Goal: Transaction & Acquisition: Book appointment/travel/reservation

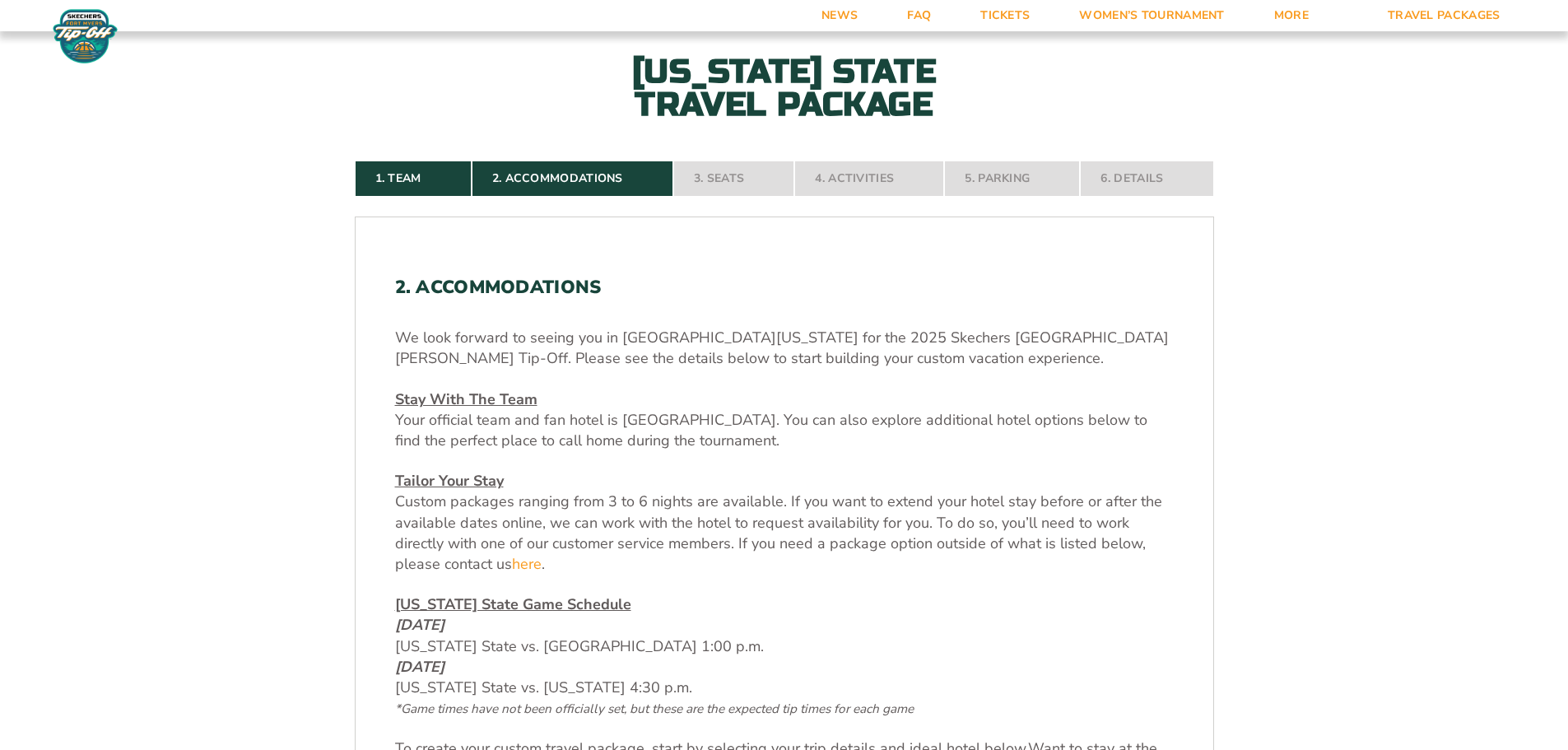
scroll to position [412, 0]
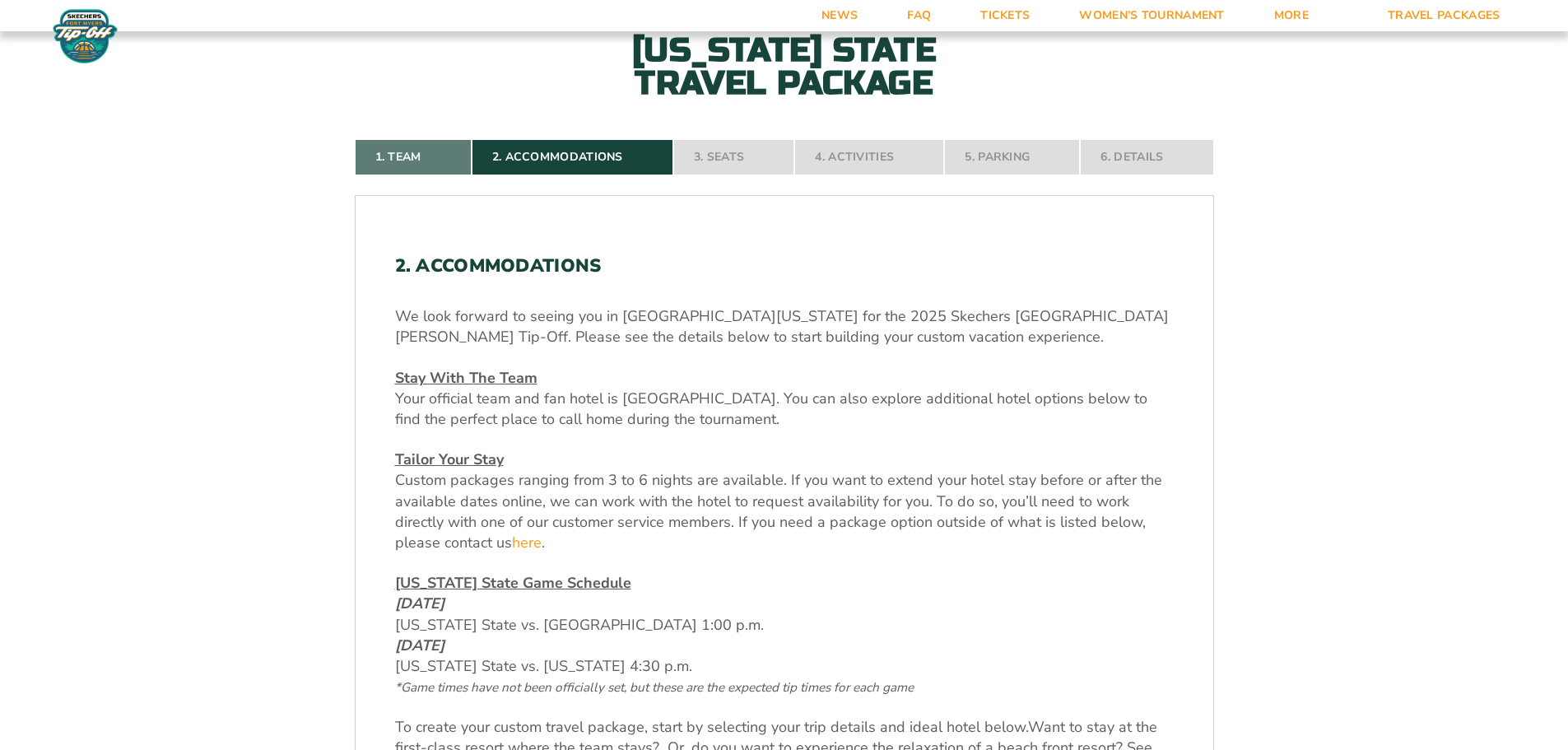
click at [417, 158] on link "1. Team" at bounding box center [413, 157] width 117 height 36
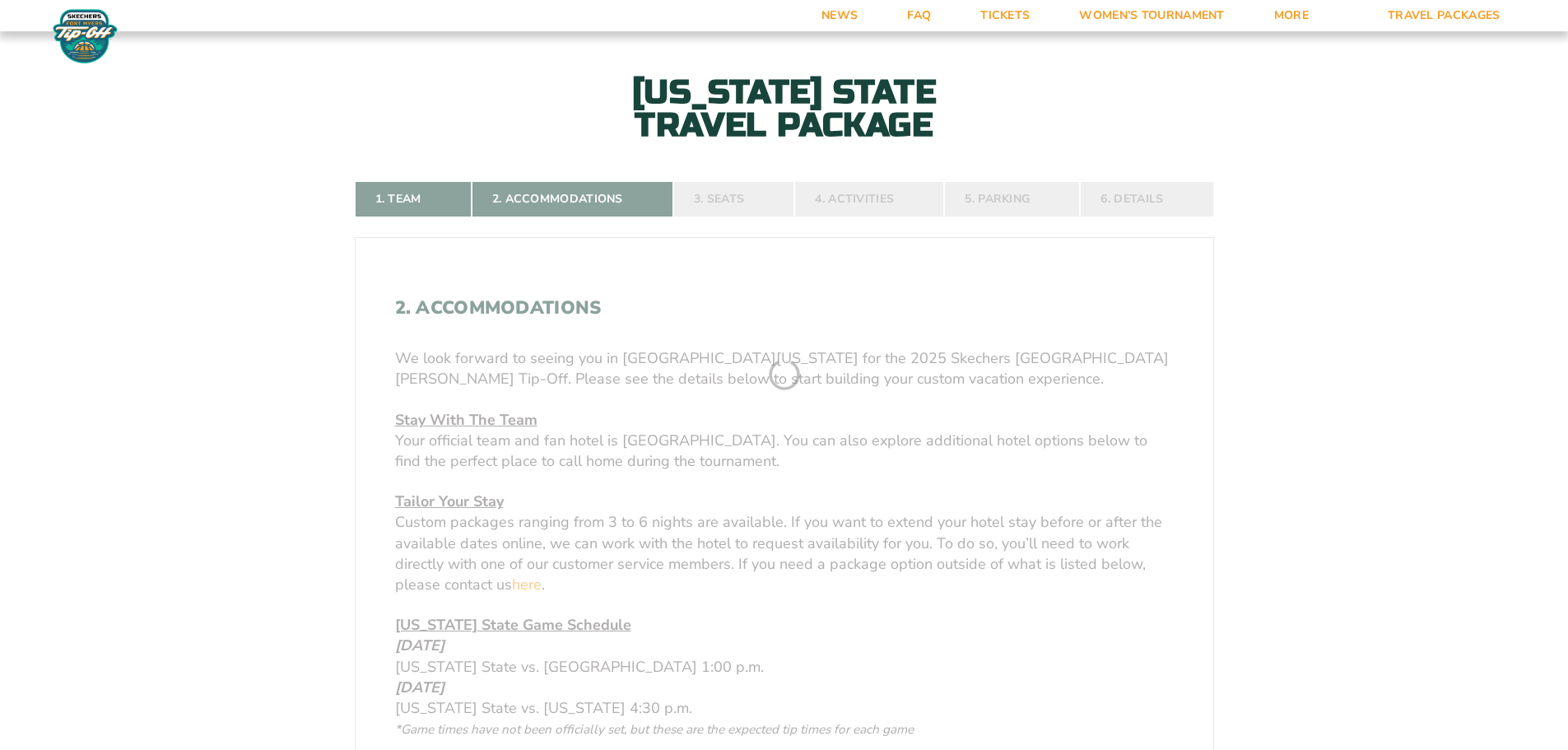
scroll to position [354, 0]
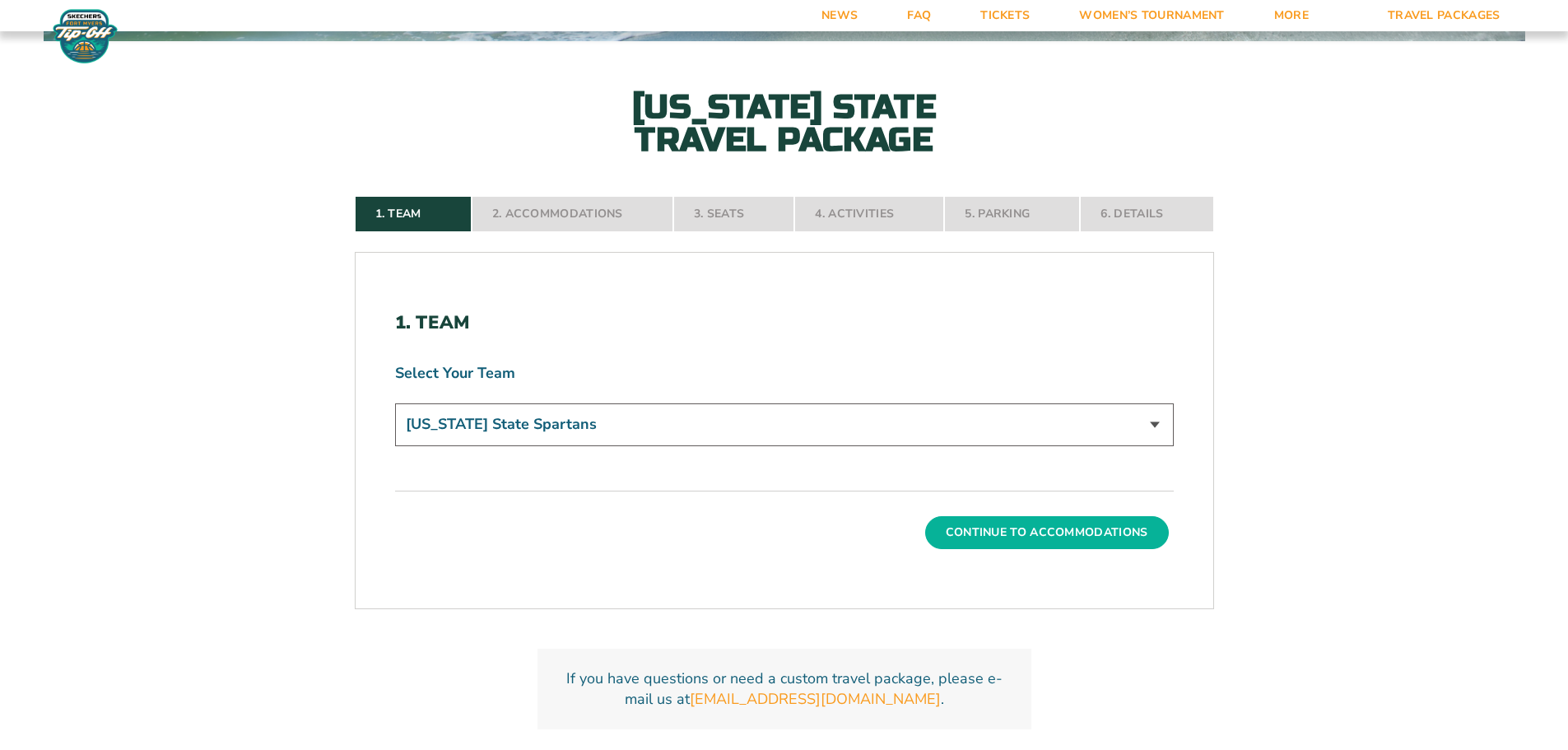
click at [1100, 526] on button "Continue To Accommodations" at bounding box center [1047, 532] width 243 height 33
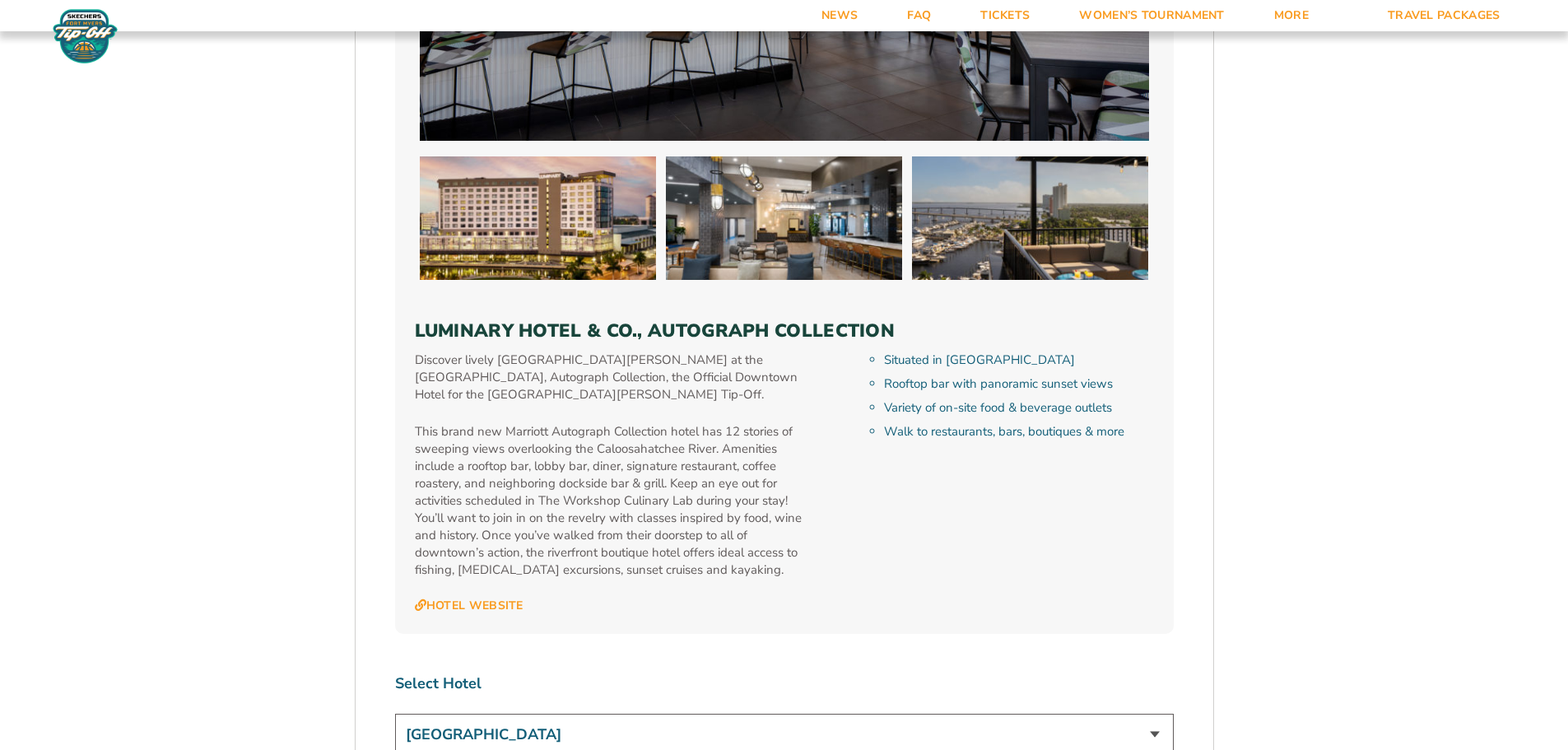
scroll to position [4718, 0]
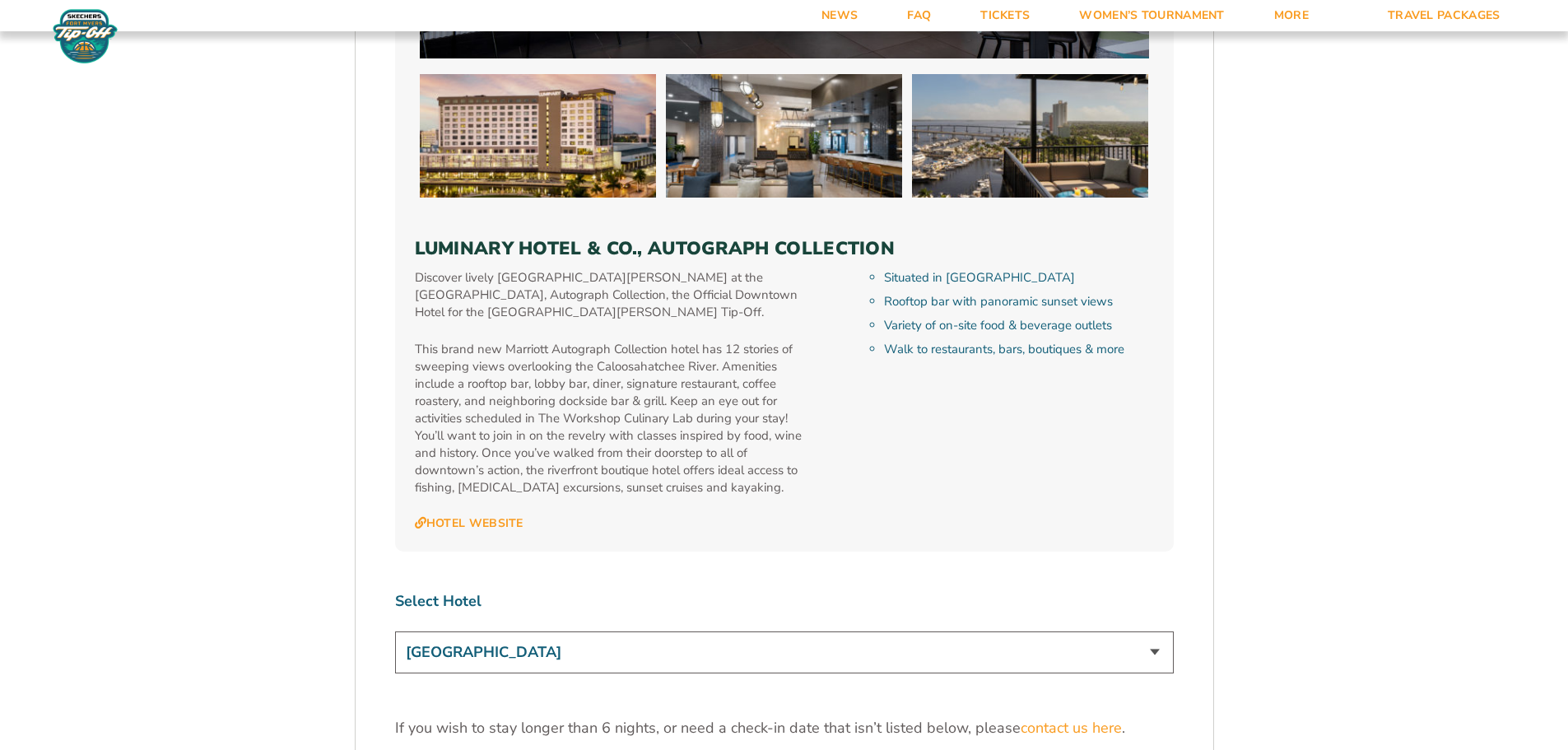
click at [1153, 631] on select "Marriott Sanibel Harbour Resort & Spa Margaritaville Beach Resort Pink Shell Be…" at bounding box center [784, 652] width 778 height 42
click at [1151, 631] on select "Marriott Sanibel Harbour Resort & Spa Margaritaville Beach Resort Pink Shell Be…" at bounding box center [784, 652] width 778 height 42
click at [1155, 631] on select "Marriott Sanibel Harbour Resort & Spa Margaritaville Beach Resort Pink Shell Be…" at bounding box center [784, 652] width 778 height 42
click at [395, 631] on select "Marriott Sanibel Harbour Resort & Spa Margaritaville Beach Resort Pink Shell Be…" at bounding box center [784, 652] width 778 height 42
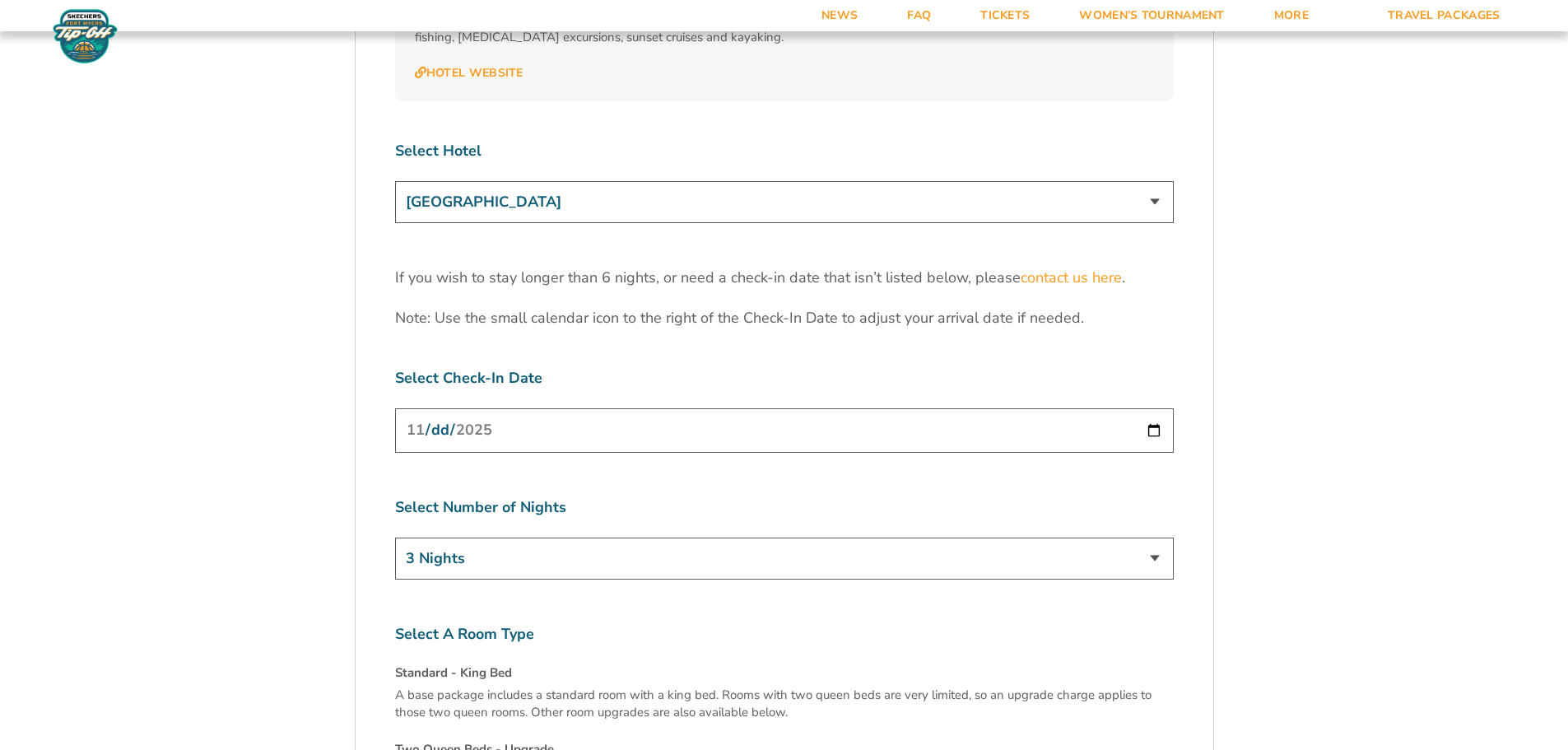
scroll to position [5129, 0]
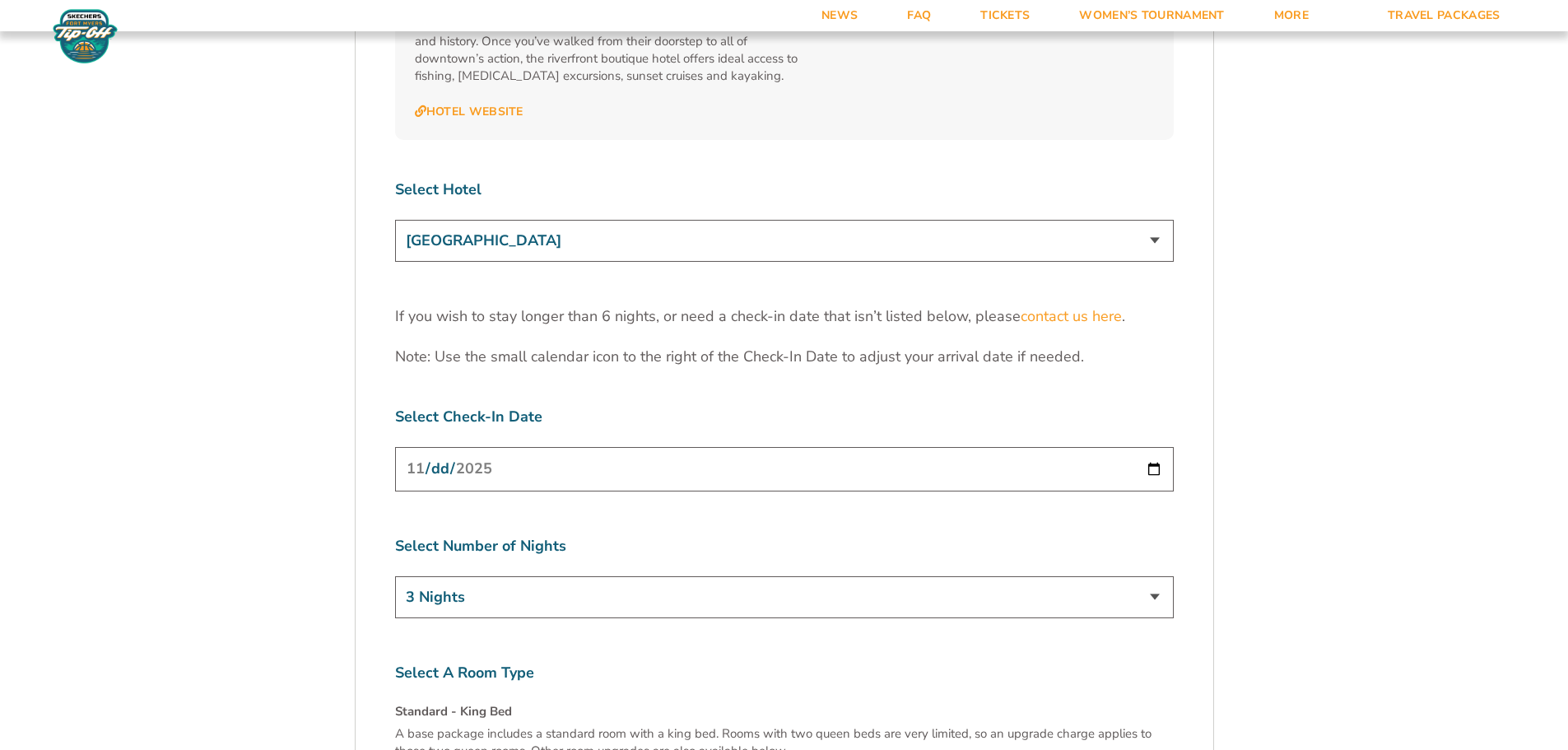
click at [1153, 447] on input "[DATE]" at bounding box center [784, 469] width 778 height 44
type input "[DATE]"
click at [1153, 576] on select "3 Nights 4 Nights 5 Nights 6 Nights" at bounding box center [784, 597] width 778 height 42
select select "6 Nights"
click at [395, 576] on select "3 Nights 4 Nights 5 Nights 6 Nights" at bounding box center [784, 597] width 778 height 42
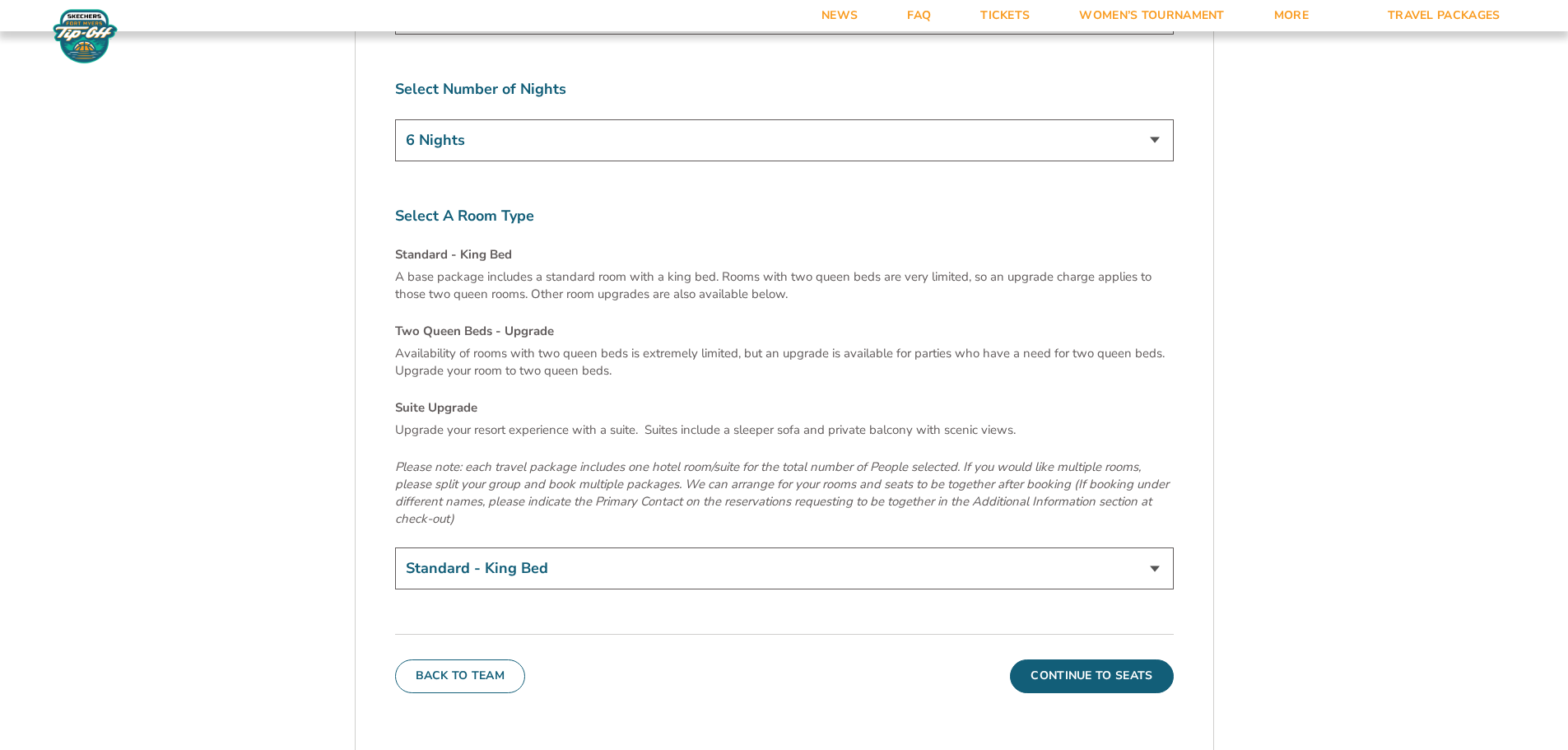
scroll to position [5622, 0]
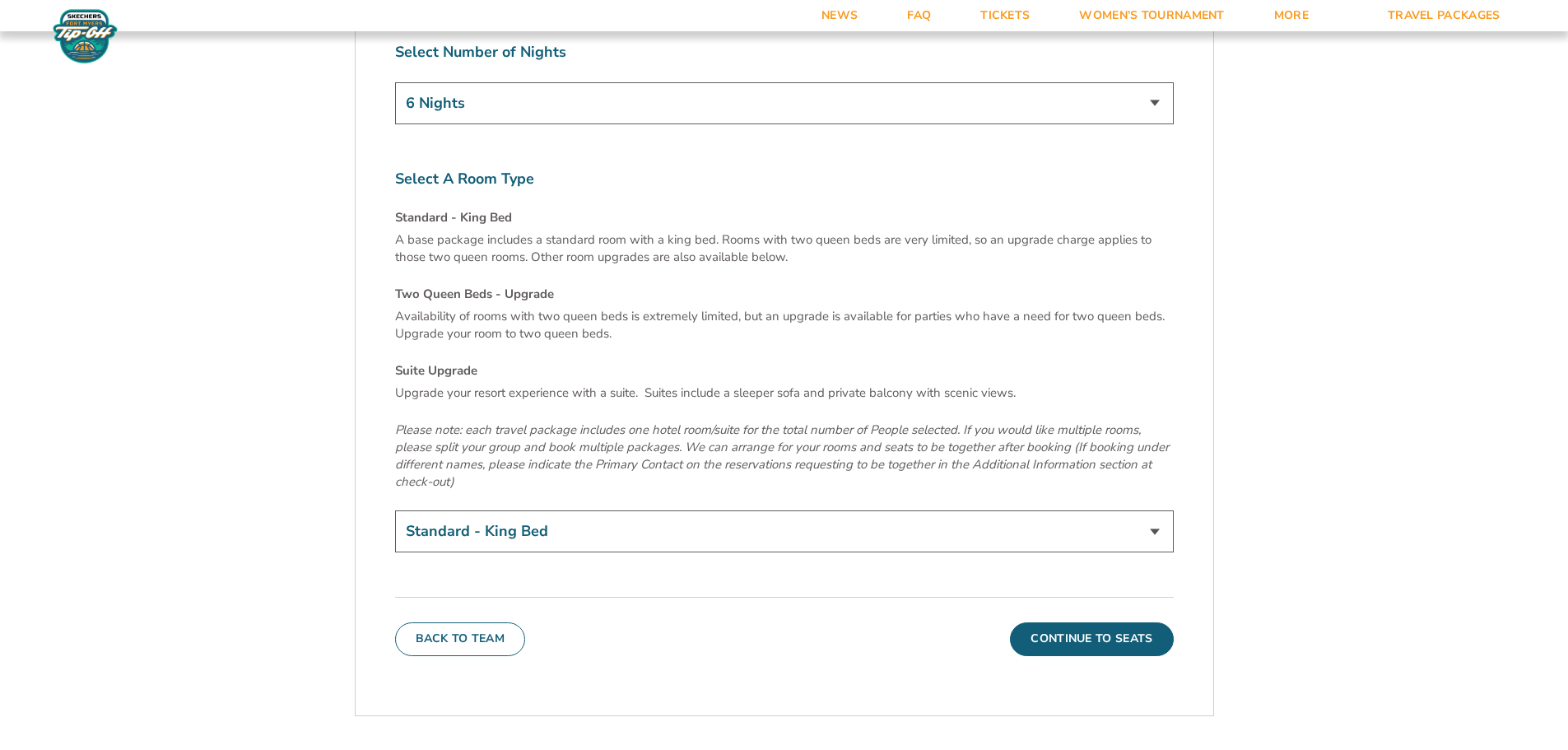
click at [1155, 510] on select "Standard - King Bed Two Queen Beds - Upgrade (+$15 per night) Suite Upgrade (+$…" at bounding box center [784, 531] width 778 height 42
select select "Suite Upgrade"
click at [395, 510] on select "Standard - King Bed Two Queen Beds - Upgrade (+$15 per night) Suite Upgrade (+$…" at bounding box center [784, 531] width 778 height 42
click at [476, 622] on button "Back To Team" at bounding box center [460, 638] width 131 height 33
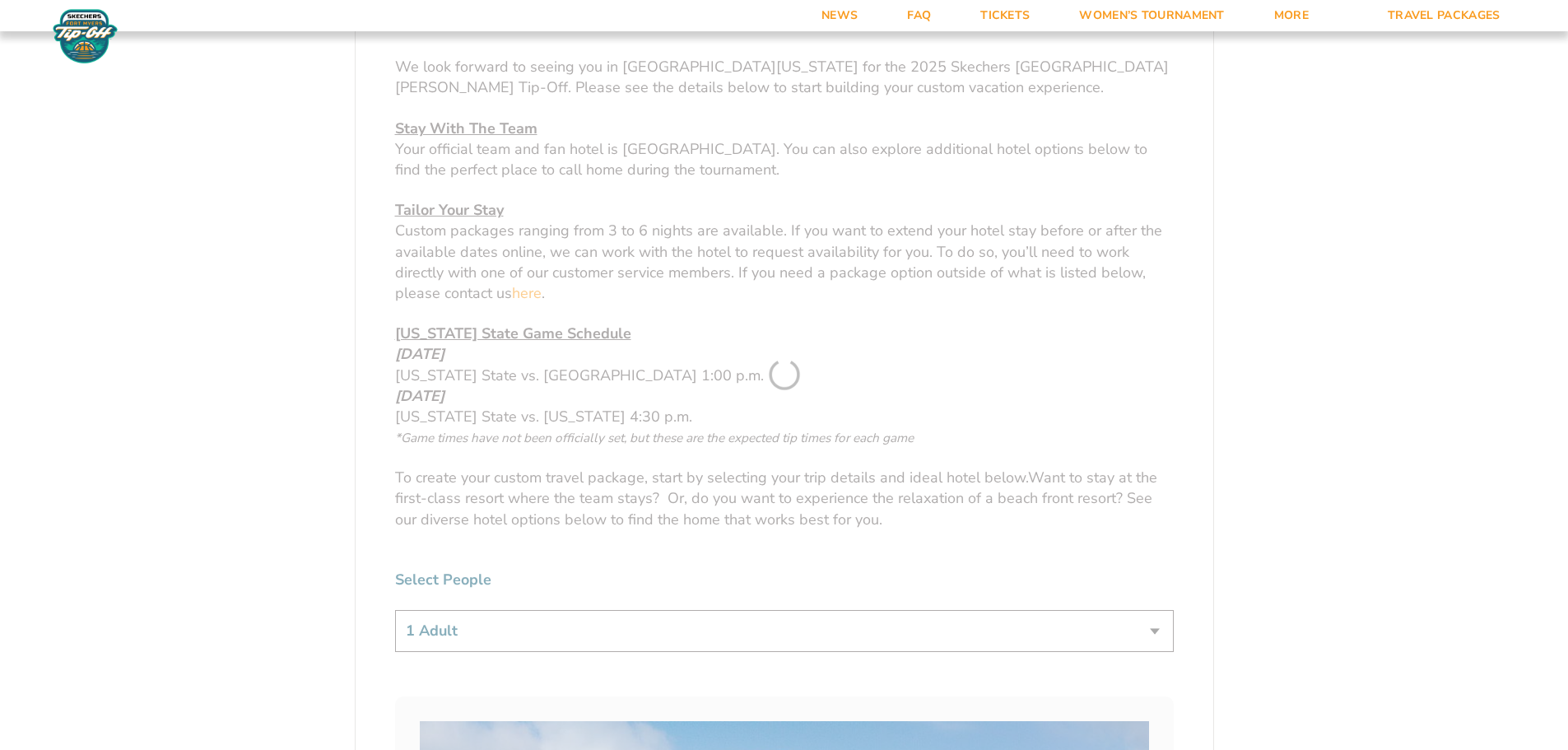
scroll to position [354, 0]
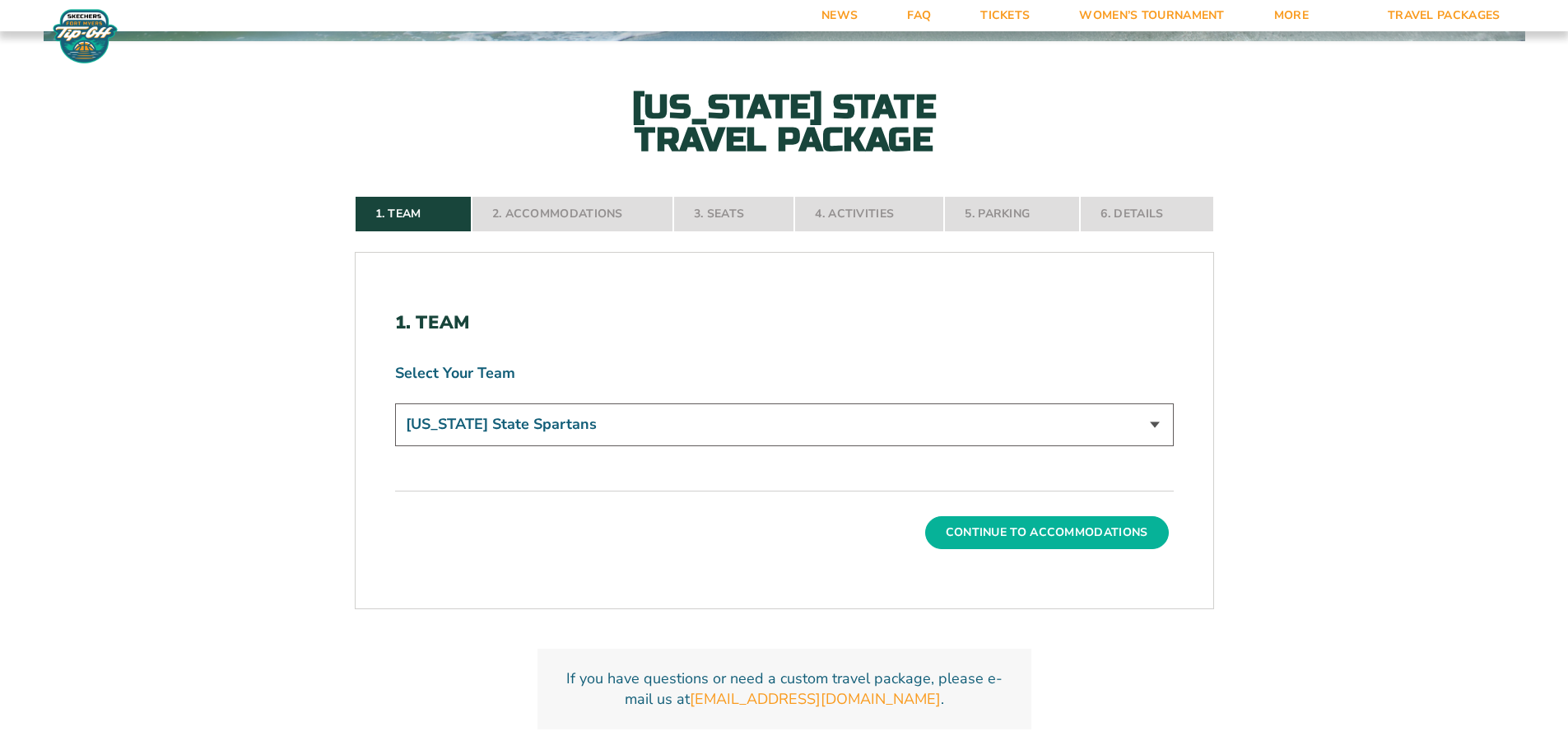
click at [1005, 535] on button "Continue To Accommodations" at bounding box center [1047, 532] width 243 height 33
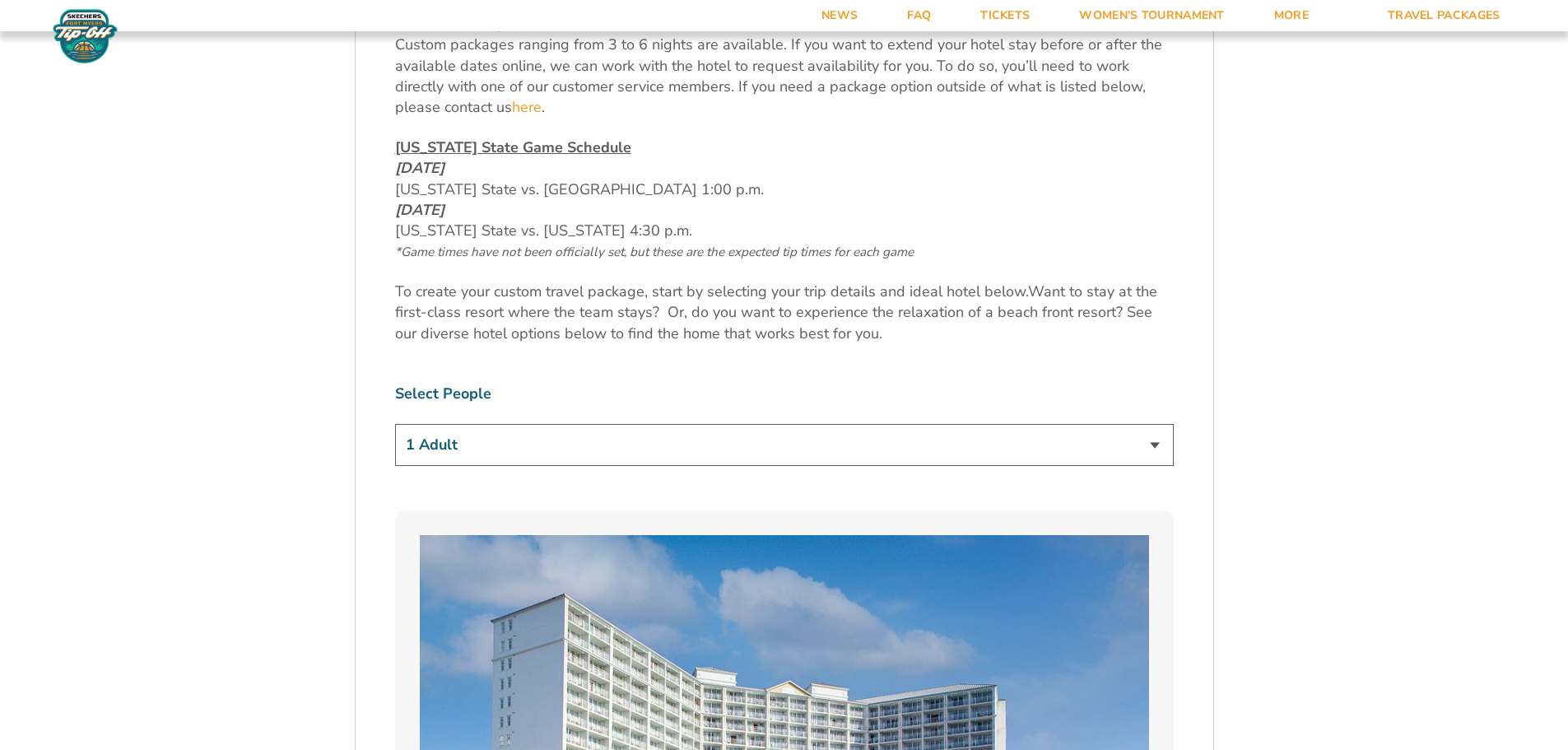
scroll to position [849, 0]
click at [1159, 440] on select "1 Adult 2 Adults 3 Adults 4 Adults 2 Adults + 1 Child 2 Adults + 2 Children 2 A…" at bounding box center [784, 443] width 778 height 42
select select "4 Adults"
click at [395, 422] on select "1 Adult 2 Adults 3 Adults 4 Adults 2 Adults + 1 Child 2 Adults + 2 Children 2 A…" at bounding box center [784, 443] width 778 height 42
click at [1155, 444] on select "1 Adult 2 Adults 3 Adults 4 Adults 2 Adults + 1 Child 2 Adults + 2 Children 2 A…" at bounding box center [784, 443] width 778 height 42
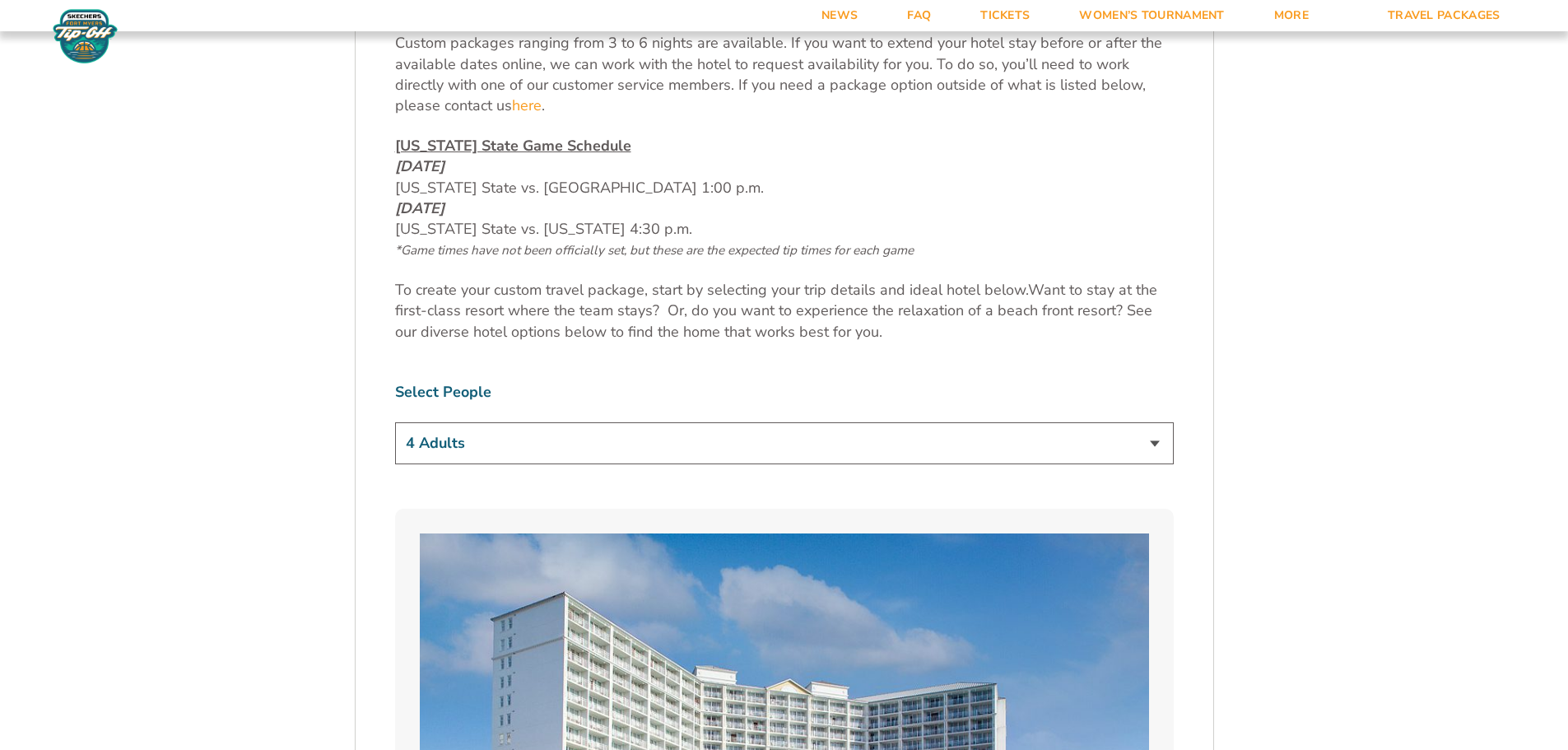
click at [395, 422] on select "1 Adult 2 Adults 3 Adults 4 Adults 2 Adults + 1 Child 2 Adults + 2 Children 2 A…" at bounding box center [784, 443] width 778 height 42
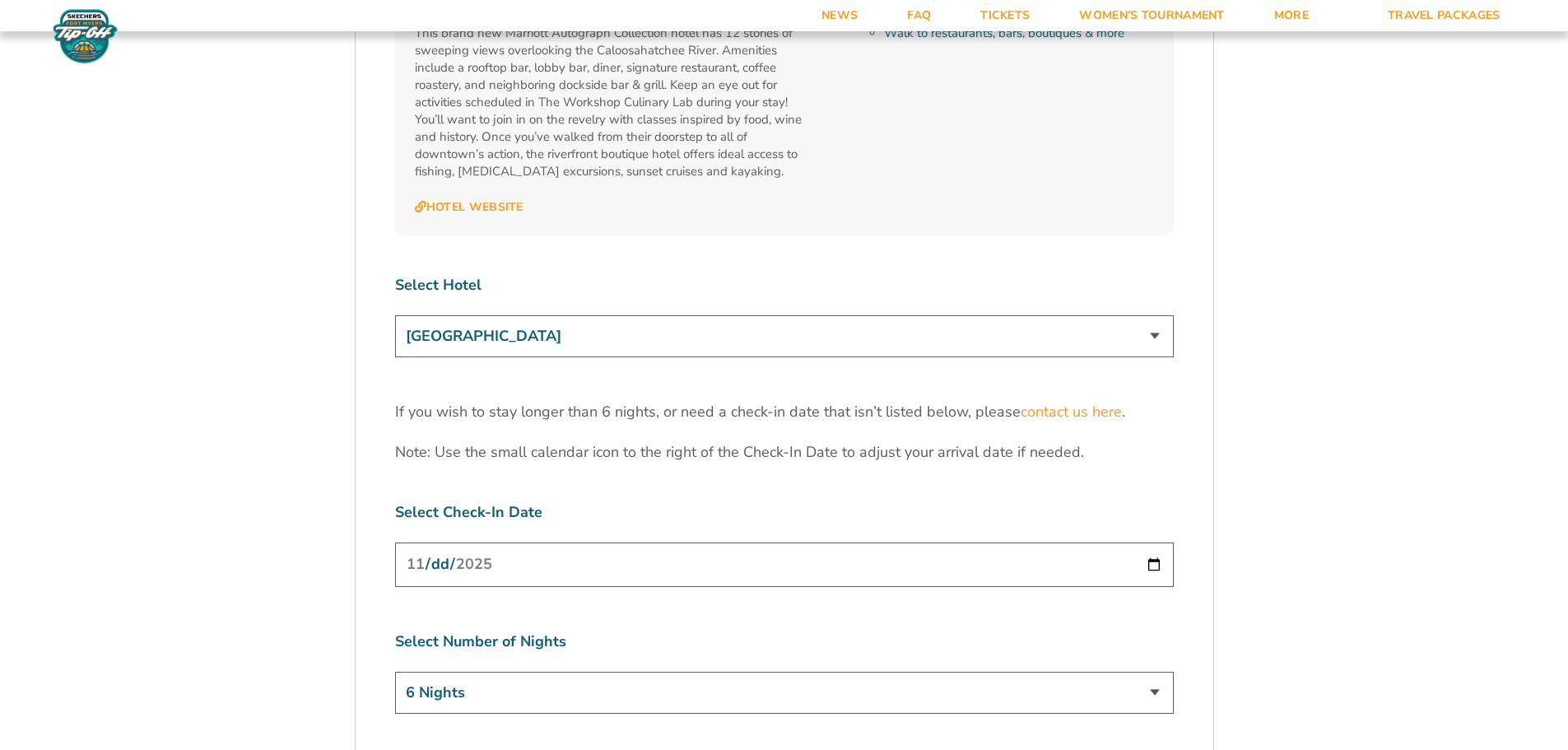
scroll to position [5129, 0]
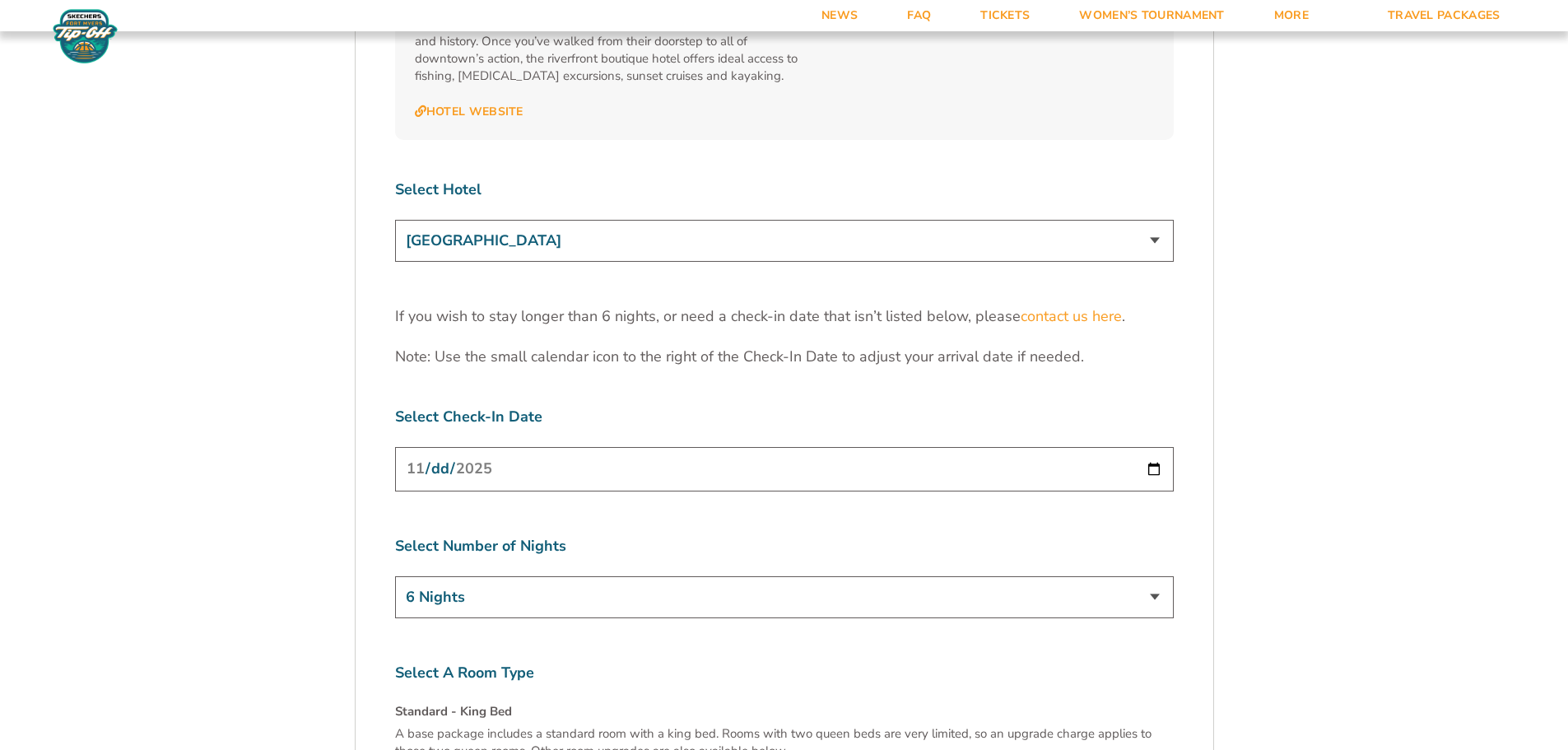
click at [1157, 447] on input "[DATE]" at bounding box center [784, 469] width 778 height 44
click at [1154, 447] on input "2025-11-25" at bounding box center [784, 469] width 778 height 44
type input "[DATE]"
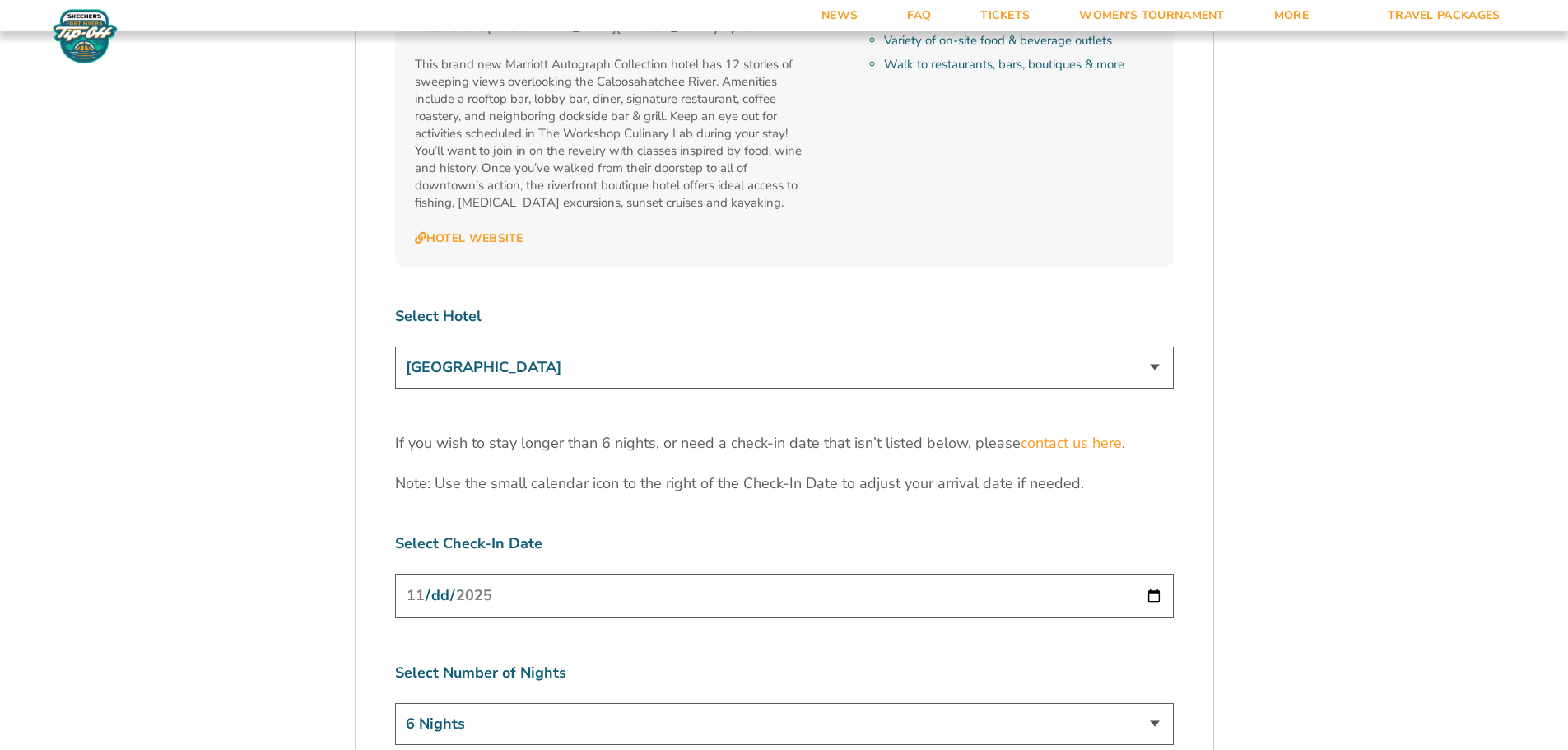
scroll to position [5046, 0]
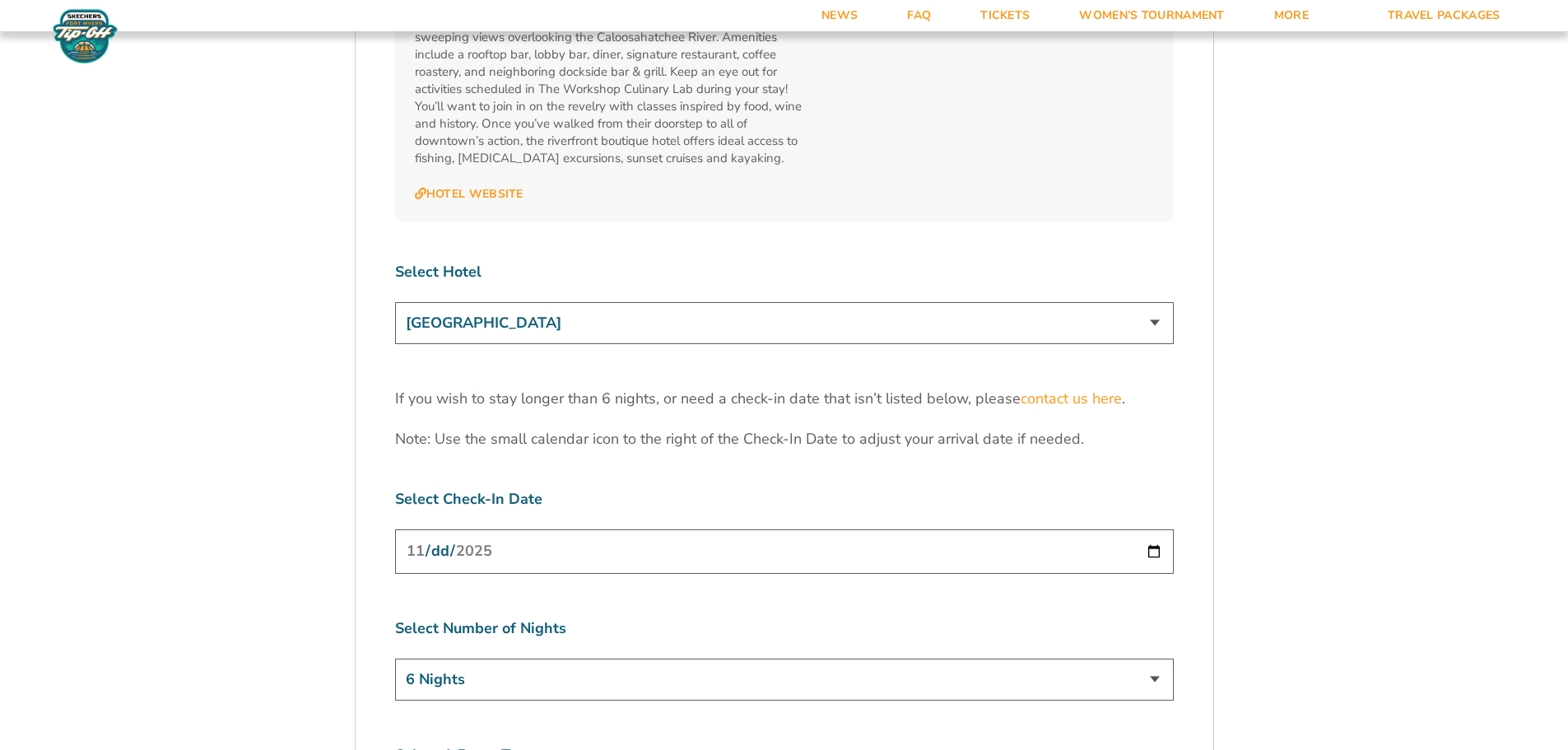
click at [1156, 302] on select "Marriott Sanibel Harbour Resort & Spa Margaritaville Beach Resort Pink Shell Be…" at bounding box center [784, 323] width 778 height 42
click at [395, 302] on select "Marriott Sanibel Harbour Resort & Spa Margaritaville Beach Resort Pink Shell Be…" at bounding box center [784, 323] width 778 height 42
click at [1159, 302] on select "Marriott Sanibel Harbour Resort & Spa Margaritaville Beach Resort Pink Shell Be…" at bounding box center [784, 323] width 778 height 42
select select "18477"
click at [395, 302] on select "Marriott Sanibel Harbour Resort & Spa Margaritaville Beach Resort Pink Shell Be…" at bounding box center [784, 323] width 778 height 42
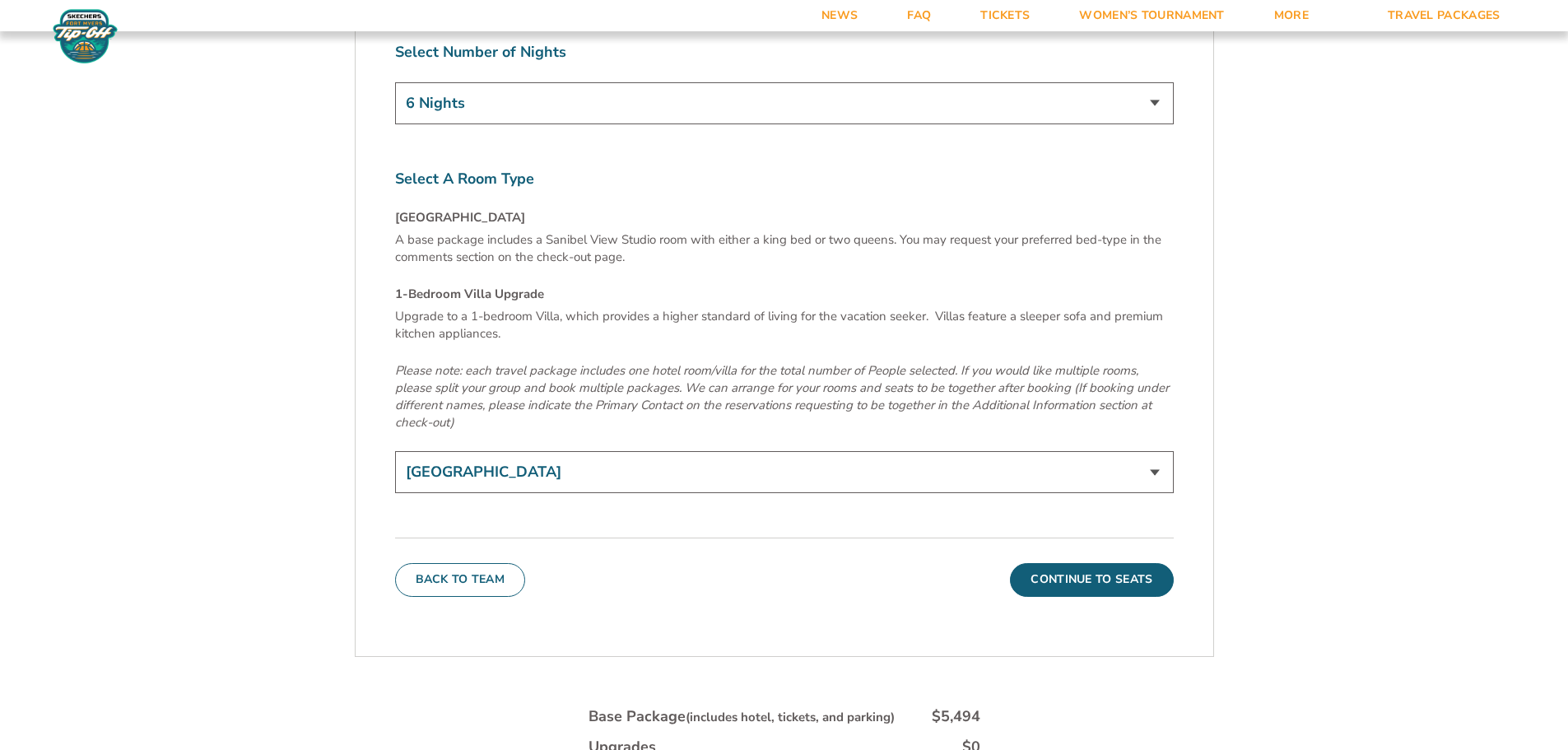
scroll to position [5705, 0]
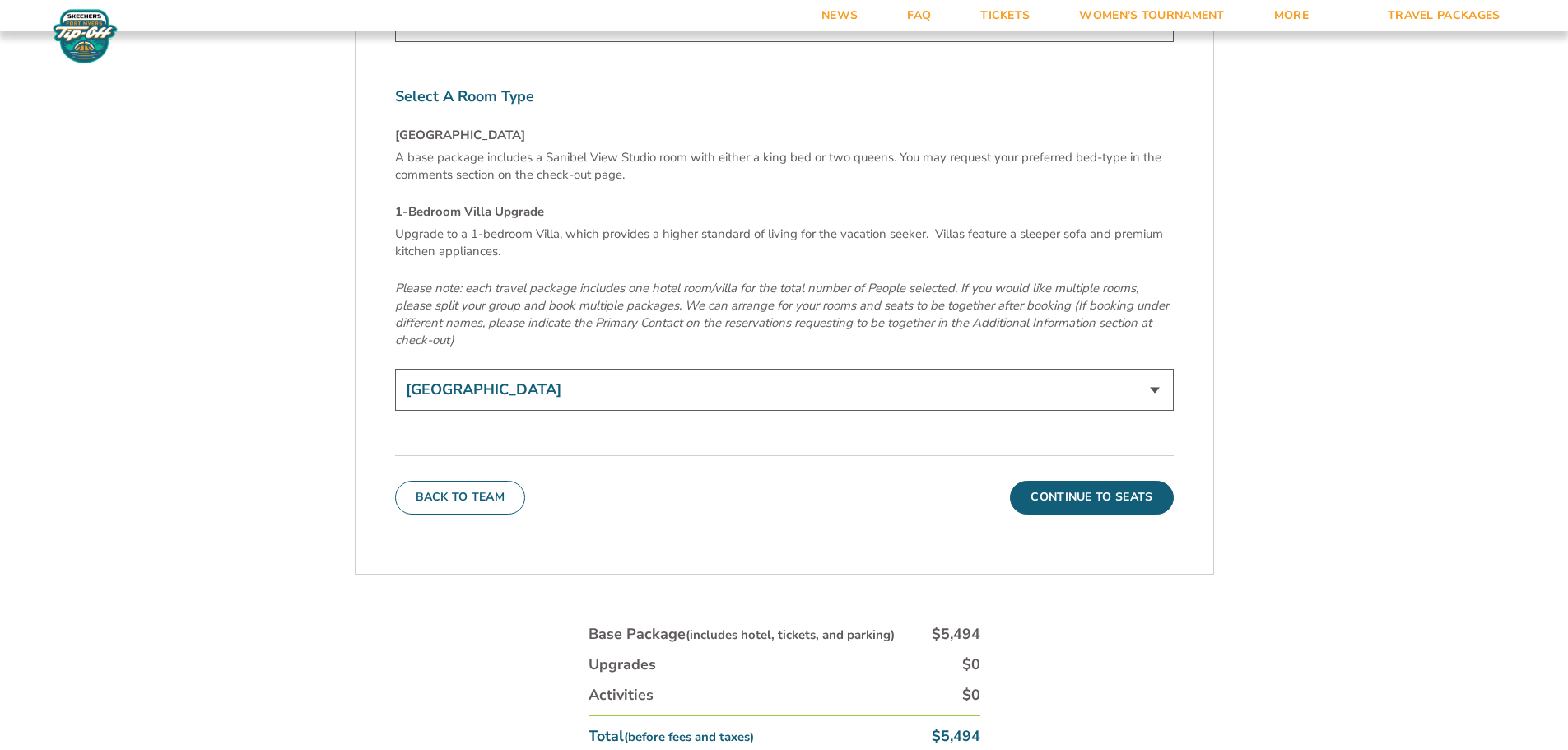
click at [1156, 369] on select "Sanibel View Studio 1-Bedroom Villa Upgrade (+$165 per night)" at bounding box center [784, 390] width 778 height 42
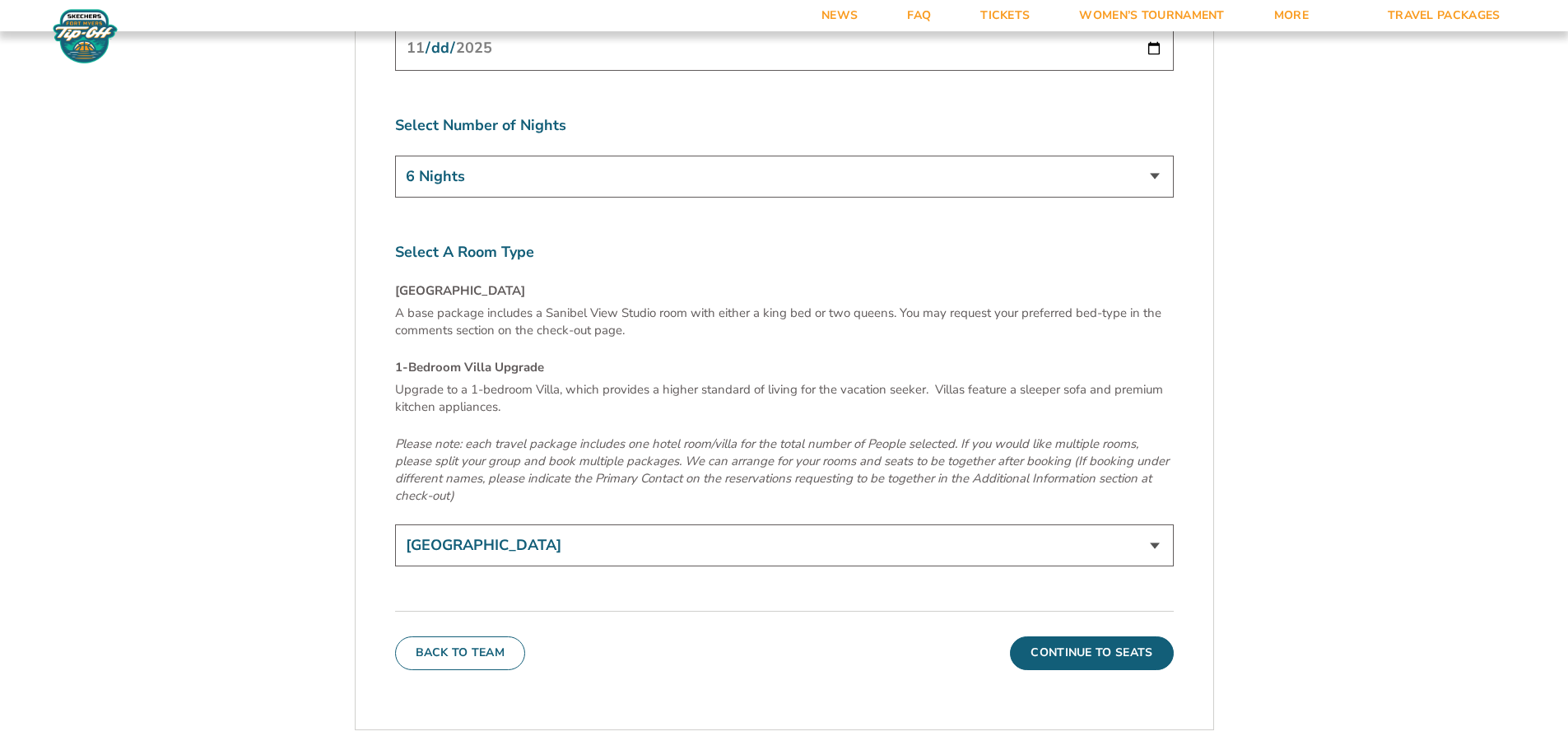
scroll to position [5294, 0]
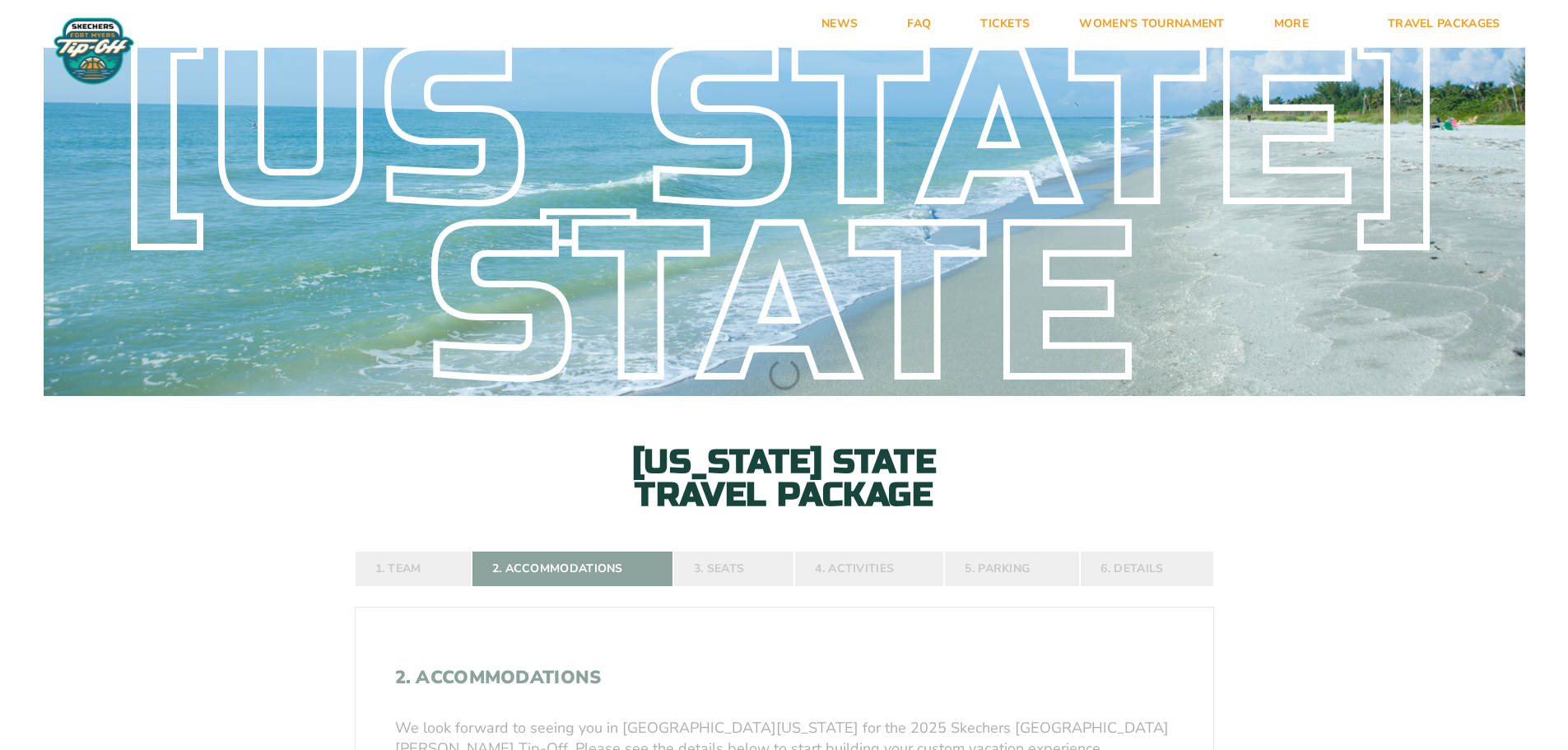
select select "4 Adults"
select select
select select "6 Nights"
select select
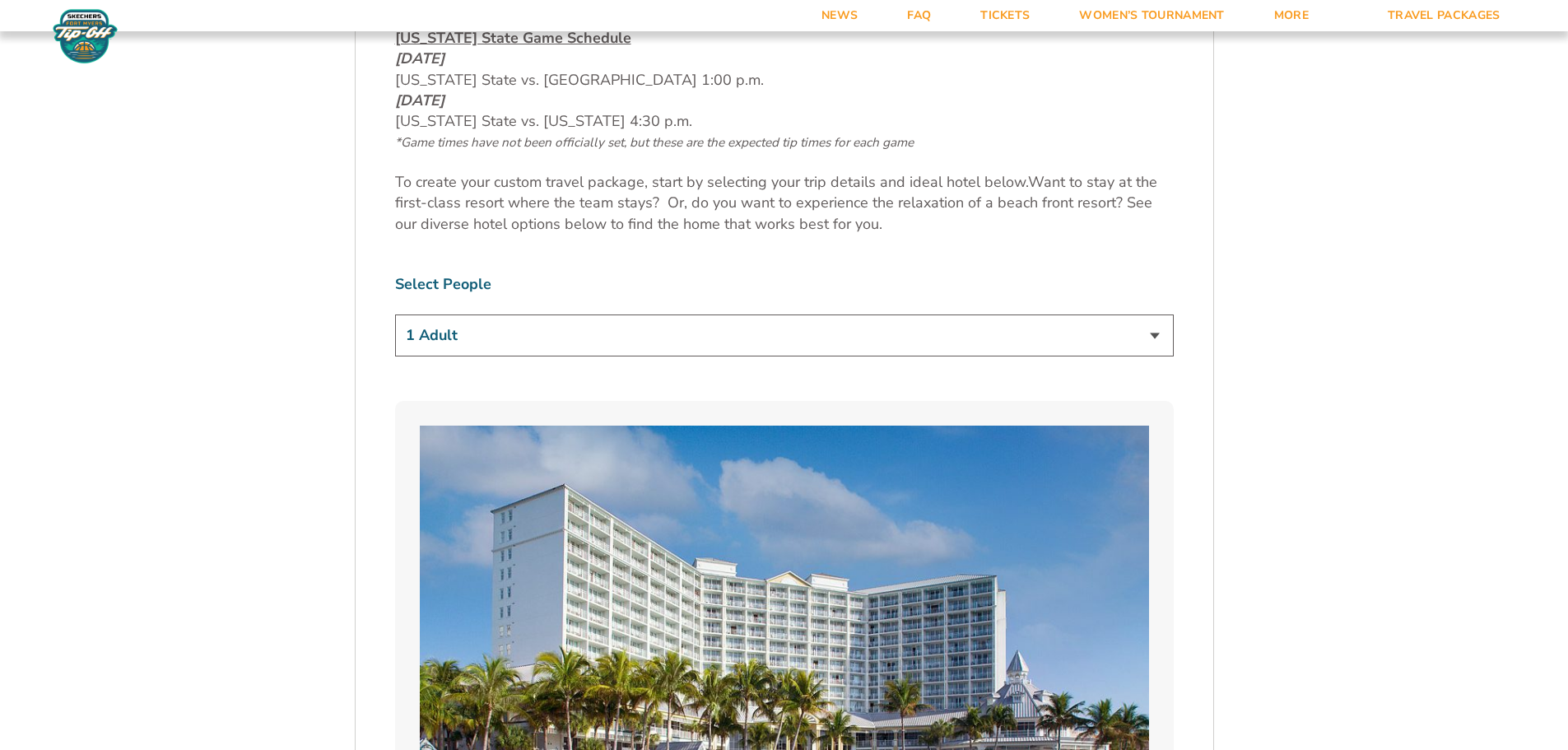
scroll to position [987, 0]
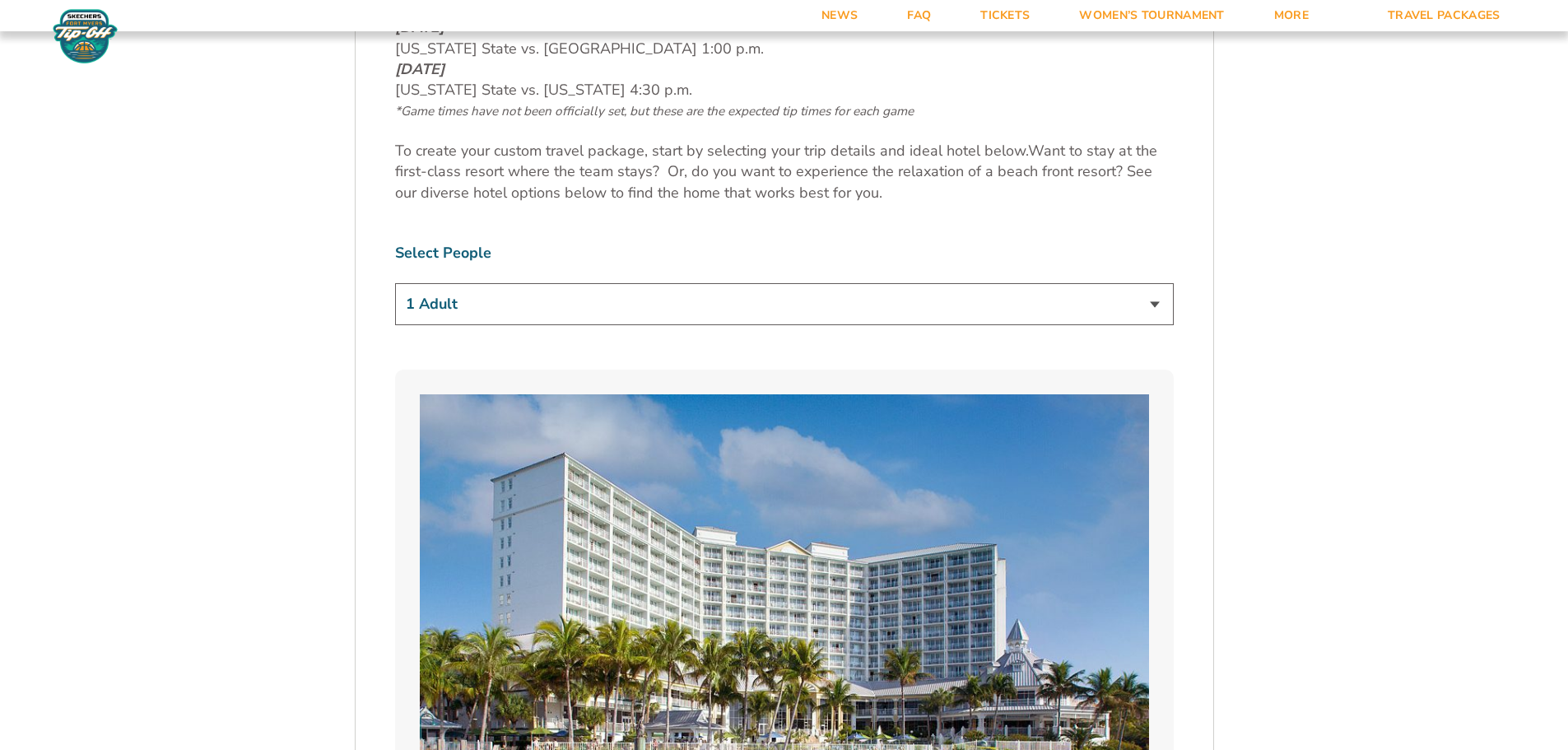
click at [1163, 304] on select "1 Adult 2 Adults 3 Adults 4 Adults 2 Adults + 1 Child 2 Adults + 2 Children 2 A…" at bounding box center [784, 304] width 778 height 42
select select "4 Adults"
click at [395, 283] on select "1 Adult 2 Adults 3 Adults 4 Adults 2 Adults + 1 Child 2 Adults + 2 Children 2 A…" at bounding box center [784, 304] width 778 height 42
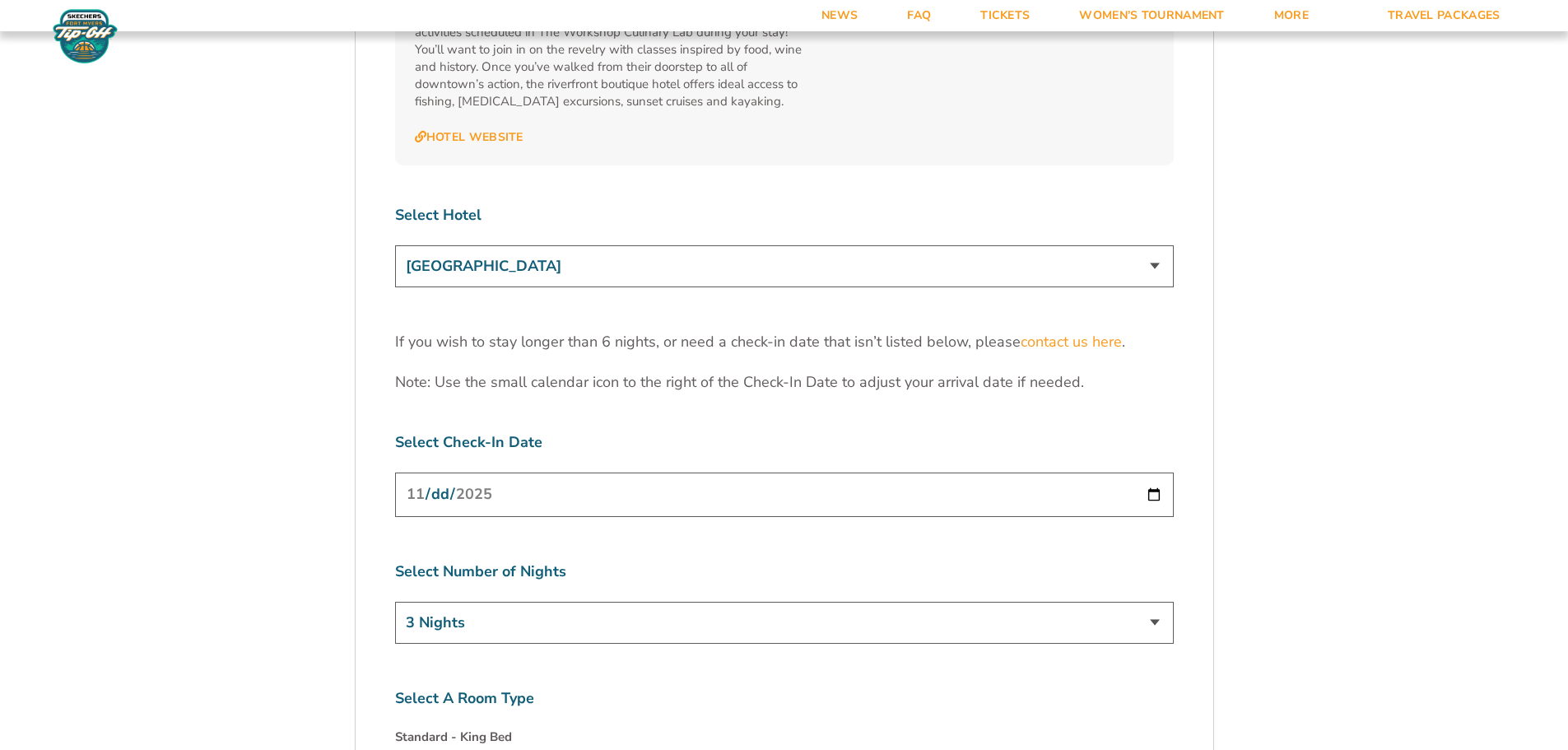
scroll to position [5185, 0]
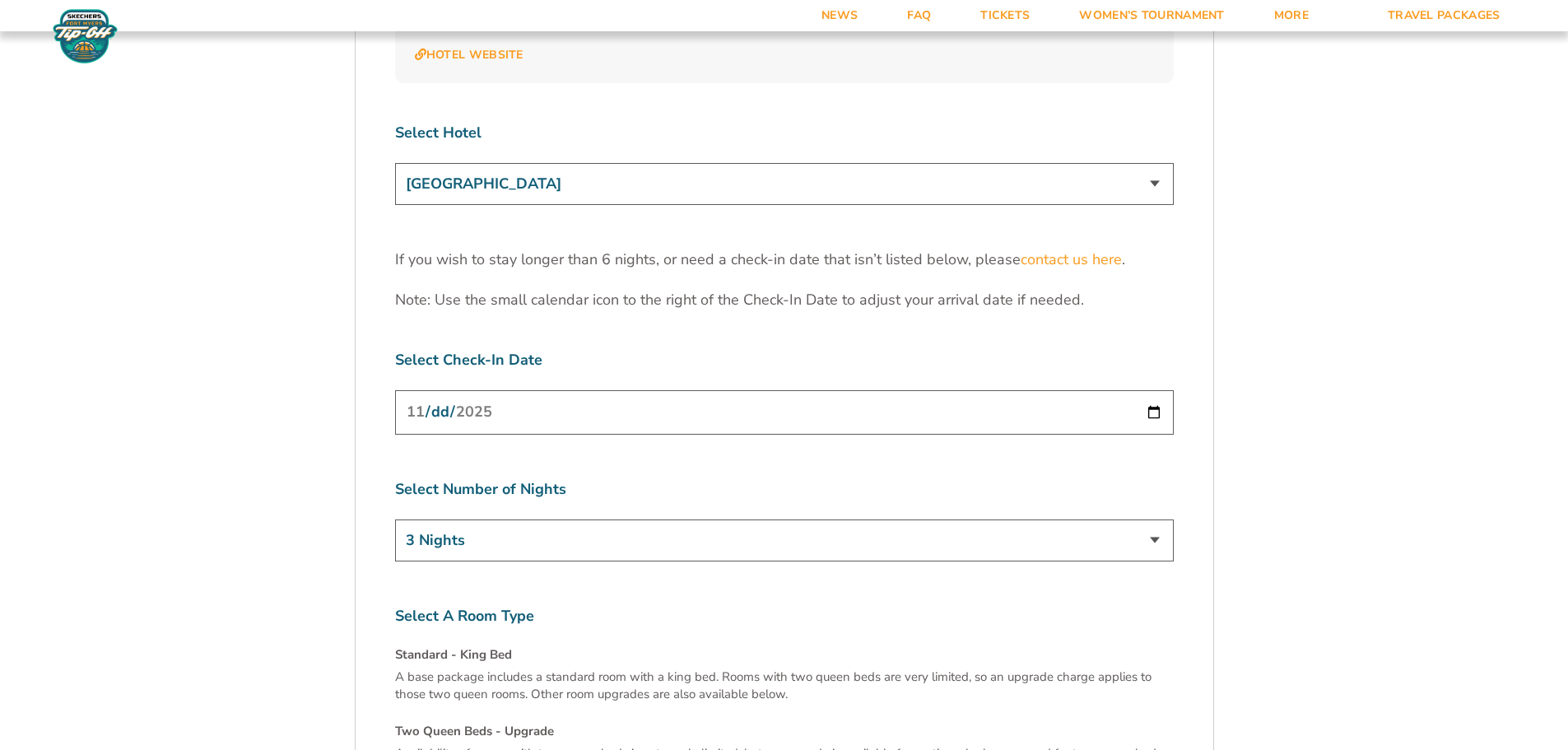
click at [1154, 390] on input "[DATE]" at bounding box center [784, 412] width 778 height 44
type input "[DATE]"
click at [1159, 519] on select "3 Nights 4 Nights 5 Nights 6 Nights" at bounding box center [784, 540] width 778 height 42
select select "6 Nights"
click at [395, 519] on select "3 Nights 4 Nights 5 Nights 6 Nights" at bounding box center [784, 540] width 778 height 42
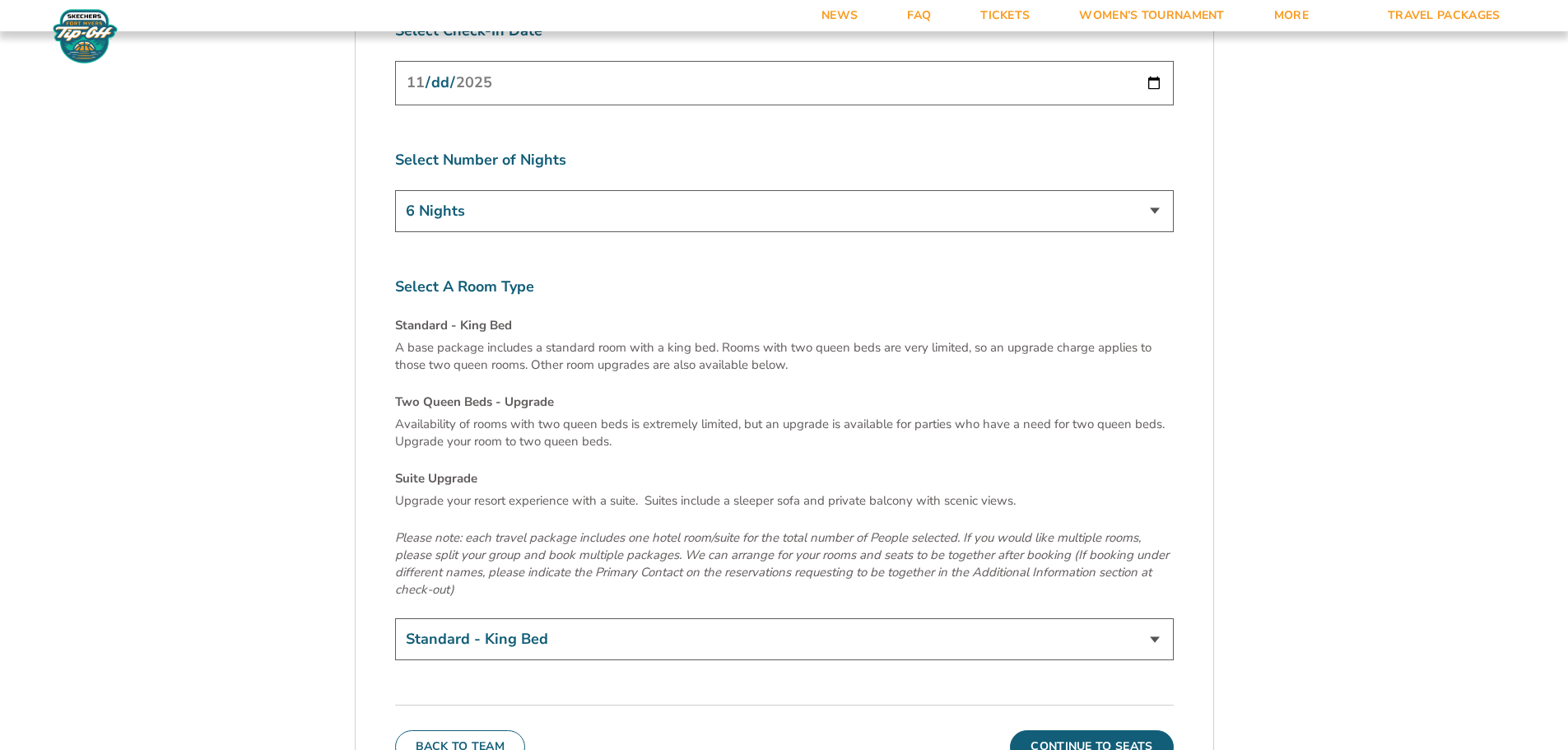
scroll to position [5597, 0]
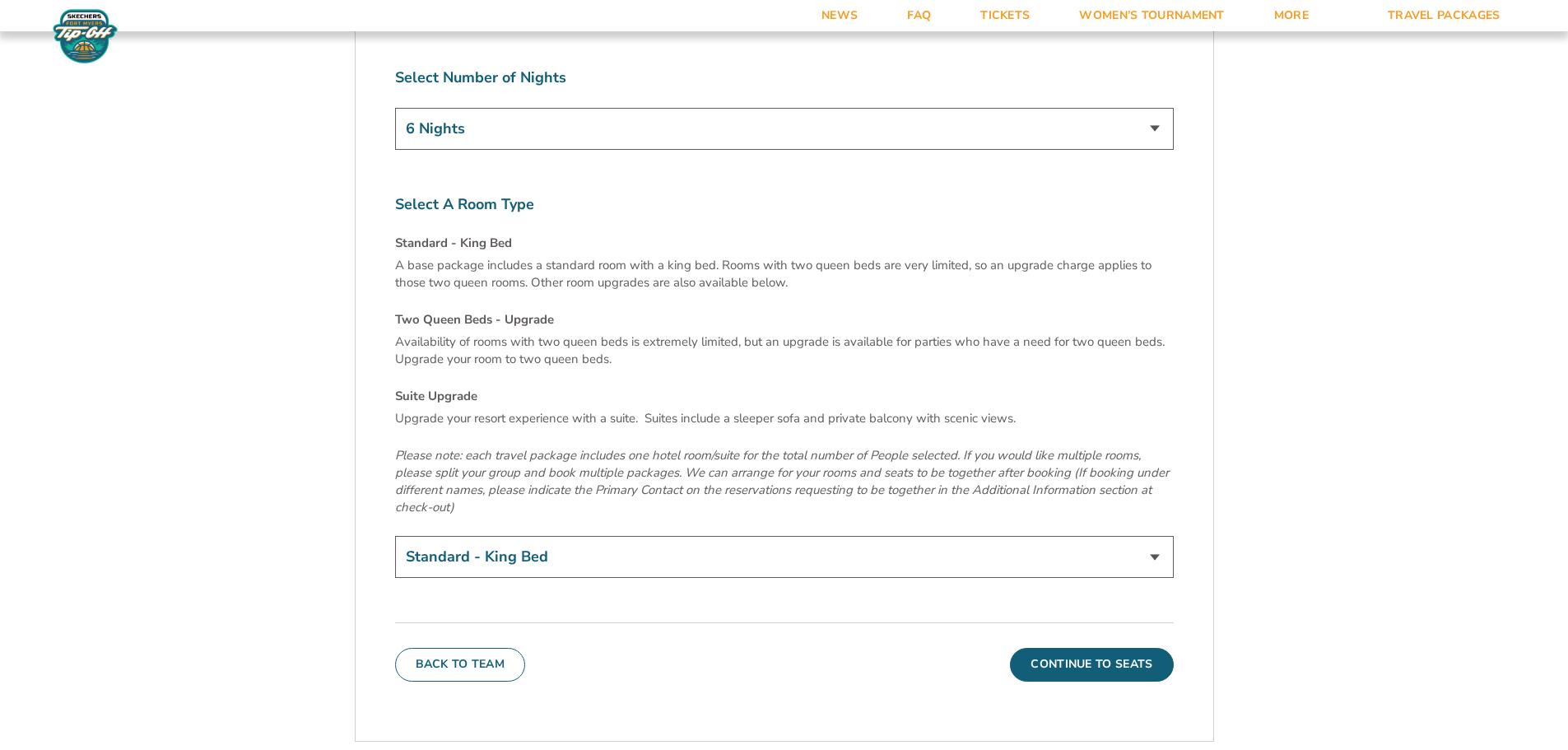
click at [1153, 536] on select "Standard - King Bed Two Queen Beds - Upgrade (+$15 per night) Suite Upgrade (+$…" at bounding box center [784, 556] width 778 height 42
click at [395, 536] on select "Standard - King Bed Two Queen Beds - Upgrade (+$15 per night) Suite Upgrade (+$…" at bounding box center [784, 556] width 778 height 42
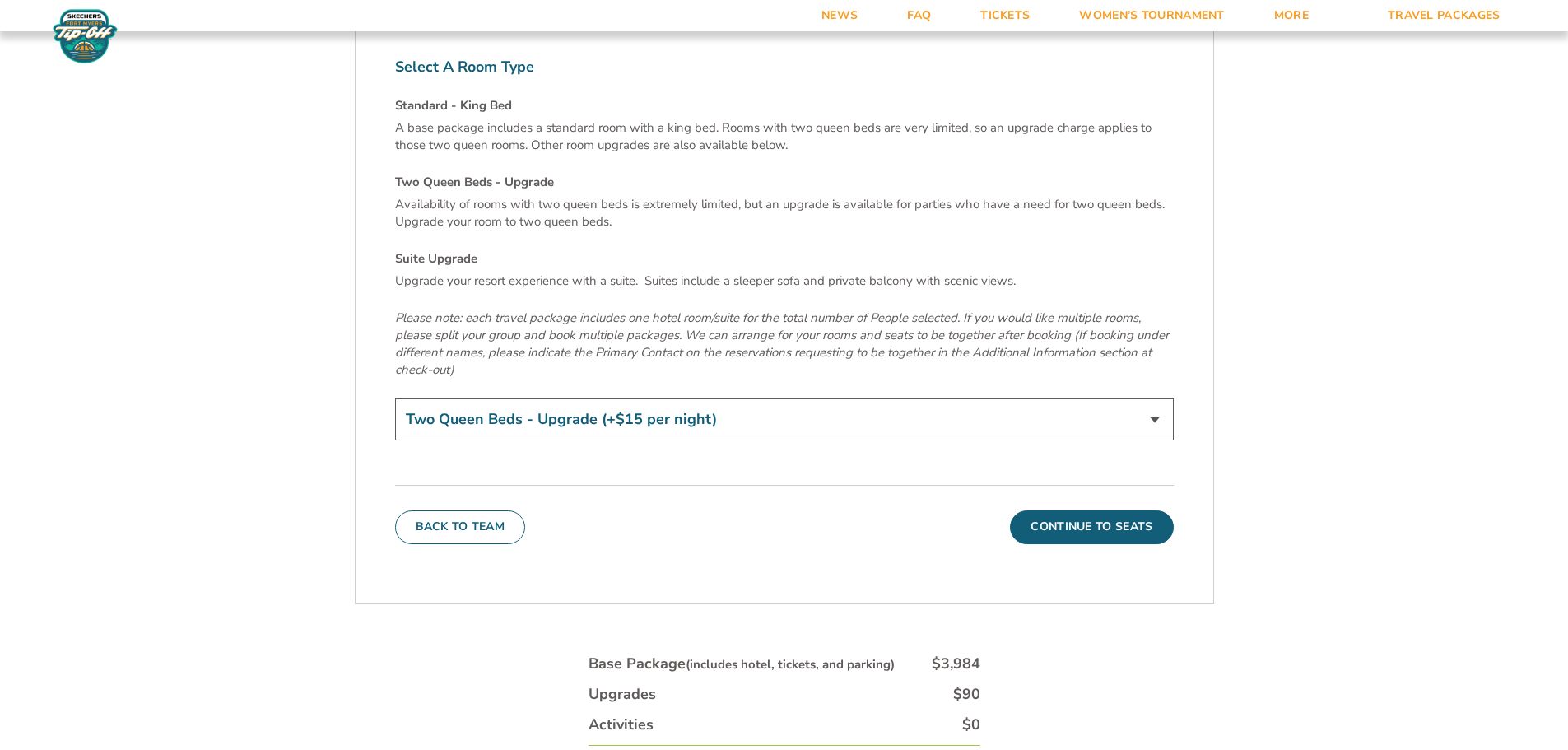
scroll to position [5762, 0]
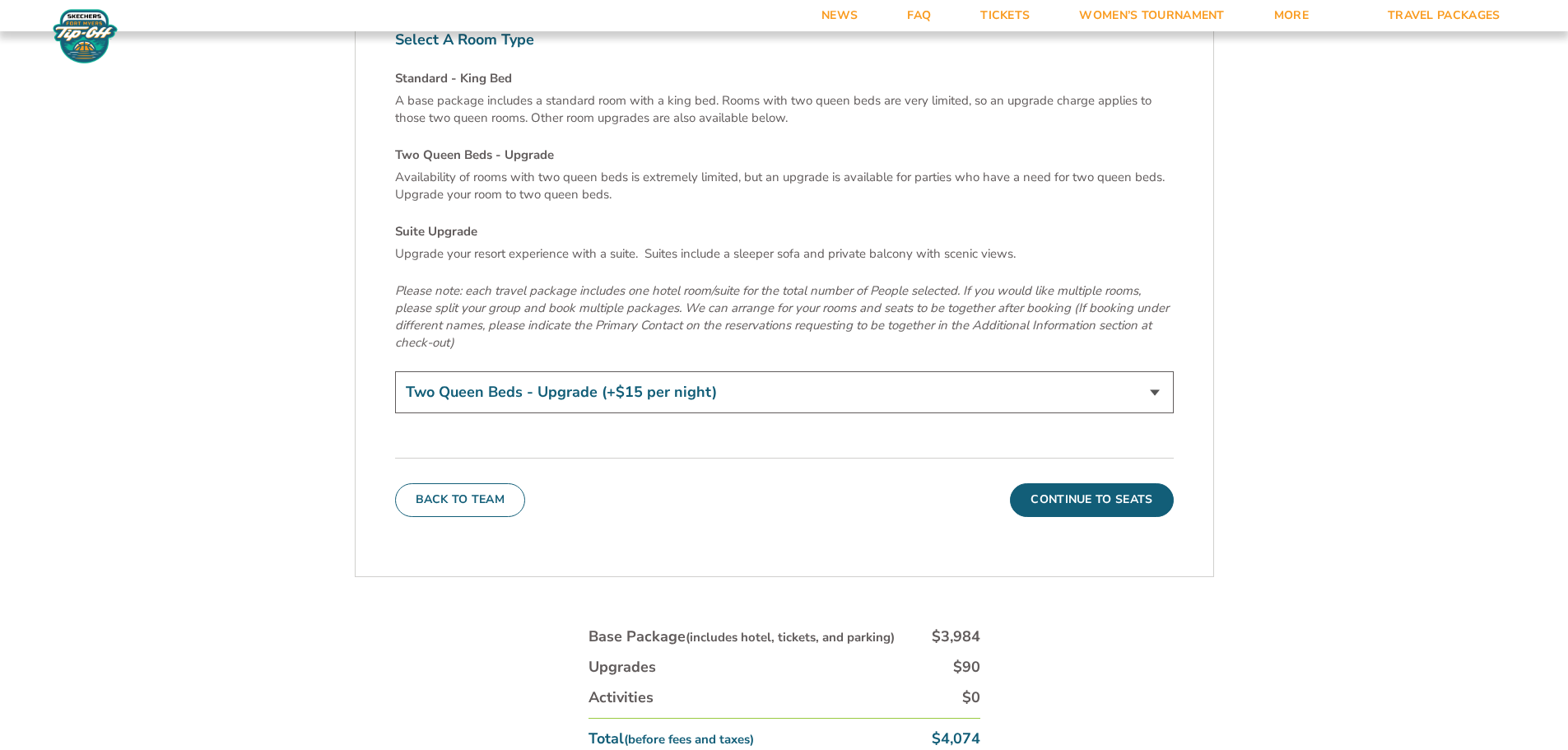
click at [523, 372] on select "Standard - King Bed Two Queen Beds - Upgrade (+$15 per night) Suite Upgrade (+$…" at bounding box center [784, 392] width 778 height 42
select select "Suite Upgrade"
click at [395, 372] on select "Standard - King Bed Two Queen Beds - Upgrade (+$15 per night) Suite Upgrade (+$…" at bounding box center [784, 392] width 778 height 42
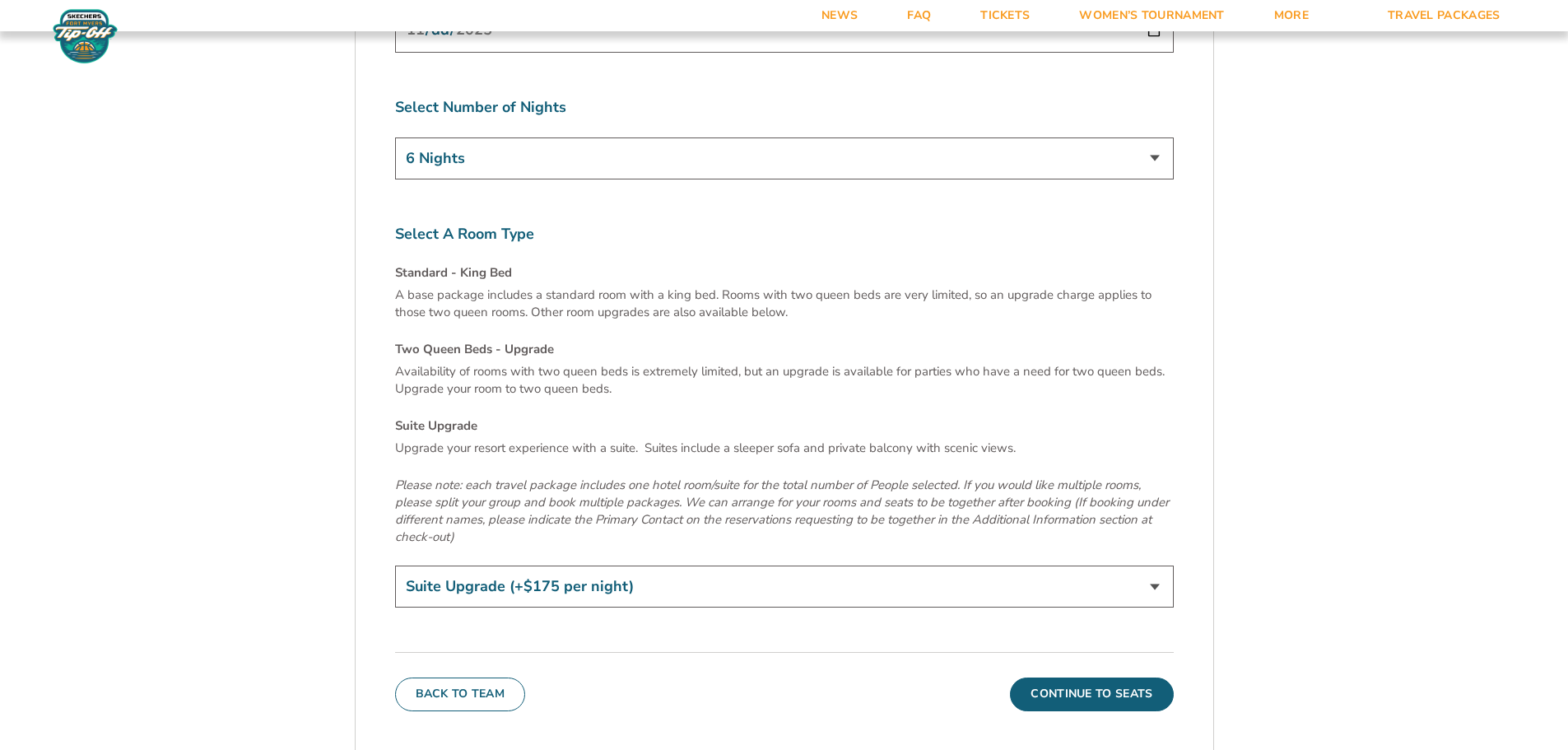
scroll to position [5597, 0]
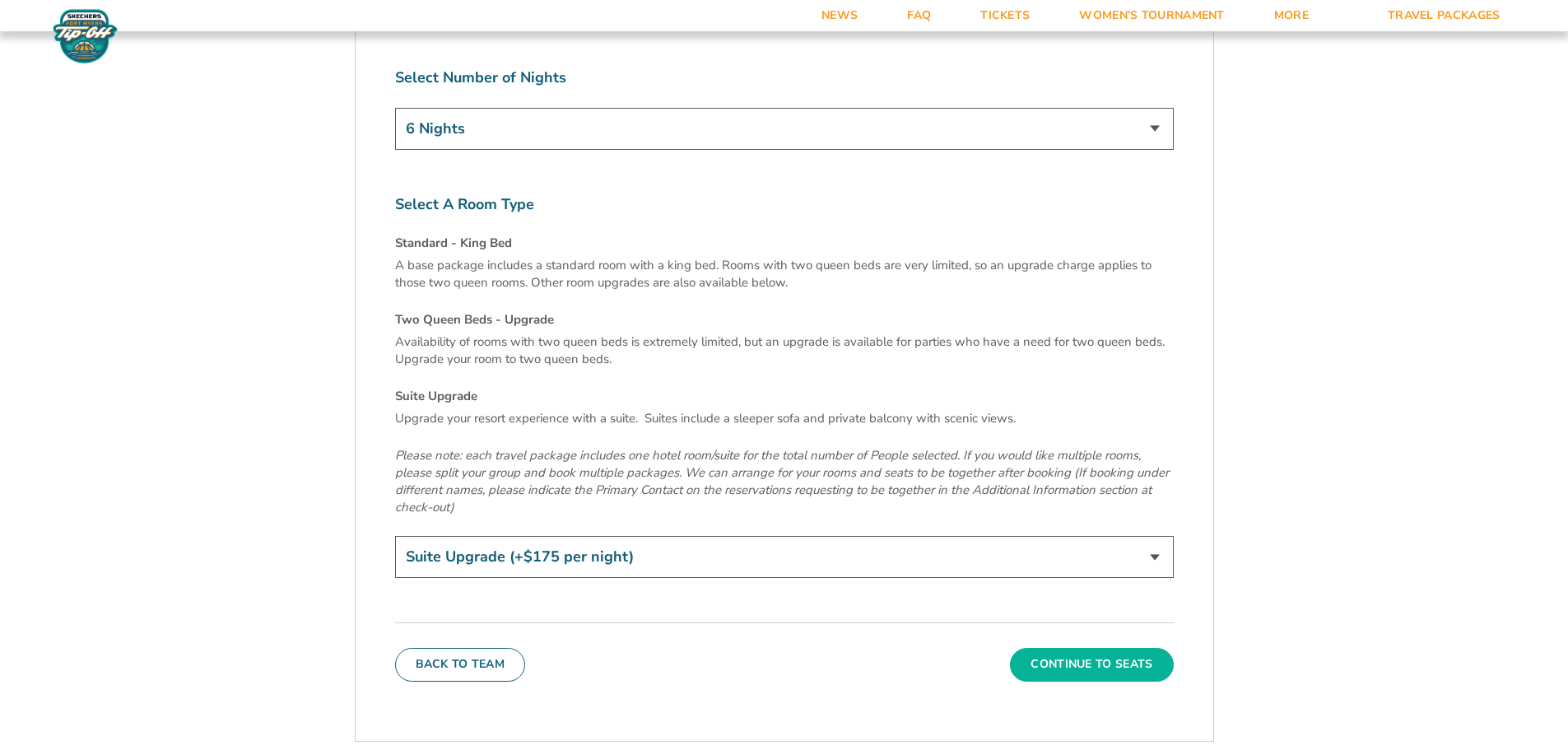
click at [1121, 648] on button "Continue To Seats" at bounding box center [1091, 664] width 163 height 33
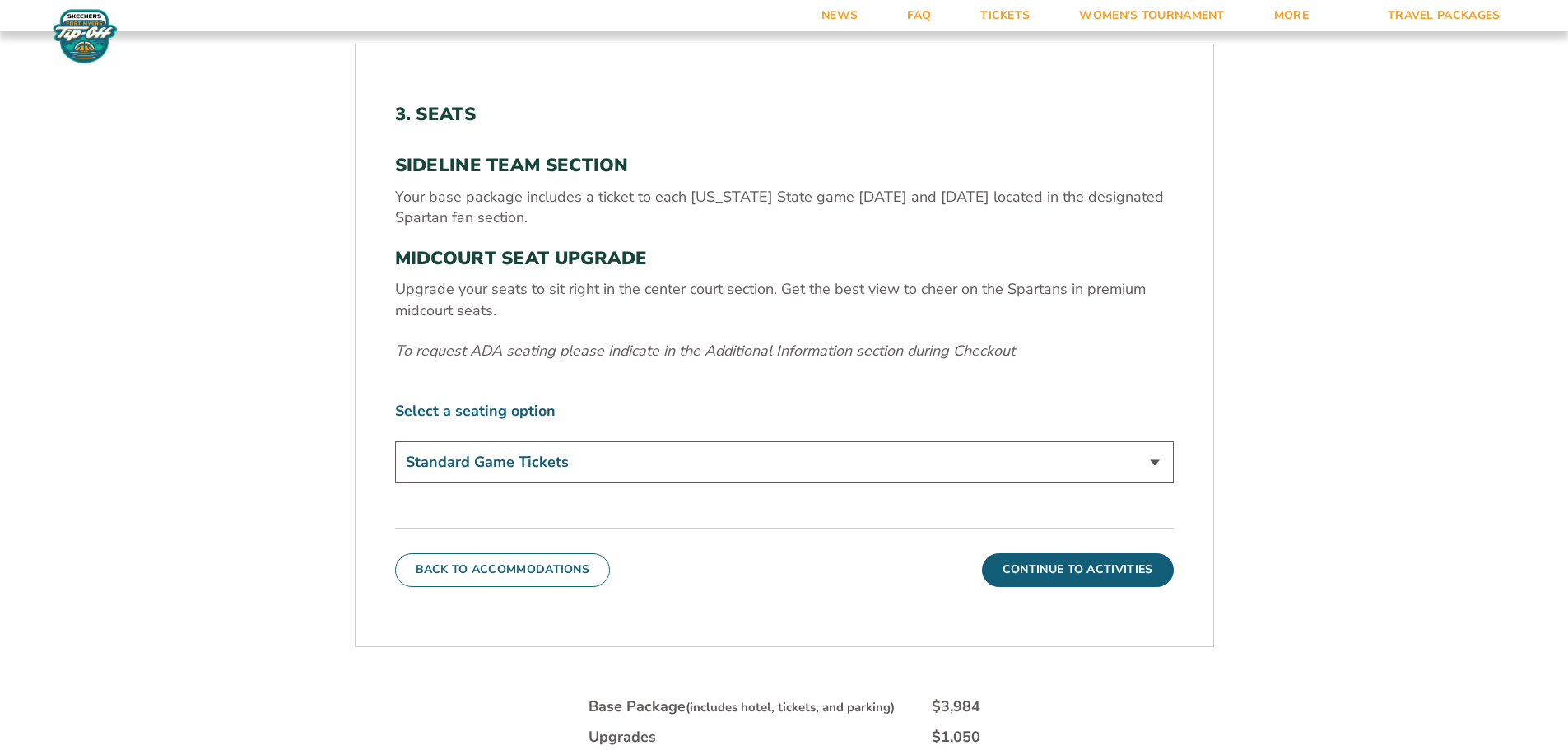
scroll to position [602, 0]
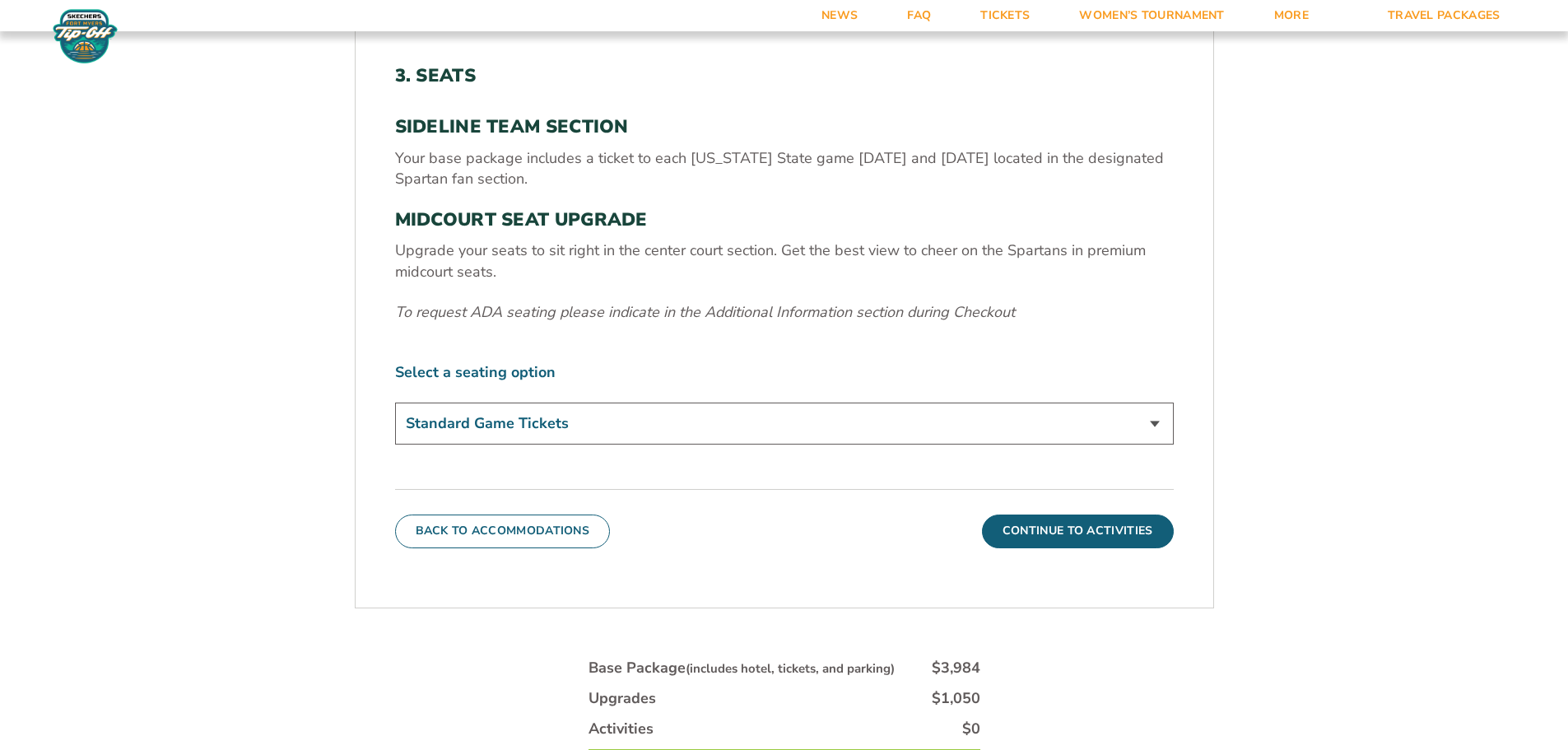
click at [1152, 421] on select "Standard Game Tickets Midcourt Seat Upgrade (+$140 per person)" at bounding box center [784, 423] width 778 height 42
click at [395, 403] on select "Standard Game Tickets Midcourt Seat Upgrade (+$140 per person)" at bounding box center [784, 423] width 778 height 42
click at [61, 391] on form "Michigan State Michigan State Travel Package 1. Team 2. Accommodations 3. Seats…" at bounding box center [784, 199] width 1568 height 1601
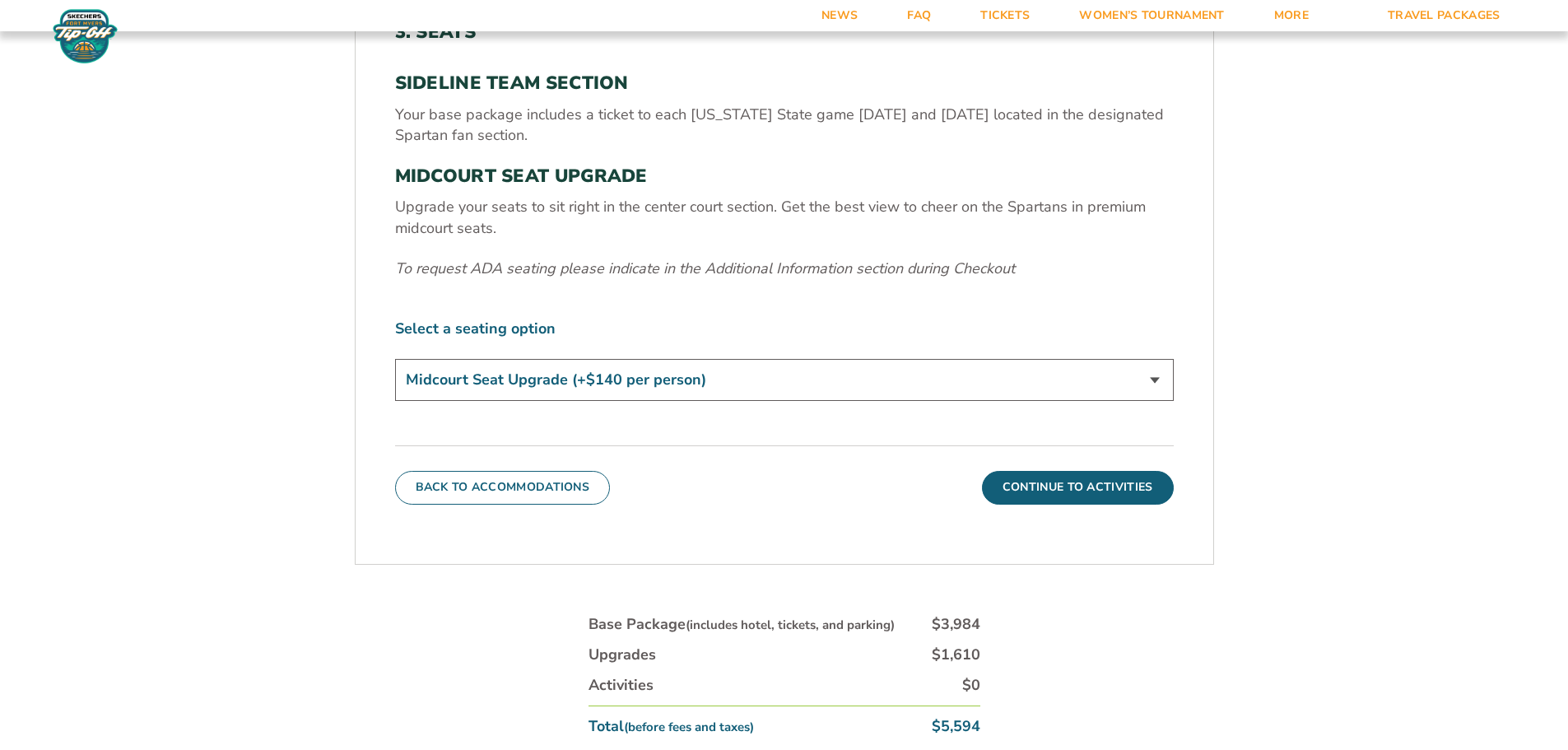
scroll to position [684, 0]
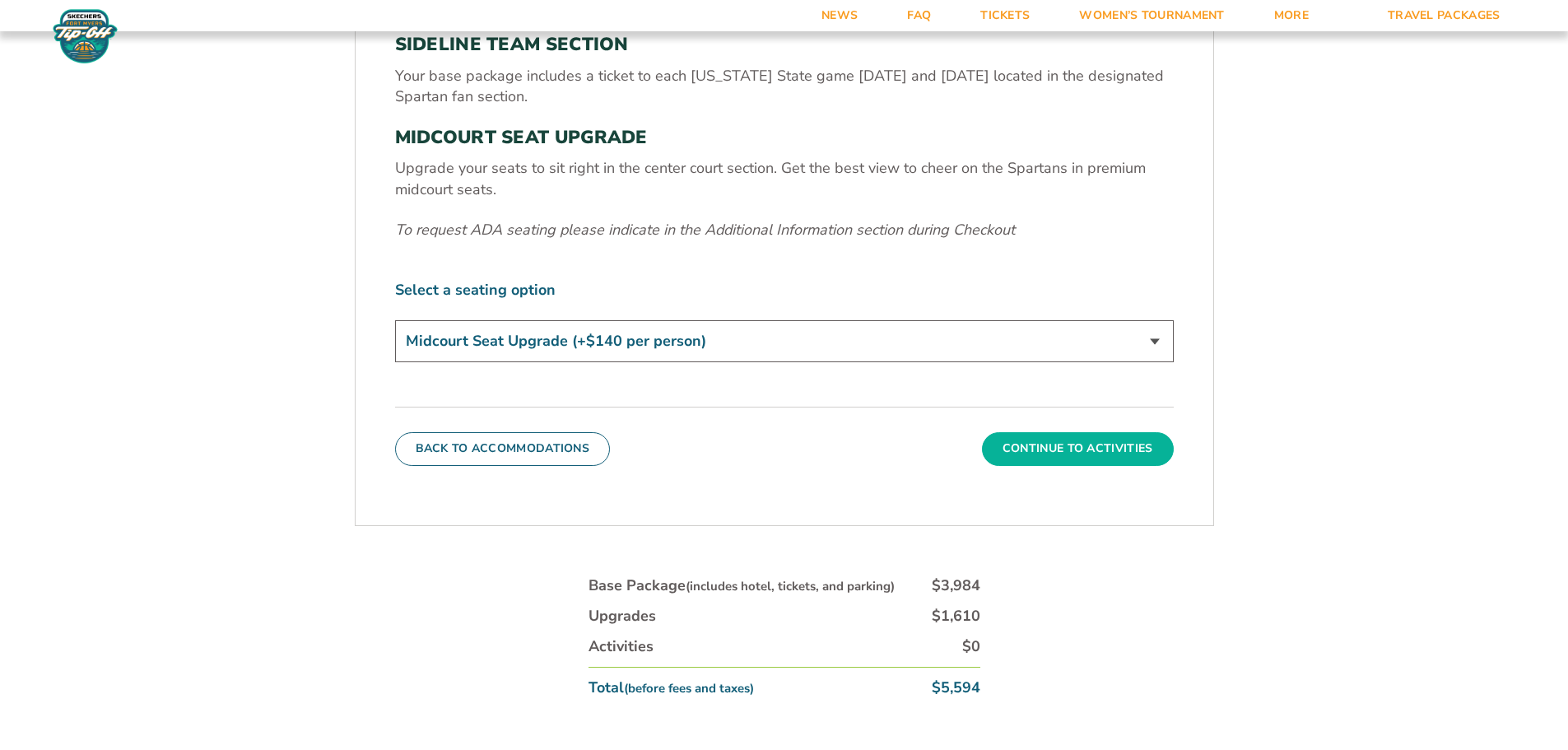
click at [1123, 450] on button "Continue To Activities" at bounding box center [1078, 448] width 192 height 33
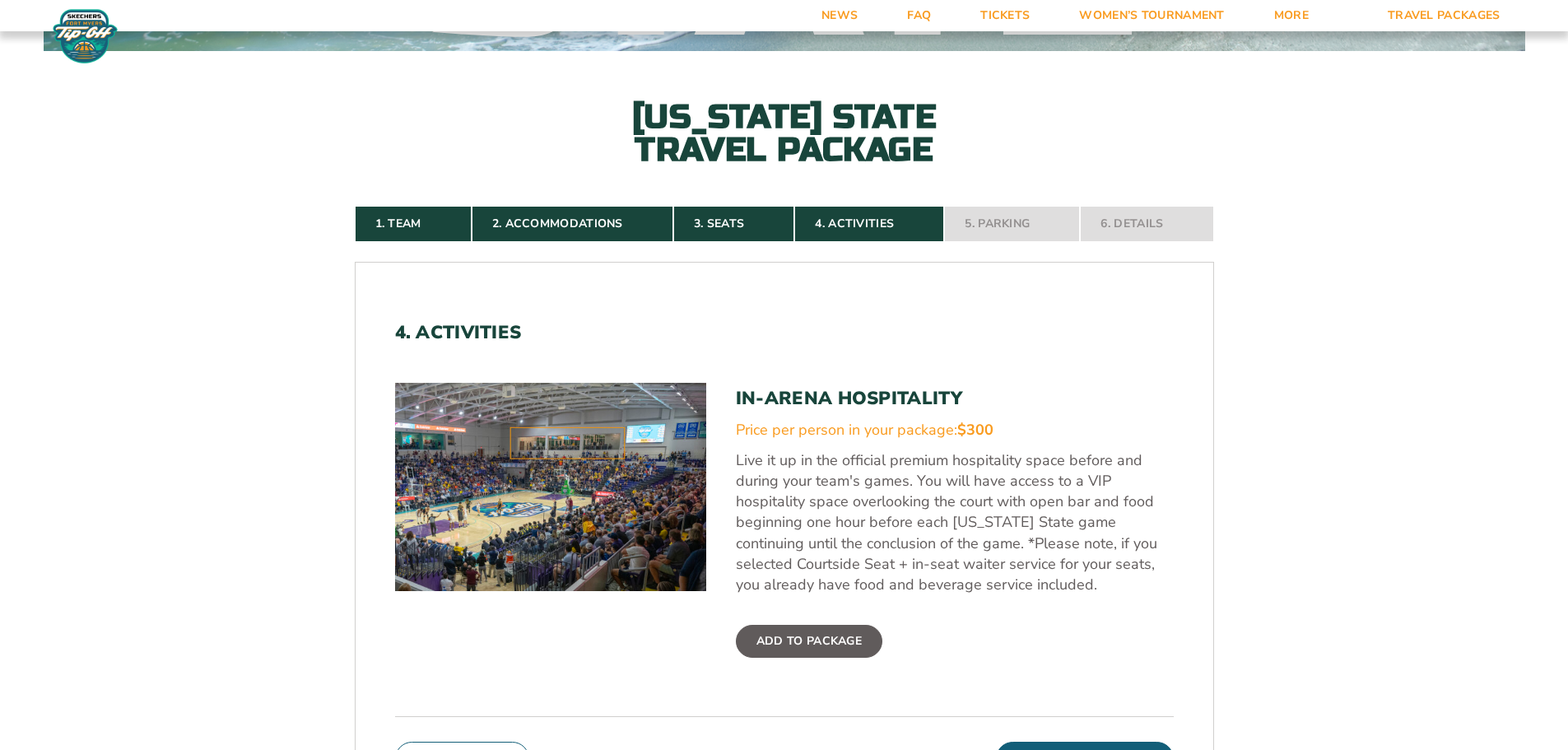
scroll to position [273, 0]
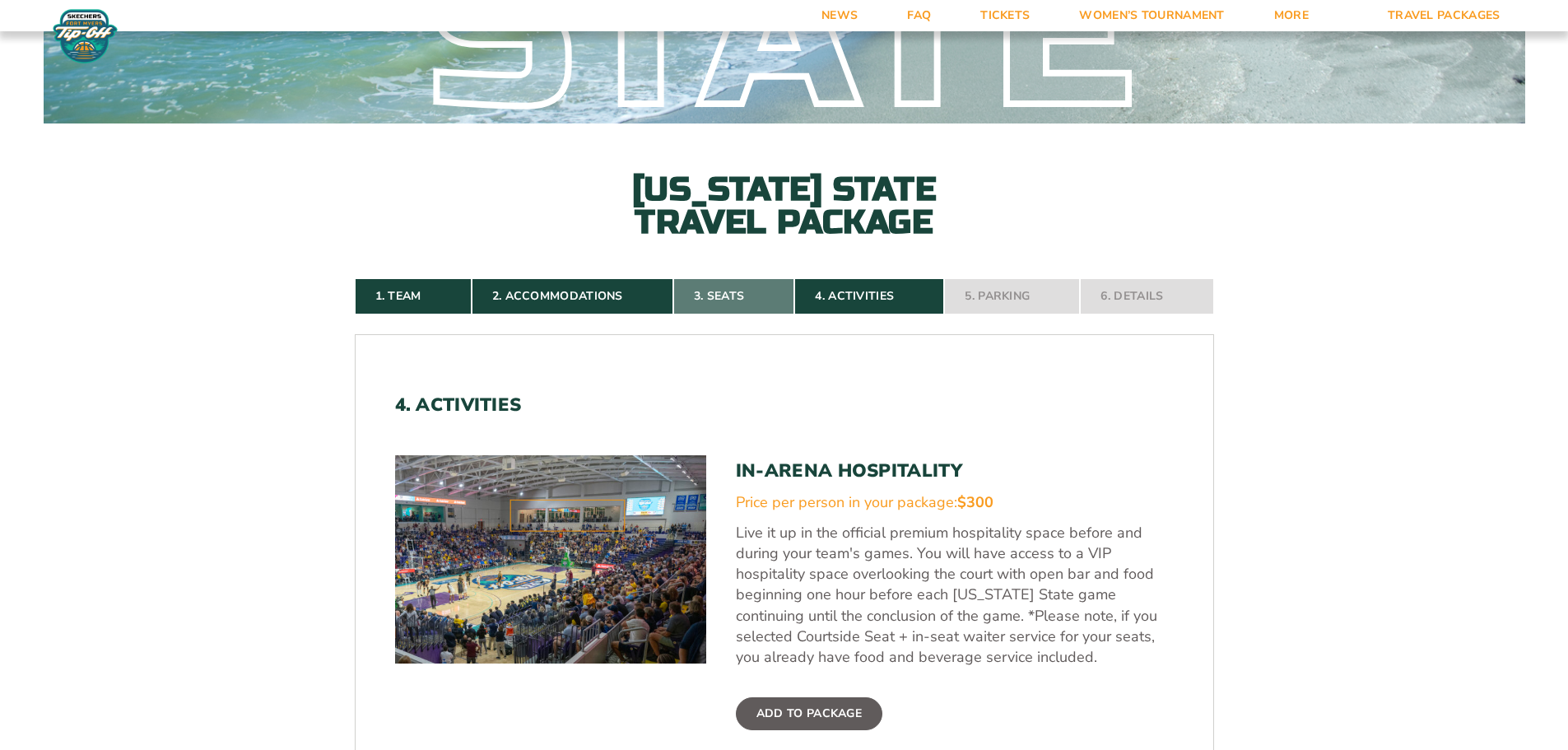
click at [744, 298] on link "3. Seats" at bounding box center [734, 296] width 121 height 36
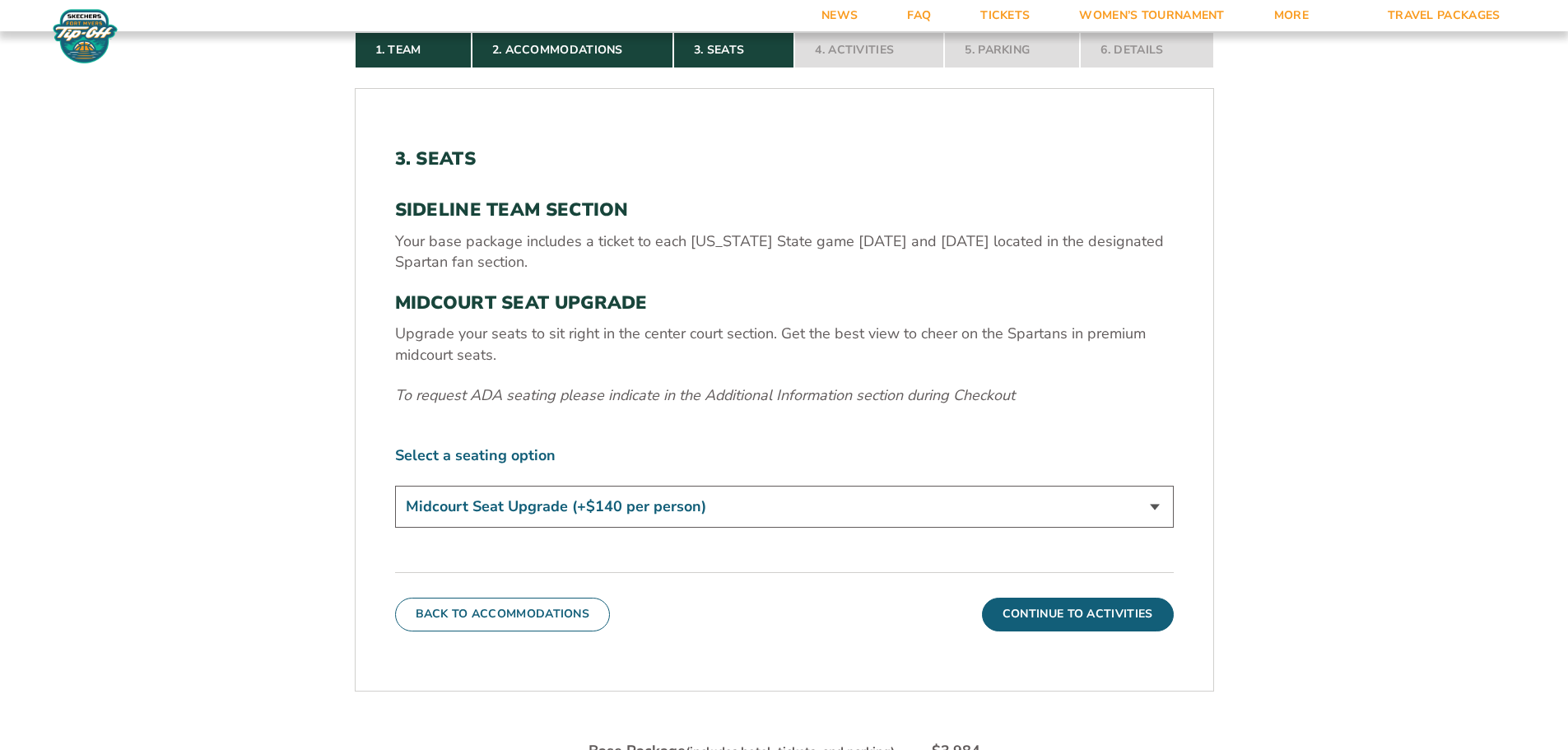
scroll to position [519, 0]
click at [575, 48] on link "2. Accommodations" at bounding box center [572, 49] width 201 height 36
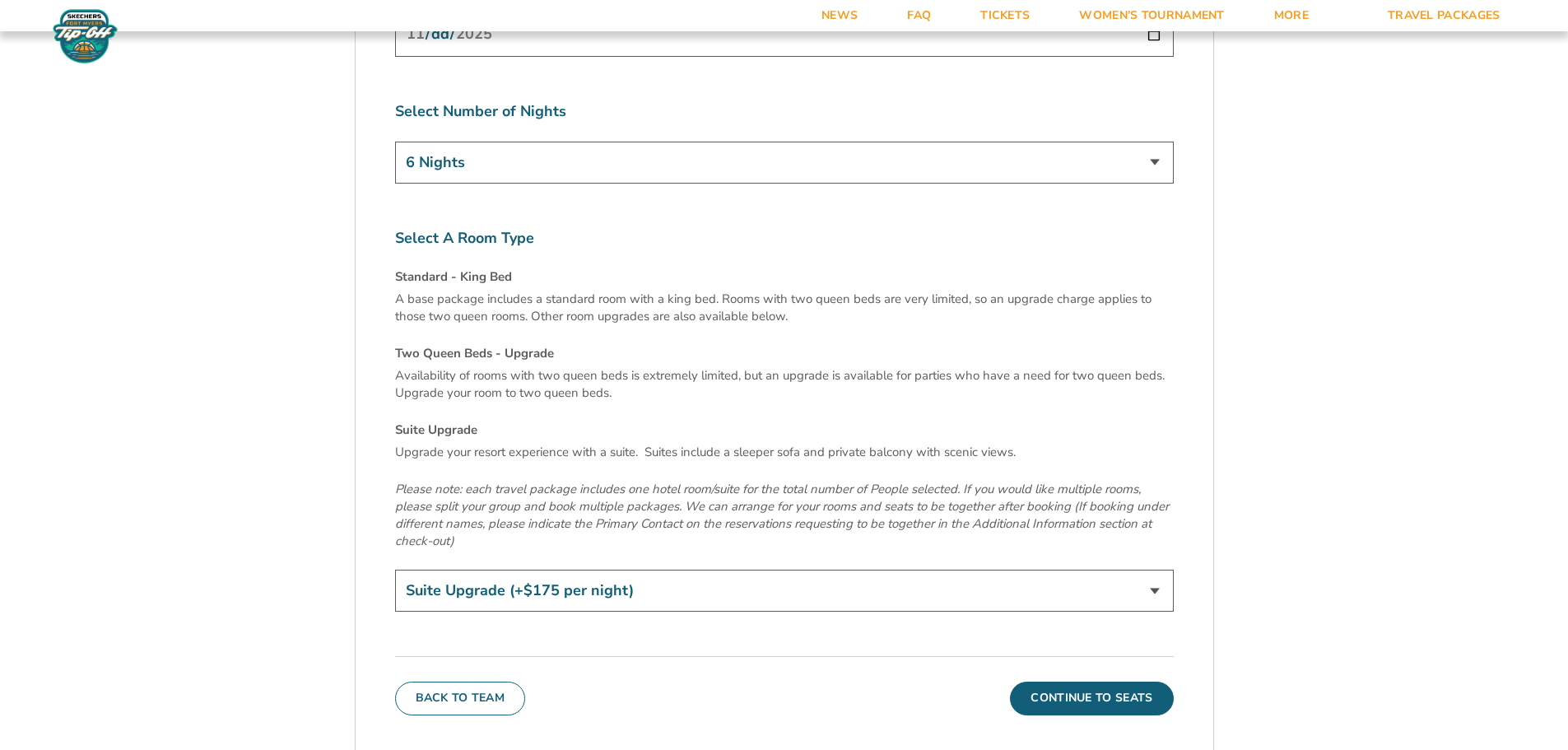
scroll to position [5622, 0]
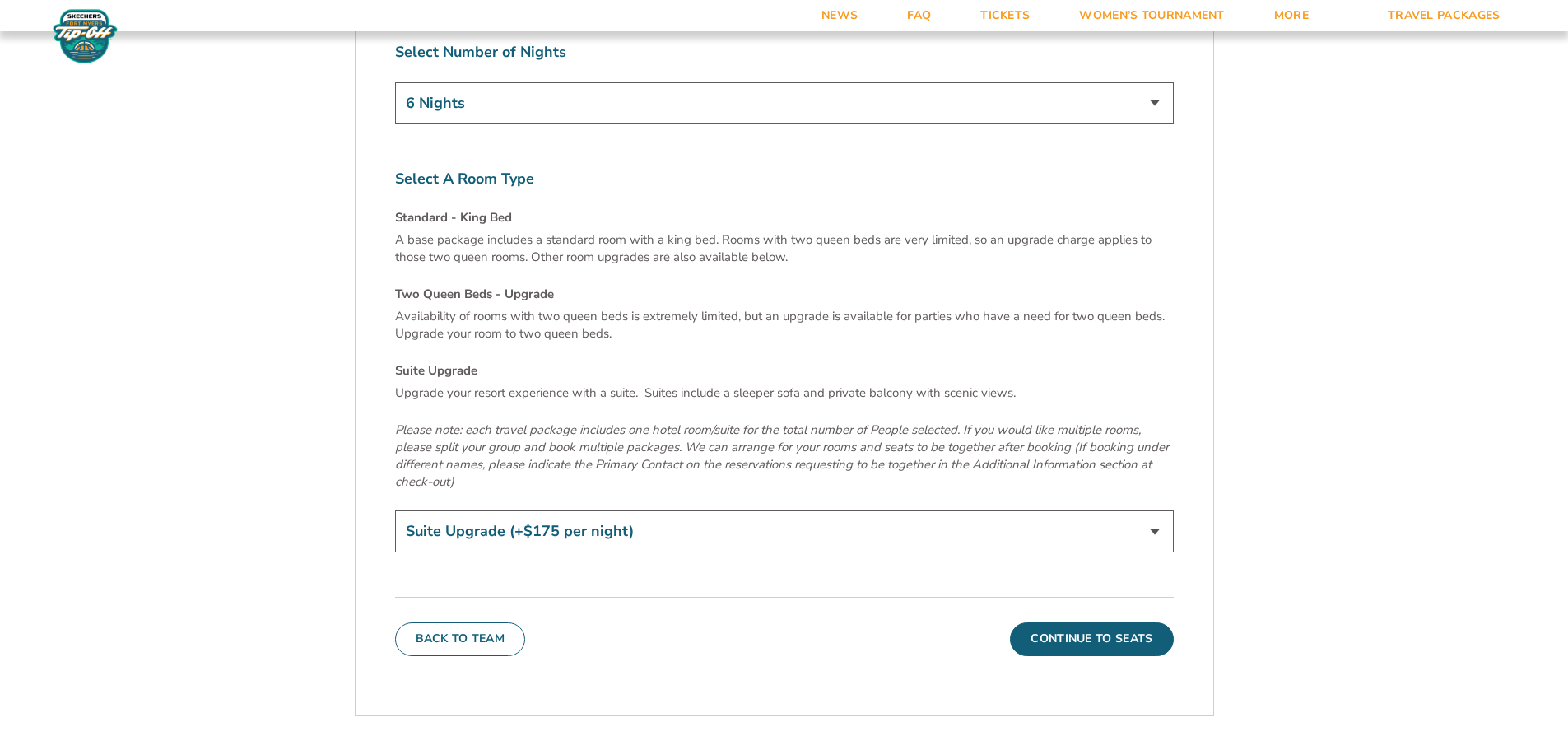
click at [802, 384] on p "Upgrade your resort experience with a suite. Suites include a sleeper sofa and …" at bounding box center [784, 393] width 778 height 17
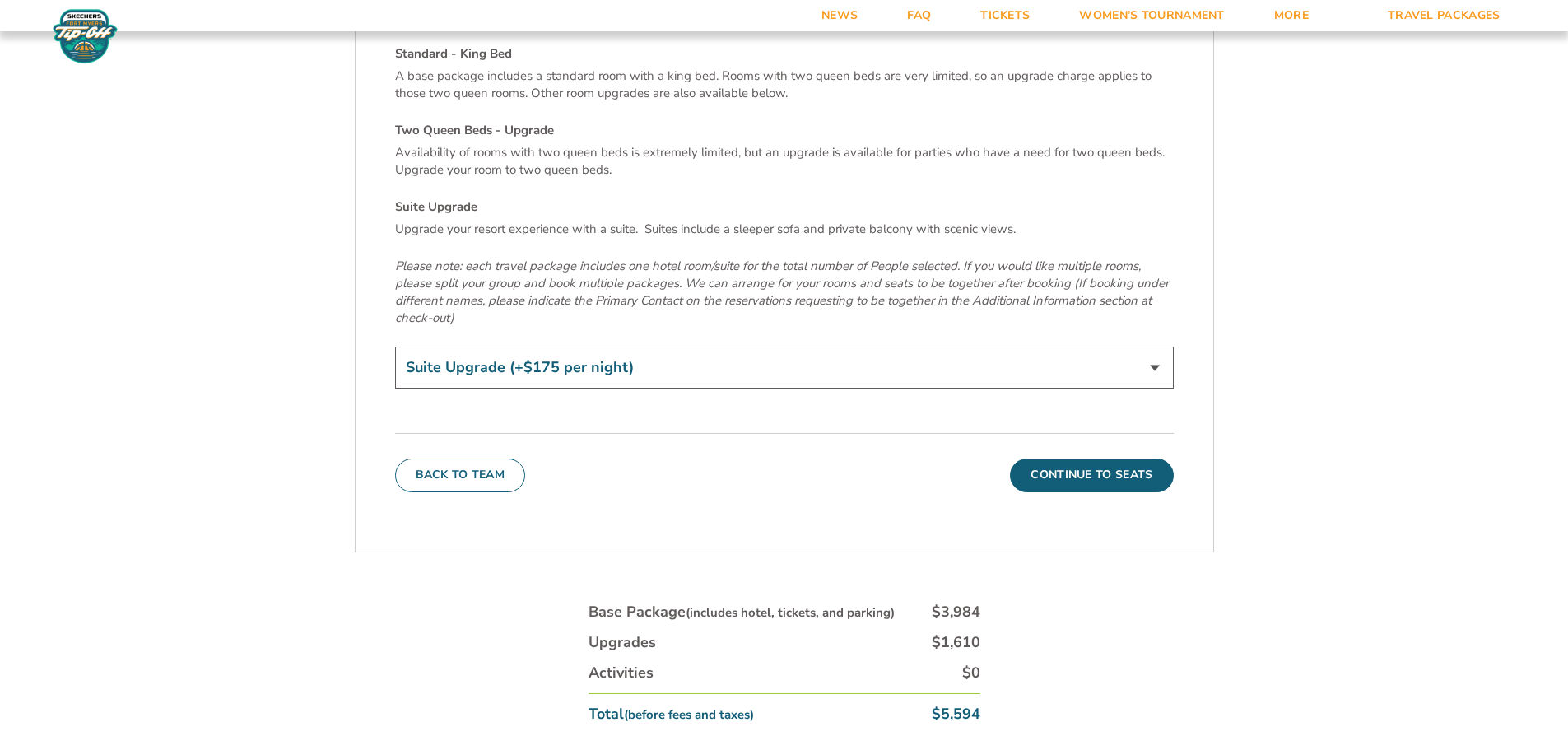
scroll to position [5788, 0]
click at [1107, 458] on button "Continue To Seats" at bounding box center [1091, 474] width 163 height 33
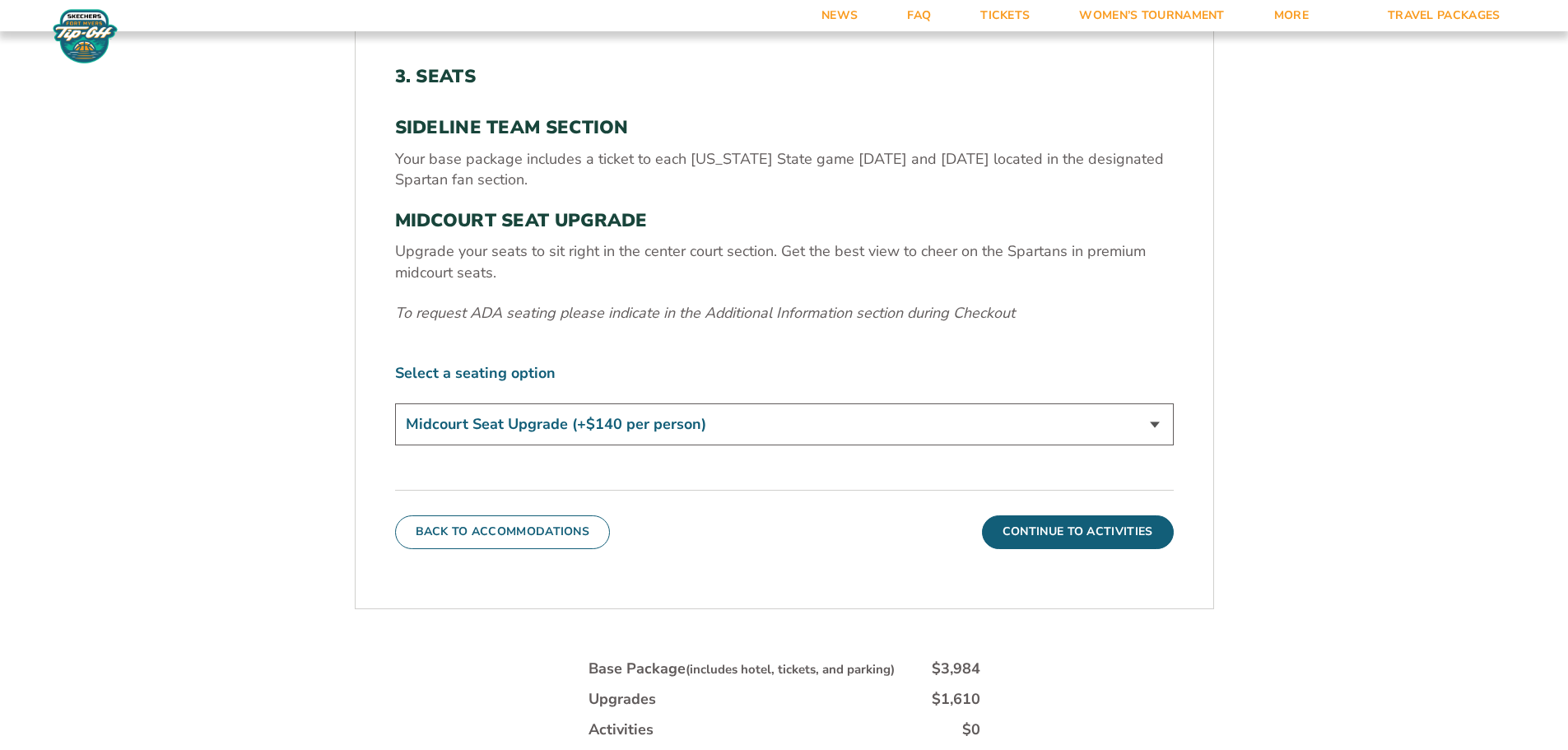
scroll to position [602, 0]
click at [1157, 419] on select "Standard Game Tickets Midcourt Seat Upgrade (+$140 per person)" at bounding box center [784, 423] width 778 height 42
click at [1157, 418] on select "Standard Game Tickets Midcourt Seat Upgrade (+$140 per person)" at bounding box center [784, 423] width 778 height 42
click at [1150, 424] on select "Standard Game Tickets Midcourt Seat Upgrade (+$140 per person)" at bounding box center [784, 423] width 778 height 42
click at [395, 403] on select "Standard Game Tickets Midcourt Seat Upgrade (+$140 per person)" at bounding box center [784, 423] width 778 height 42
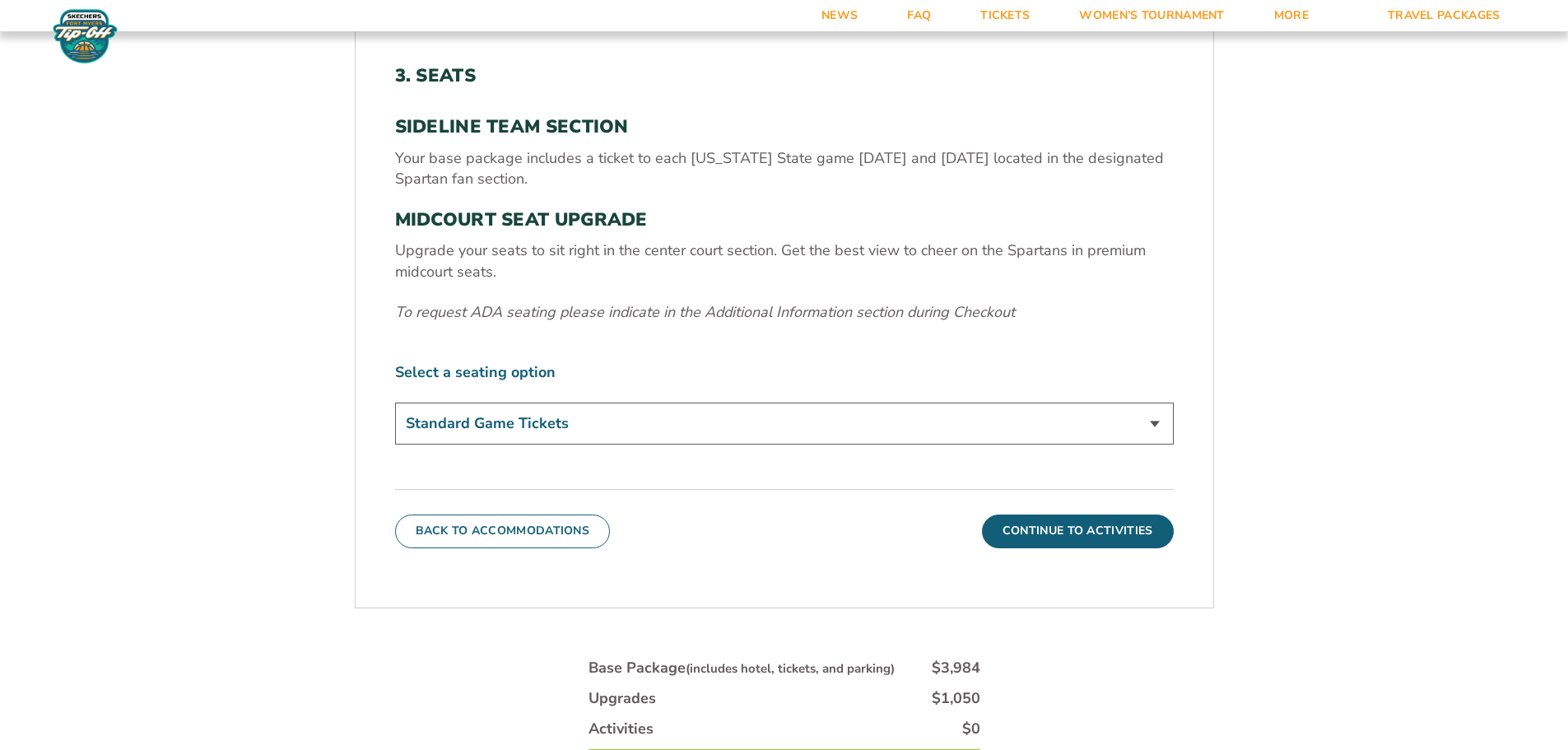
click at [183, 335] on form "Michigan State Michigan State Travel Package 1. Team 2. Accommodations 3. Seats…" at bounding box center [784, 199] width 1568 height 1601
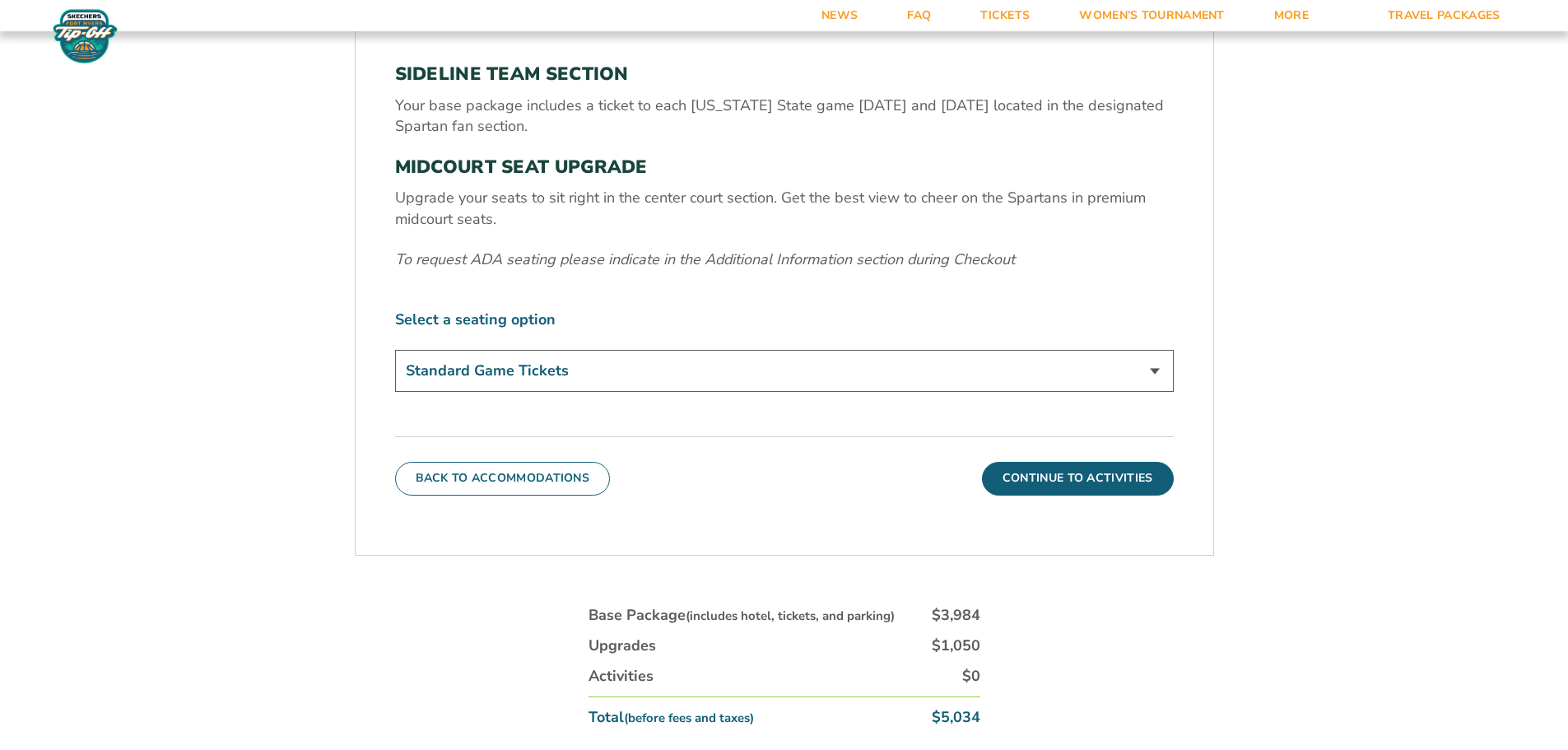
scroll to position [684, 0]
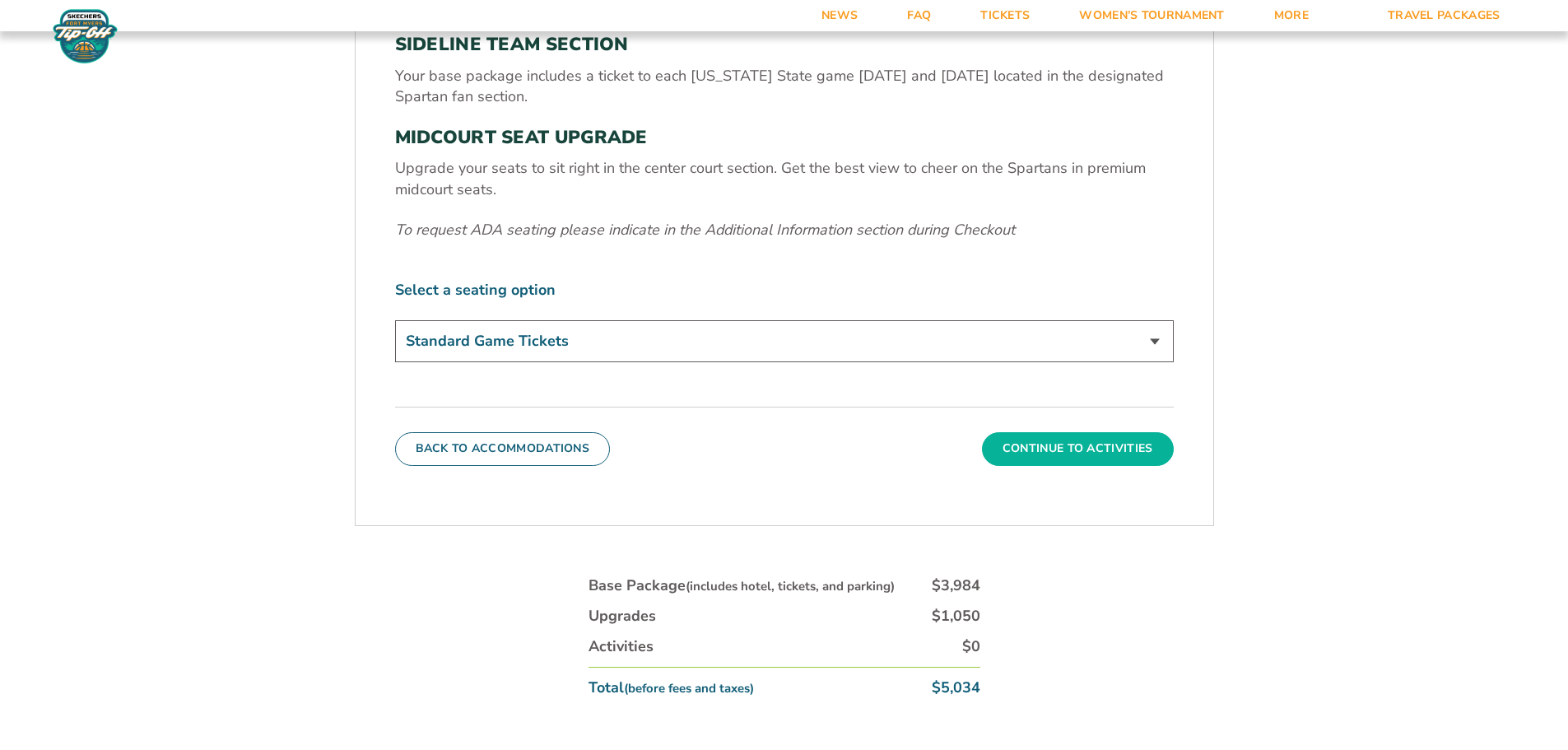
click at [1105, 448] on button "Continue To Activities" at bounding box center [1078, 448] width 192 height 33
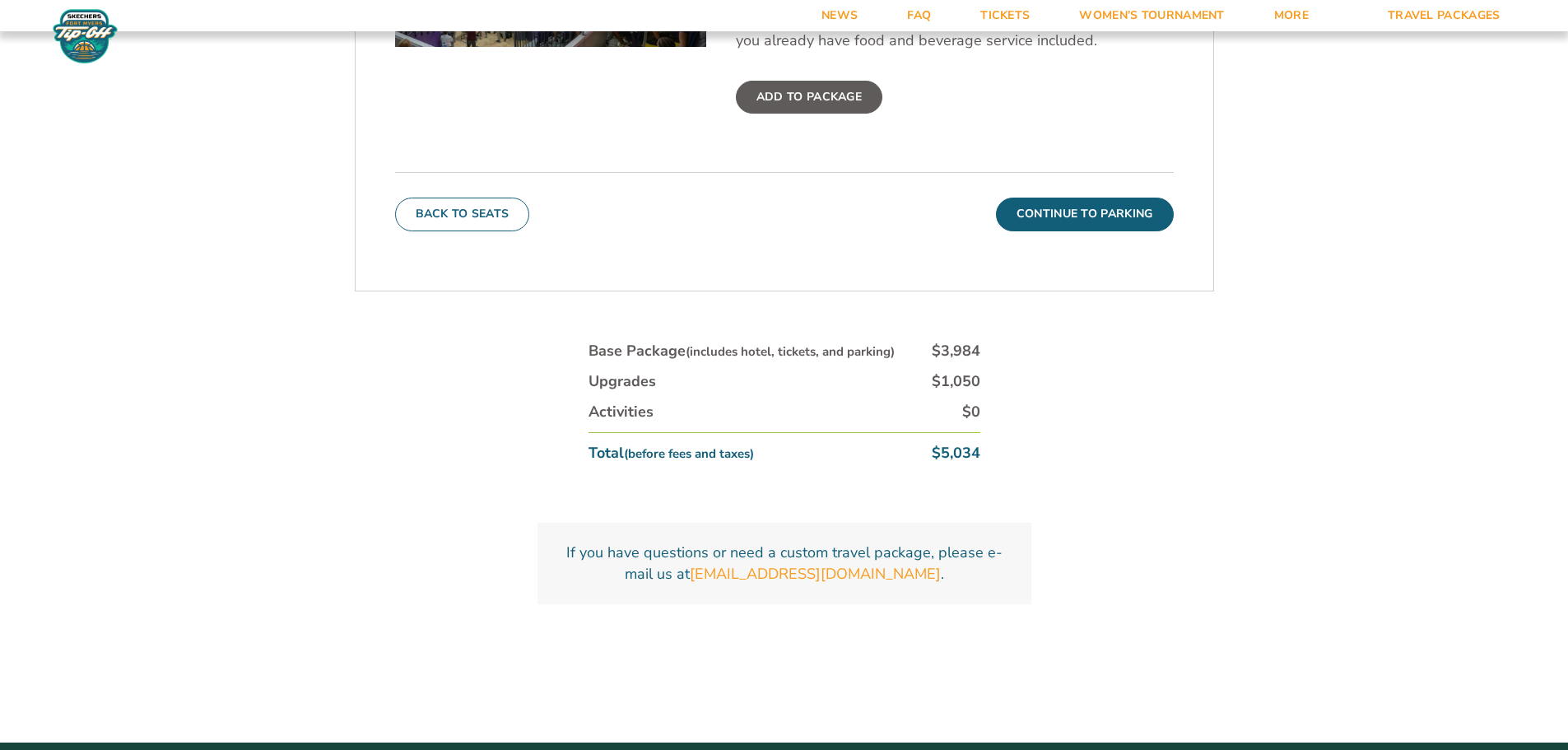
scroll to position [849, 0]
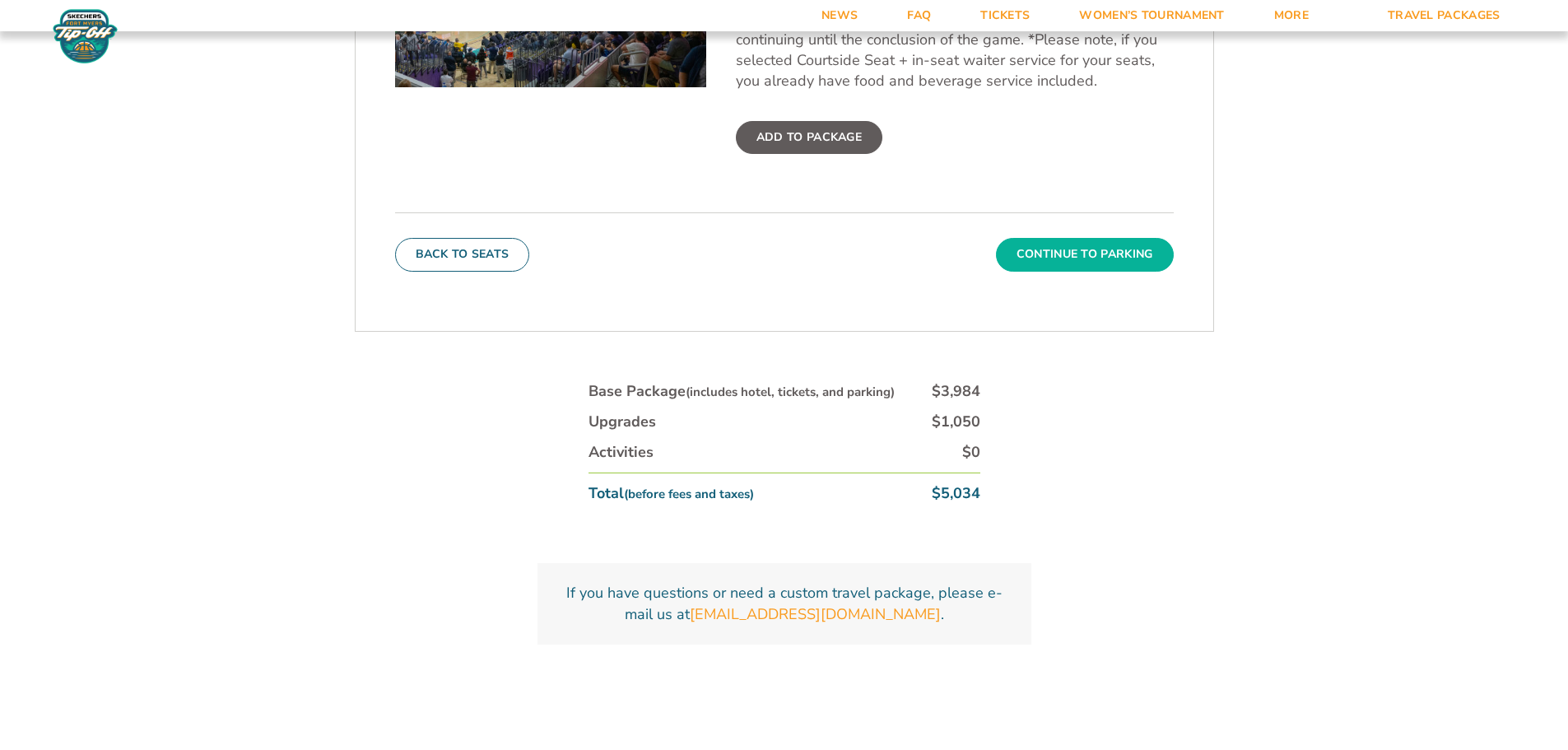
click at [1125, 259] on button "Continue To Parking" at bounding box center [1085, 255] width 178 height 33
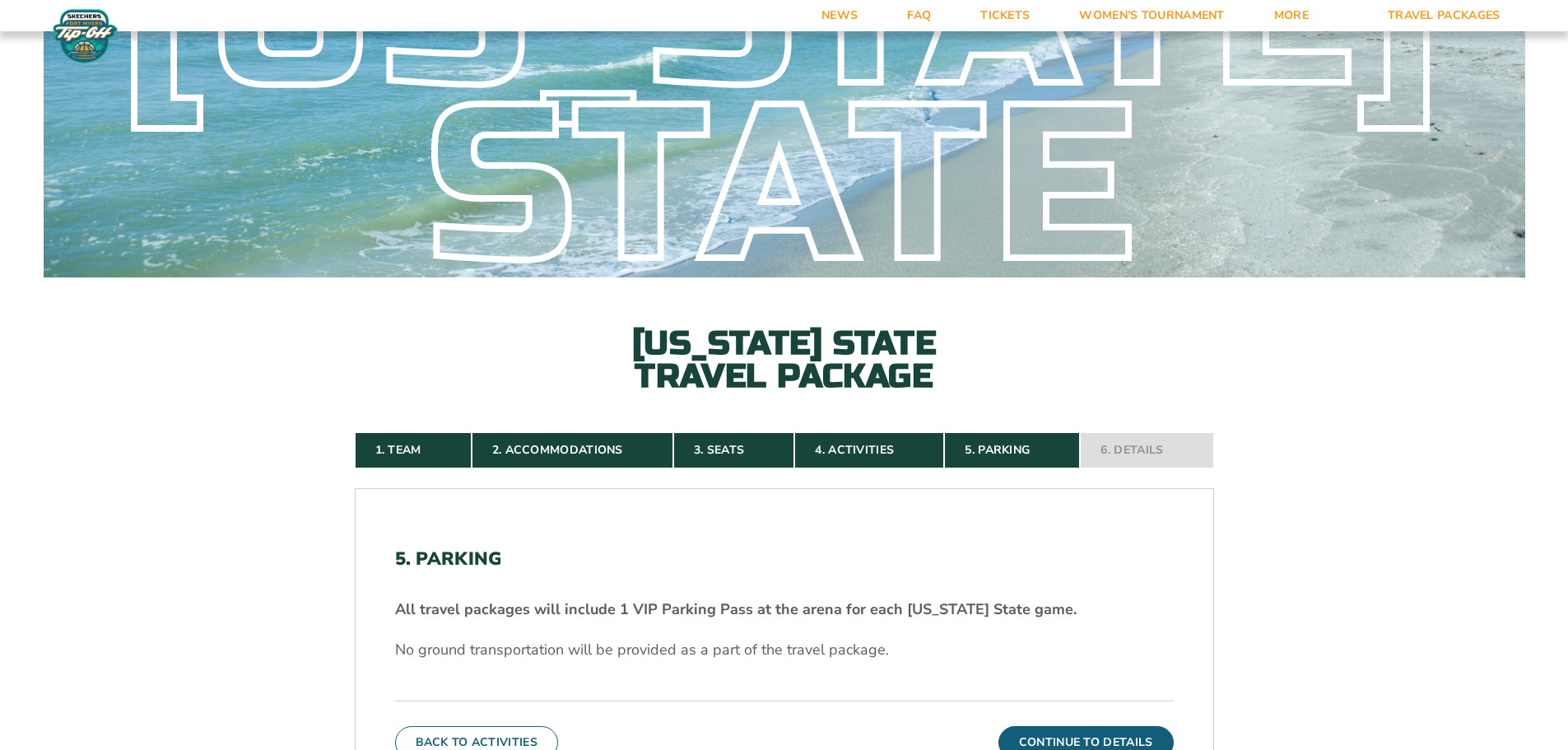
scroll to position [0, 0]
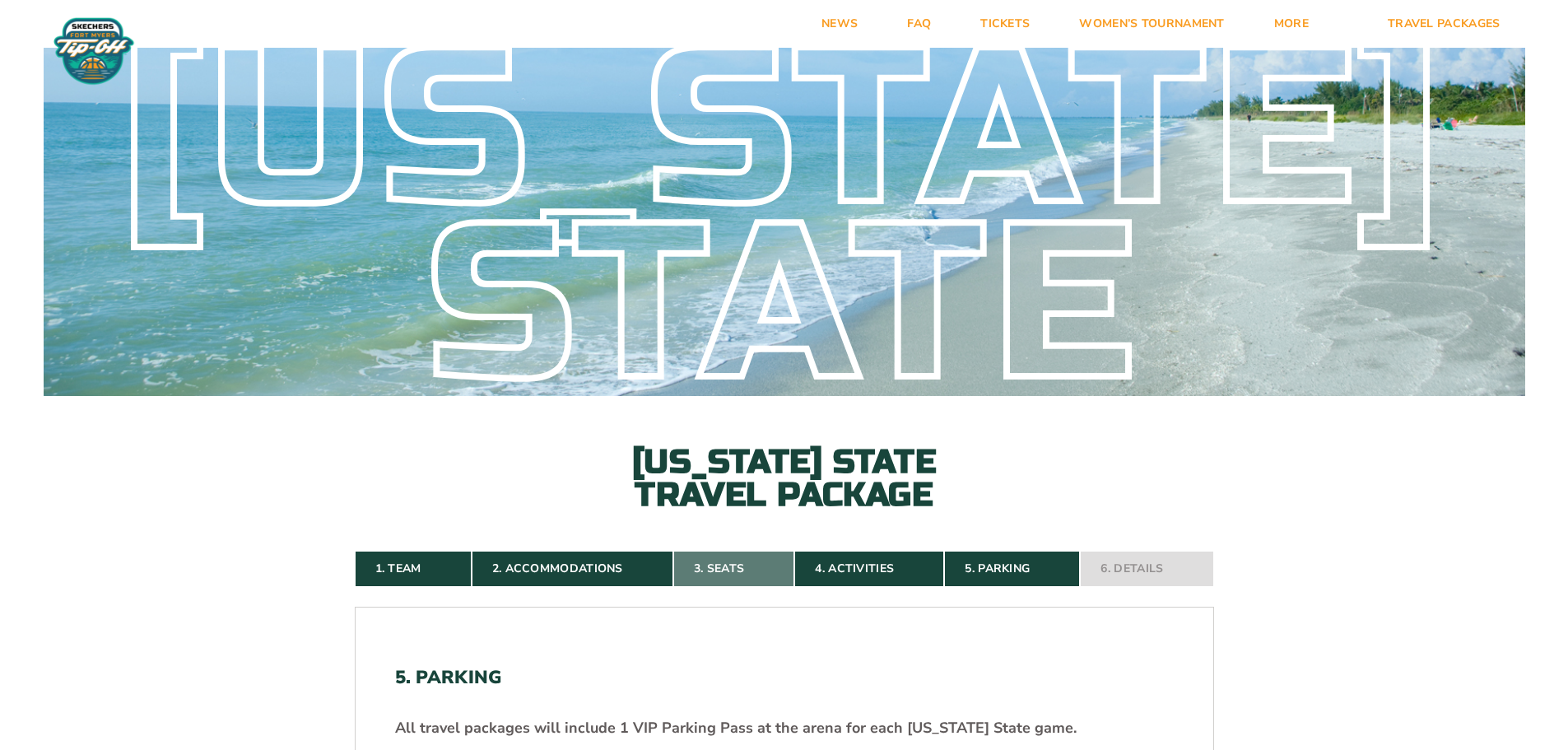
click at [722, 569] on link "3. Seats" at bounding box center [734, 569] width 121 height 36
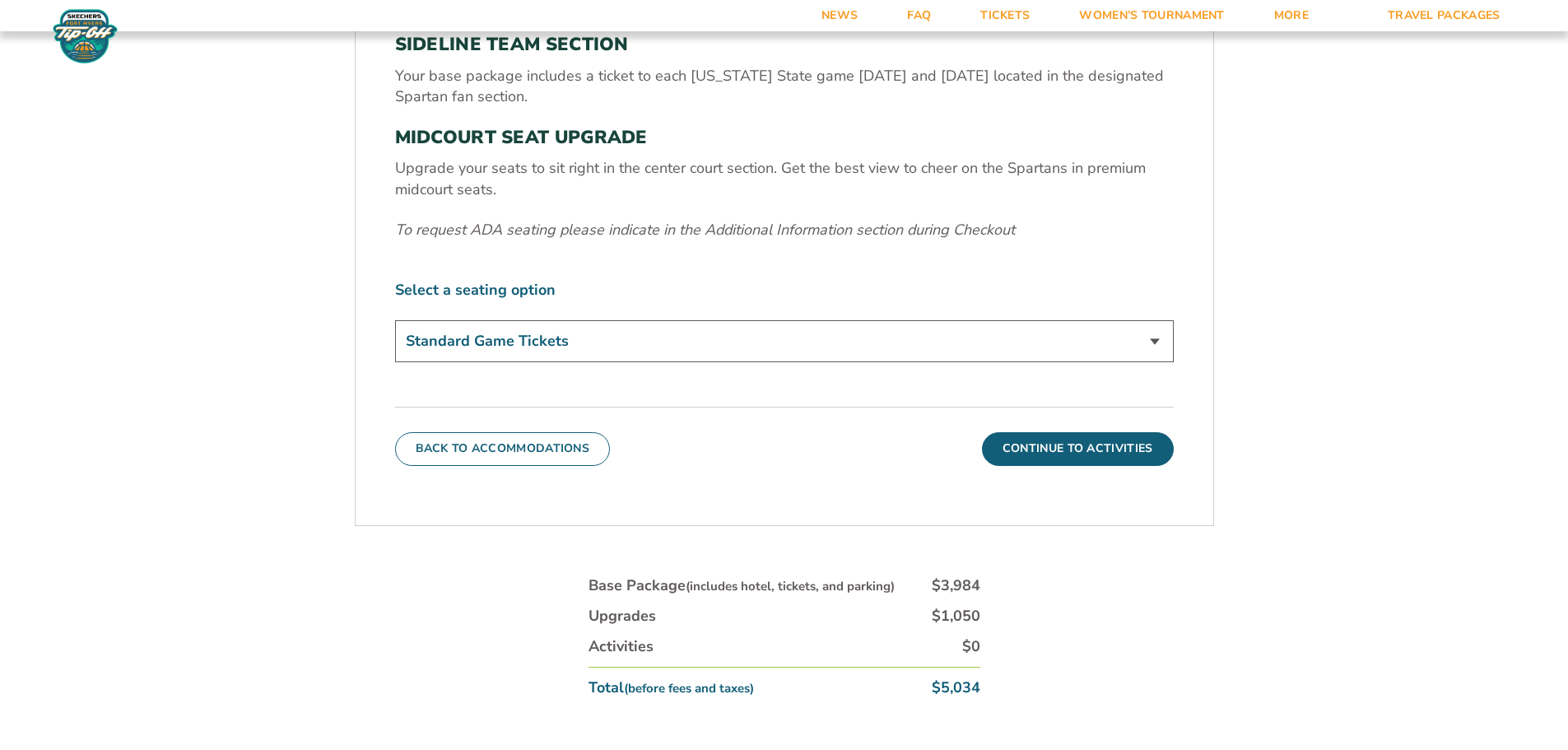
scroll to position [602, 0]
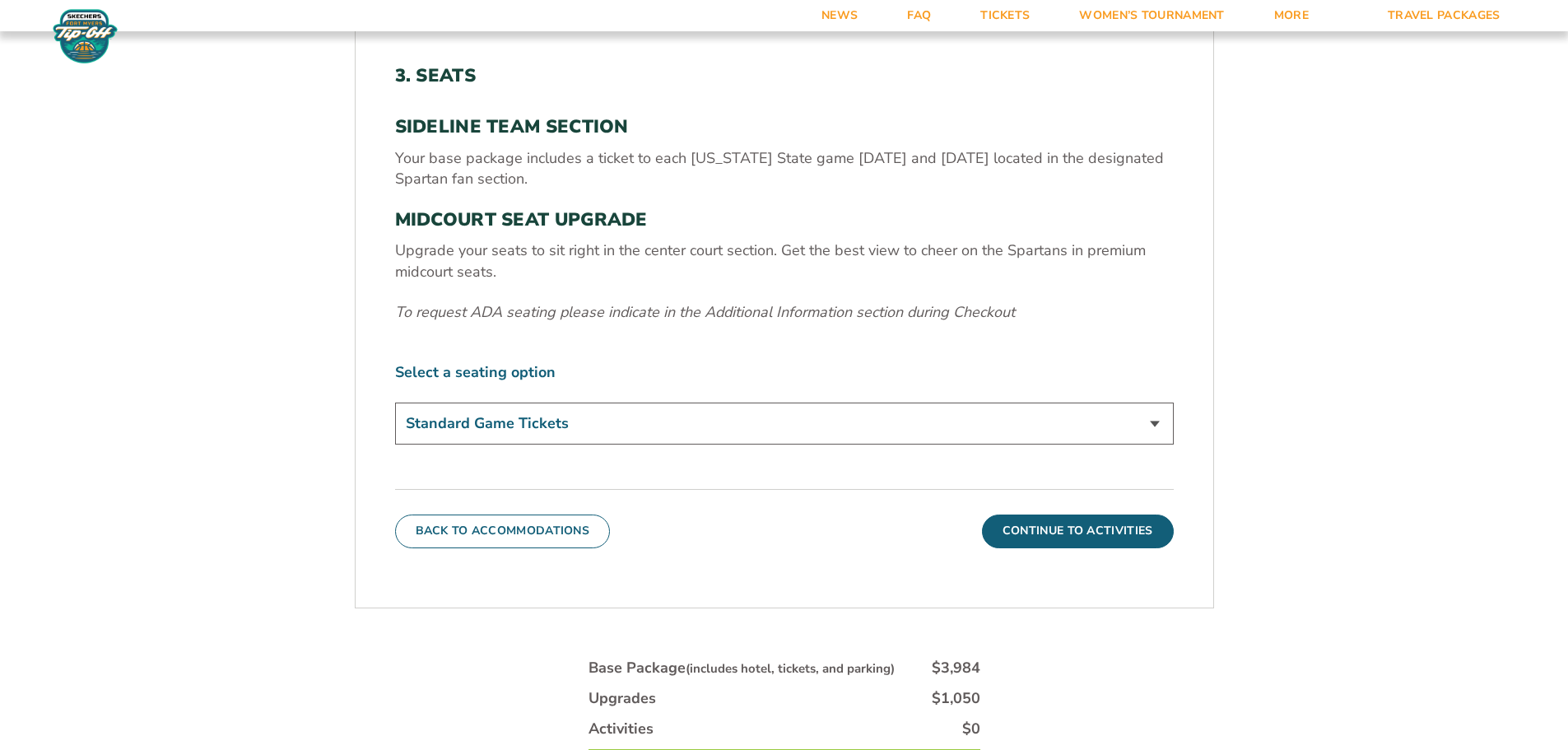
click at [1147, 421] on select "Standard Game Tickets Midcourt Seat Upgrade (+$140 per person)" at bounding box center [784, 423] width 778 height 42
click at [395, 403] on select "Standard Game Tickets Midcourt Seat Upgrade (+$140 per person)" at bounding box center [784, 423] width 778 height 42
click at [223, 403] on form "Michigan State Michigan State Travel Package 1. Team 2. Accommodations 3. Seats…" at bounding box center [784, 199] width 1568 height 1601
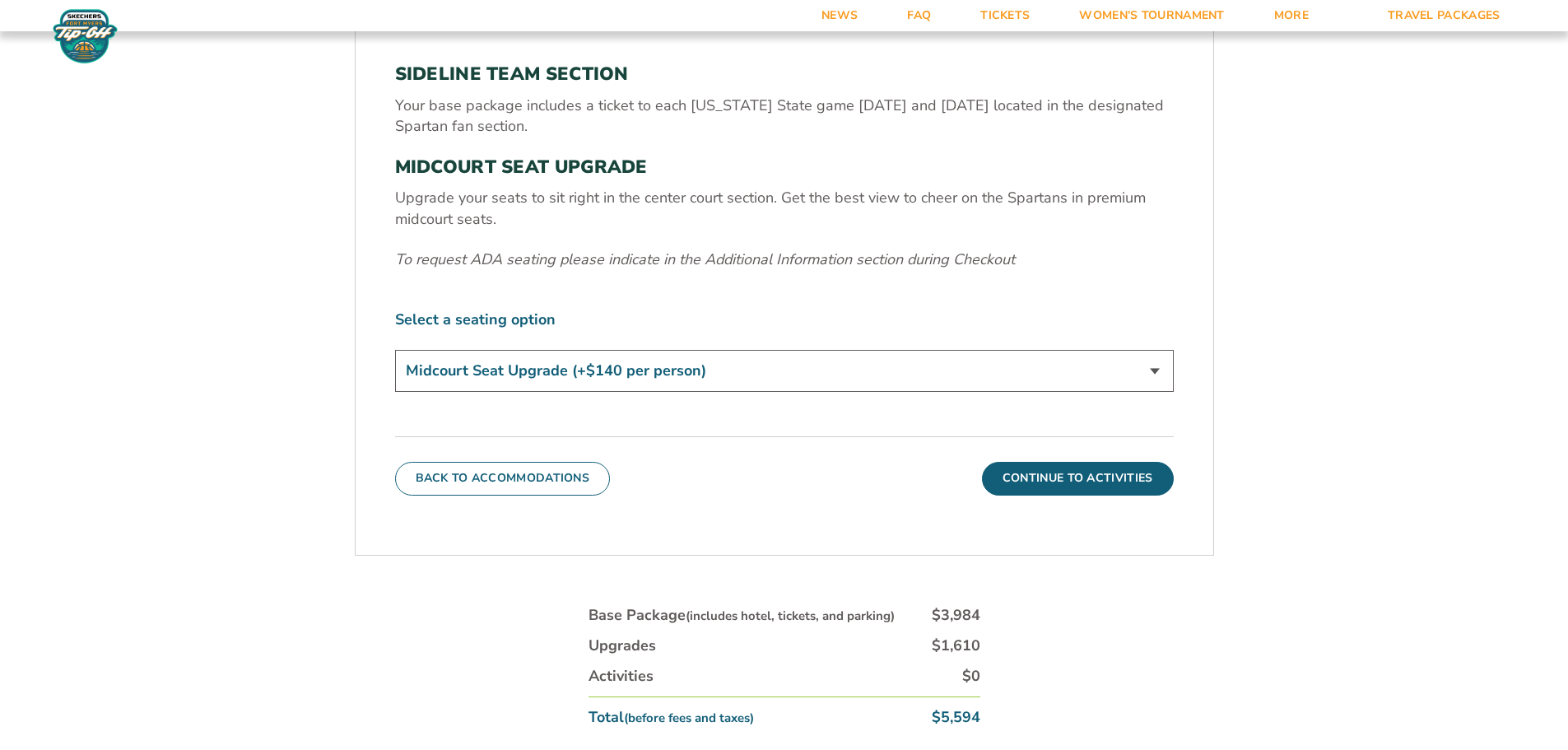
scroll to position [684, 0]
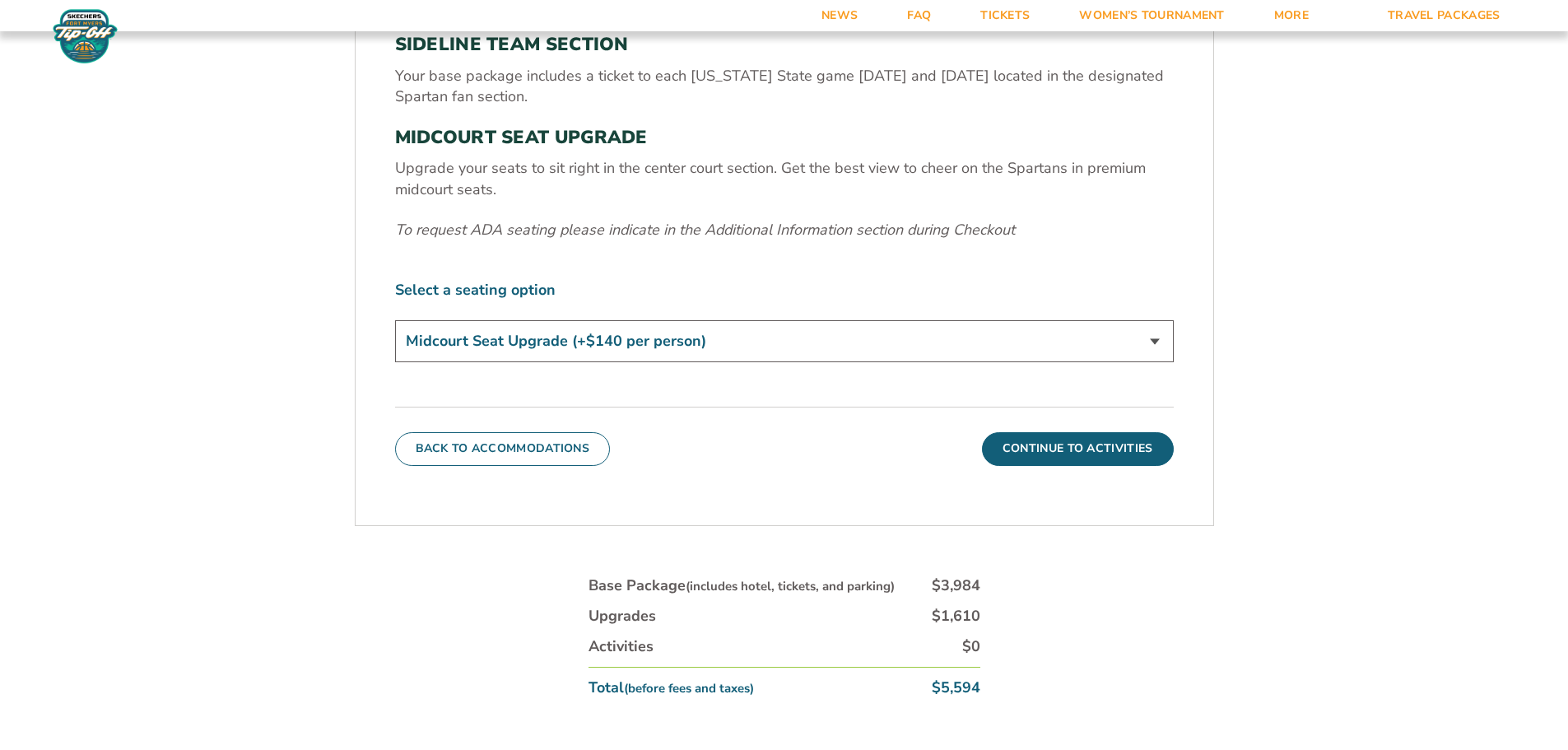
click at [499, 329] on select "Standard Game Tickets Midcourt Seat Upgrade (+$140 per person)" at bounding box center [784, 341] width 778 height 42
select select "Standard Game Tickets"
click at [395, 320] on select "Standard Game Tickets Midcourt Seat Upgrade (+$140 per person)" at bounding box center [784, 341] width 778 height 42
click at [260, 364] on form "Michigan State Michigan State Travel Package 1. Team 2. Accommodations 3. Seats…" at bounding box center [784, 117] width 1568 height 1601
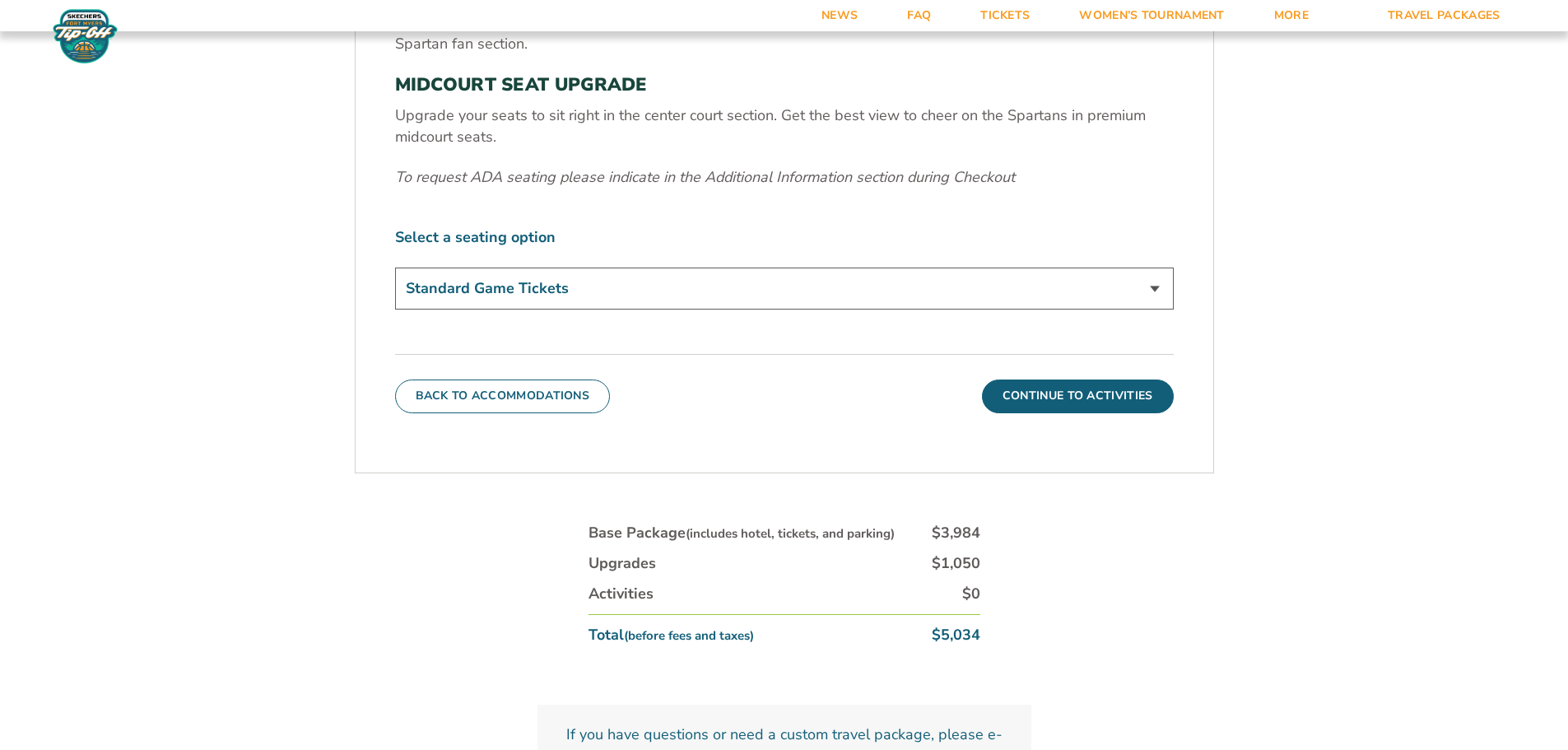
scroll to position [766, 0]
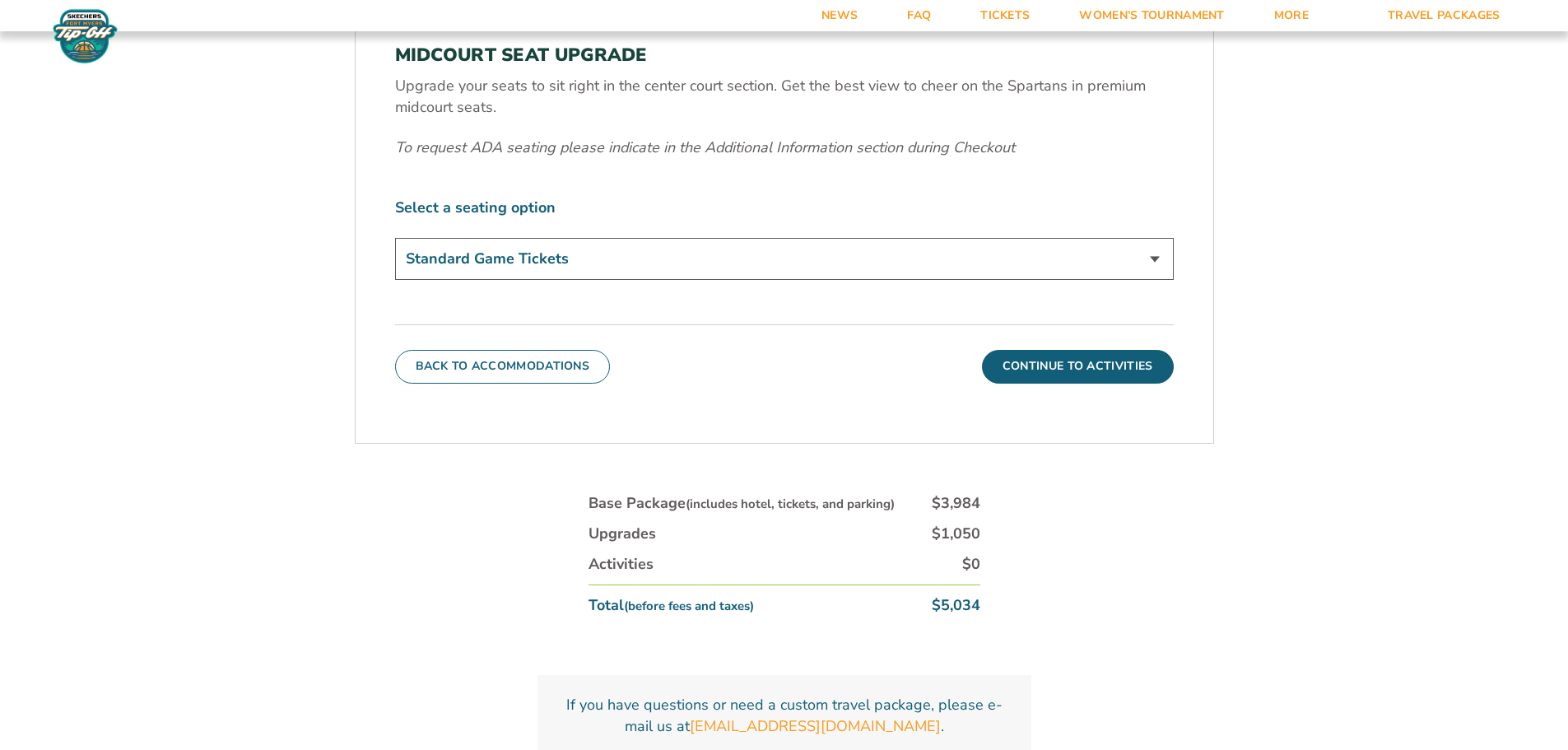
click at [157, 121] on form "Michigan State Michigan State Travel Package 1. Team 2. Accommodations 3. Seats…" at bounding box center [784, 34] width 1568 height 1601
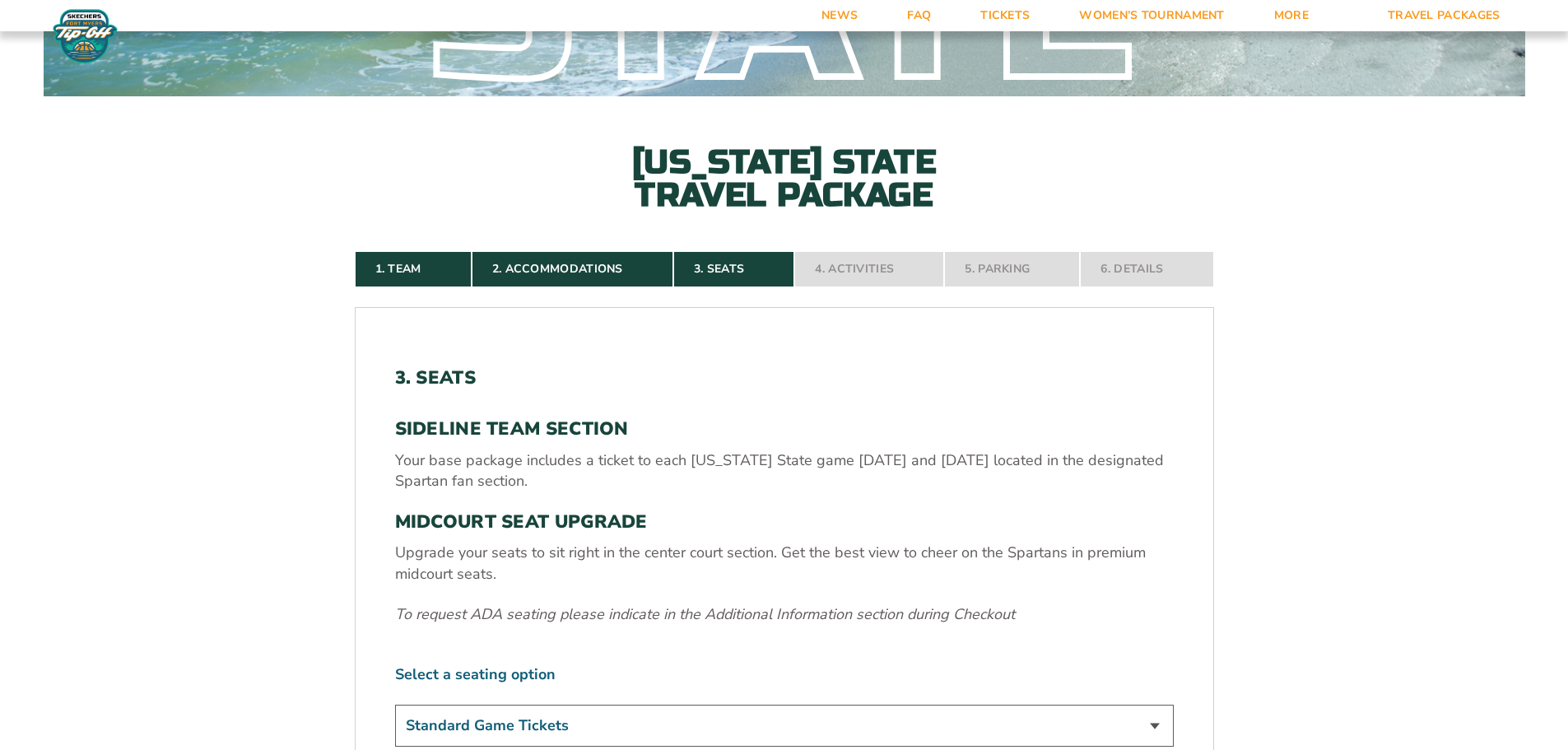
scroll to position [273, 0]
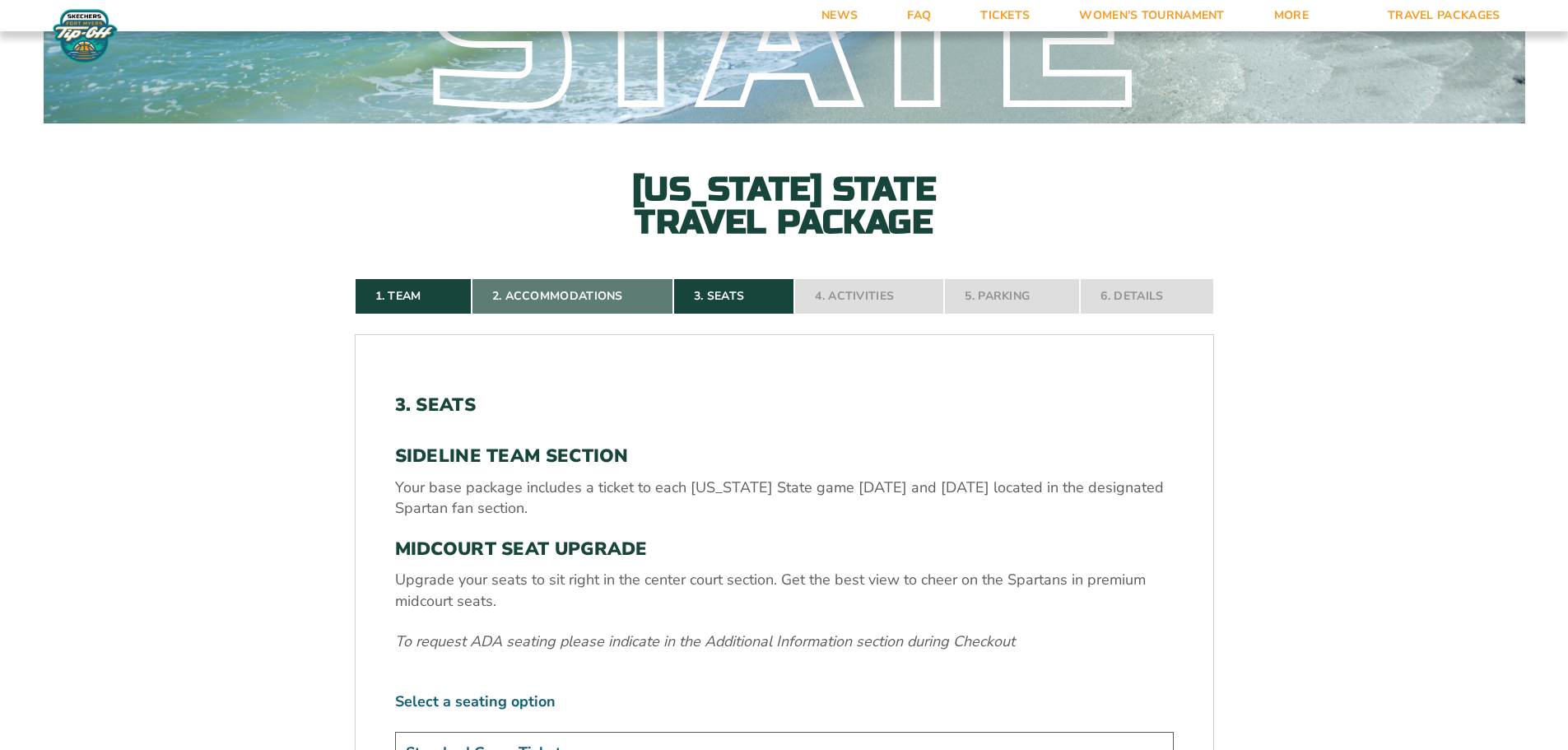
click at [580, 297] on link "2. Accommodations" at bounding box center [572, 296] width 201 height 36
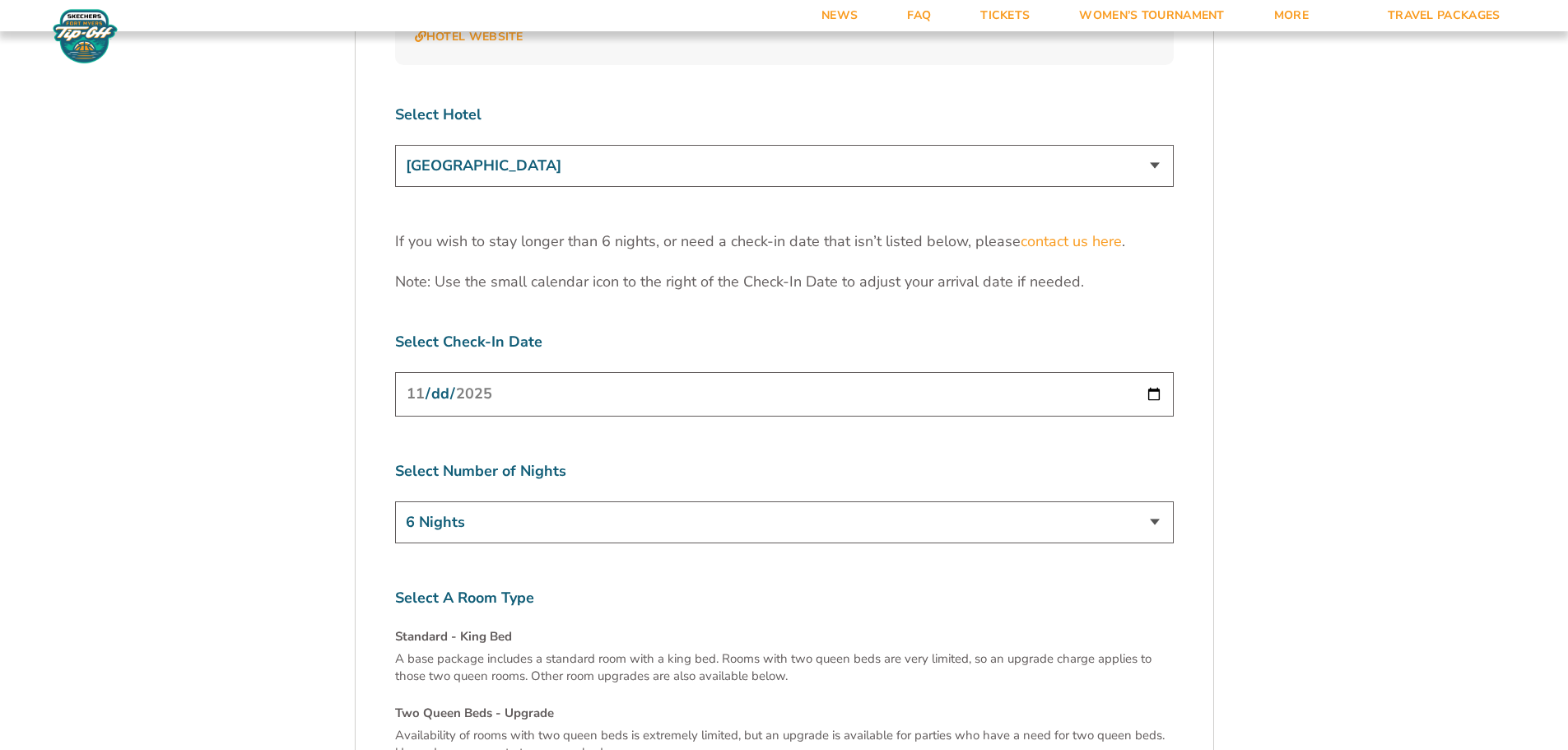
scroll to position [5211, 0]
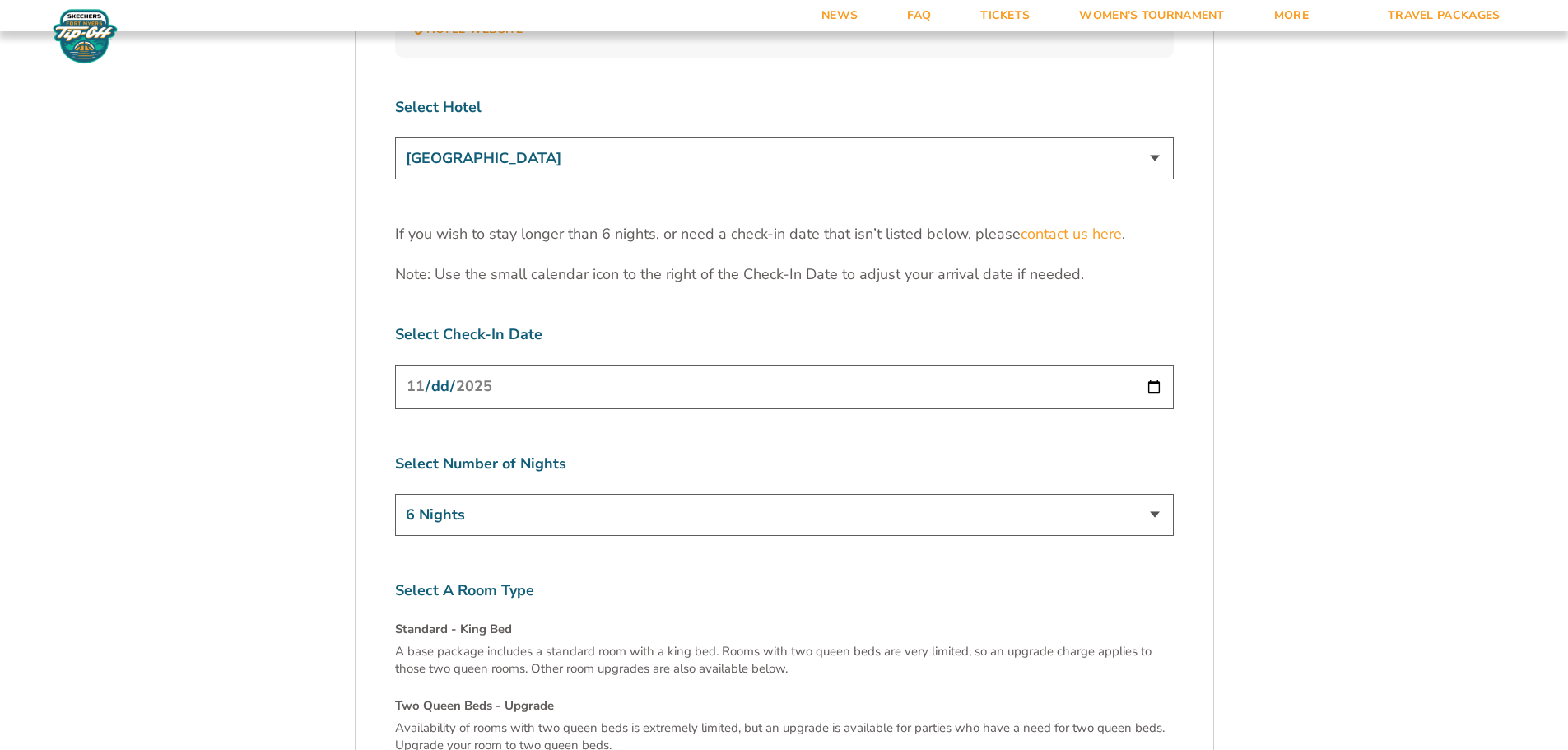
click at [1156, 365] on input "2025-11-22" at bounding box center [784, 386] width 778 height 44
type input "[DATE]"
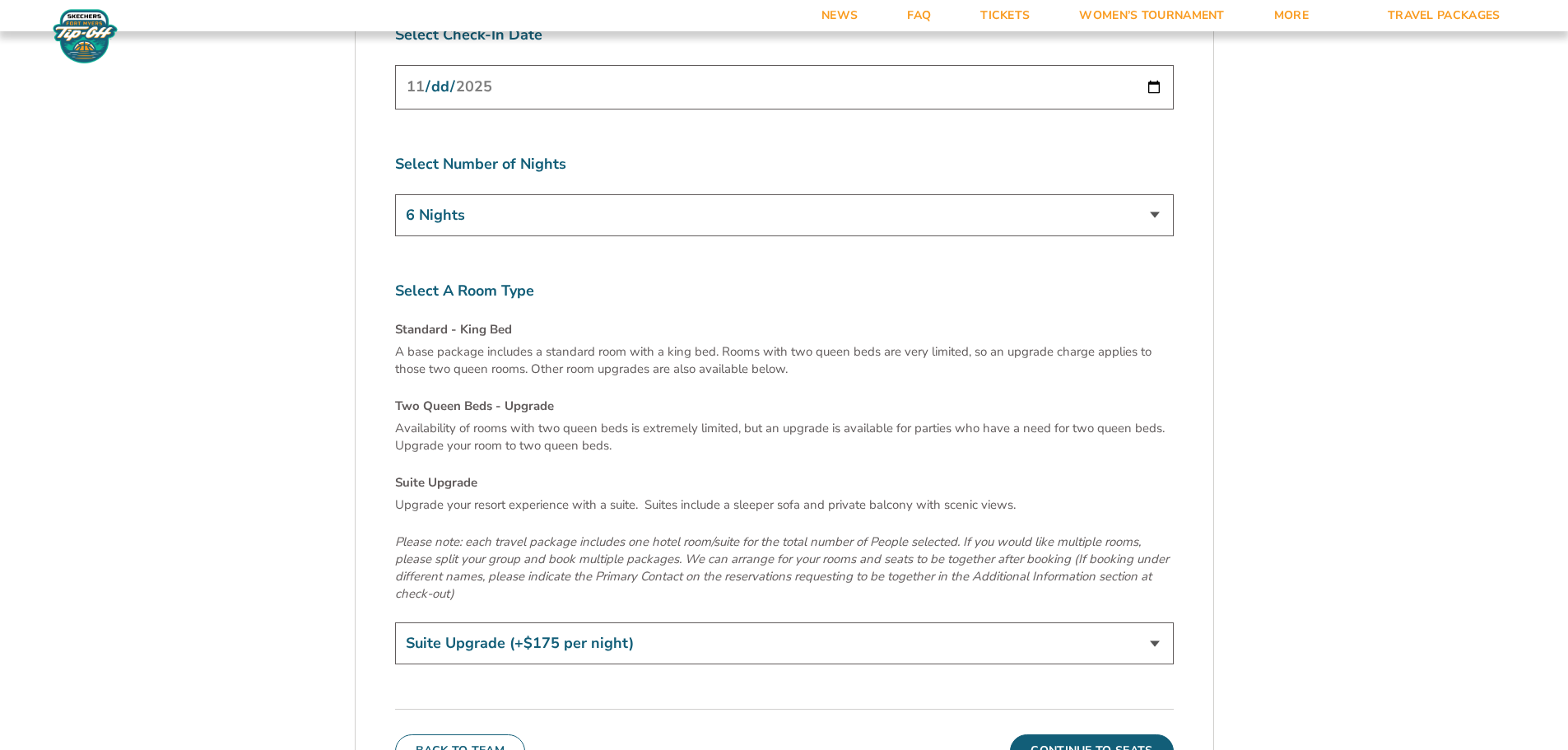
scroll to position [5541, 0]
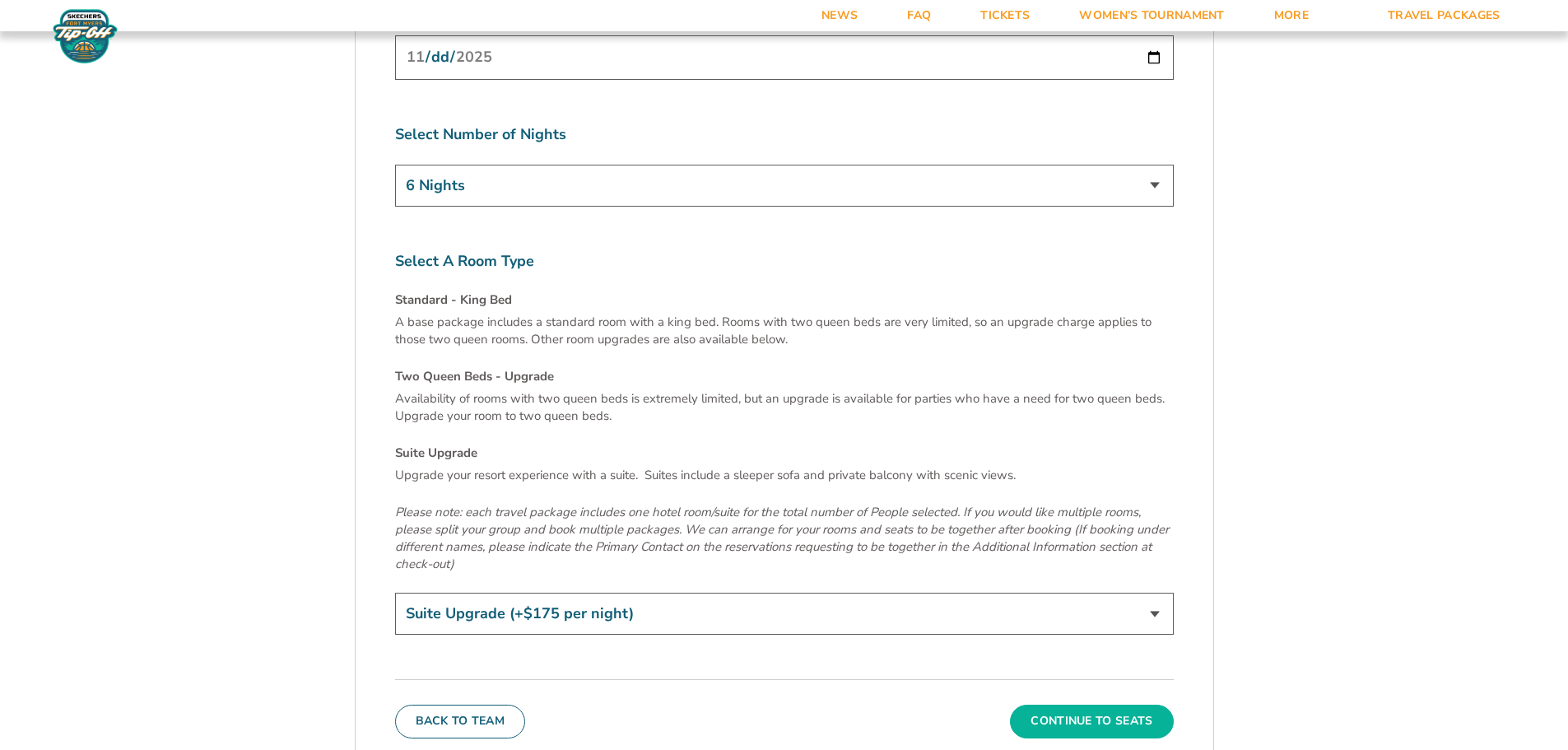
click at [1114, 704] on button "Continue To Seats" at bounding box center [1091, 721] width 163 height 33
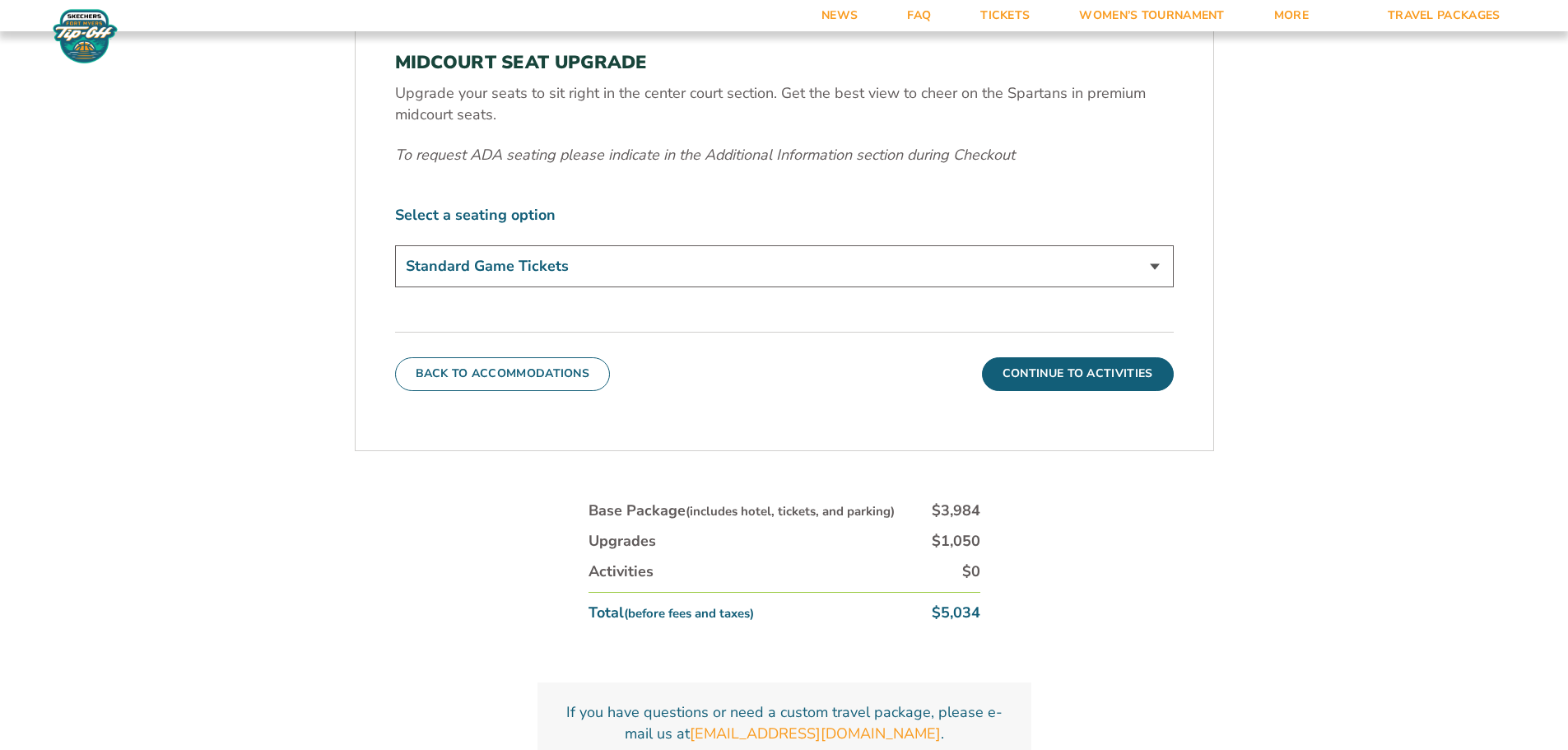
scroll to position [766, 0]
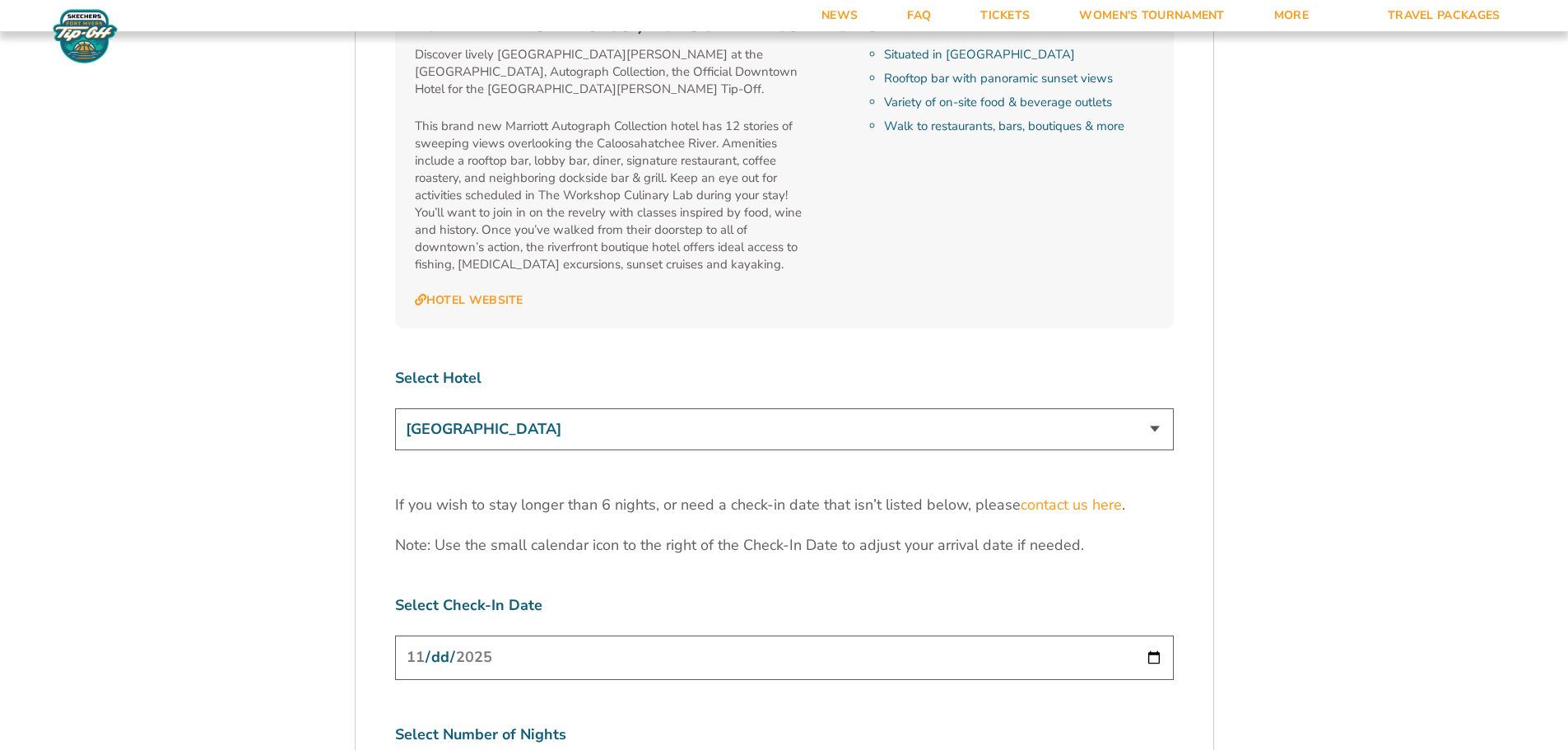
scroll to position [5021, 0]
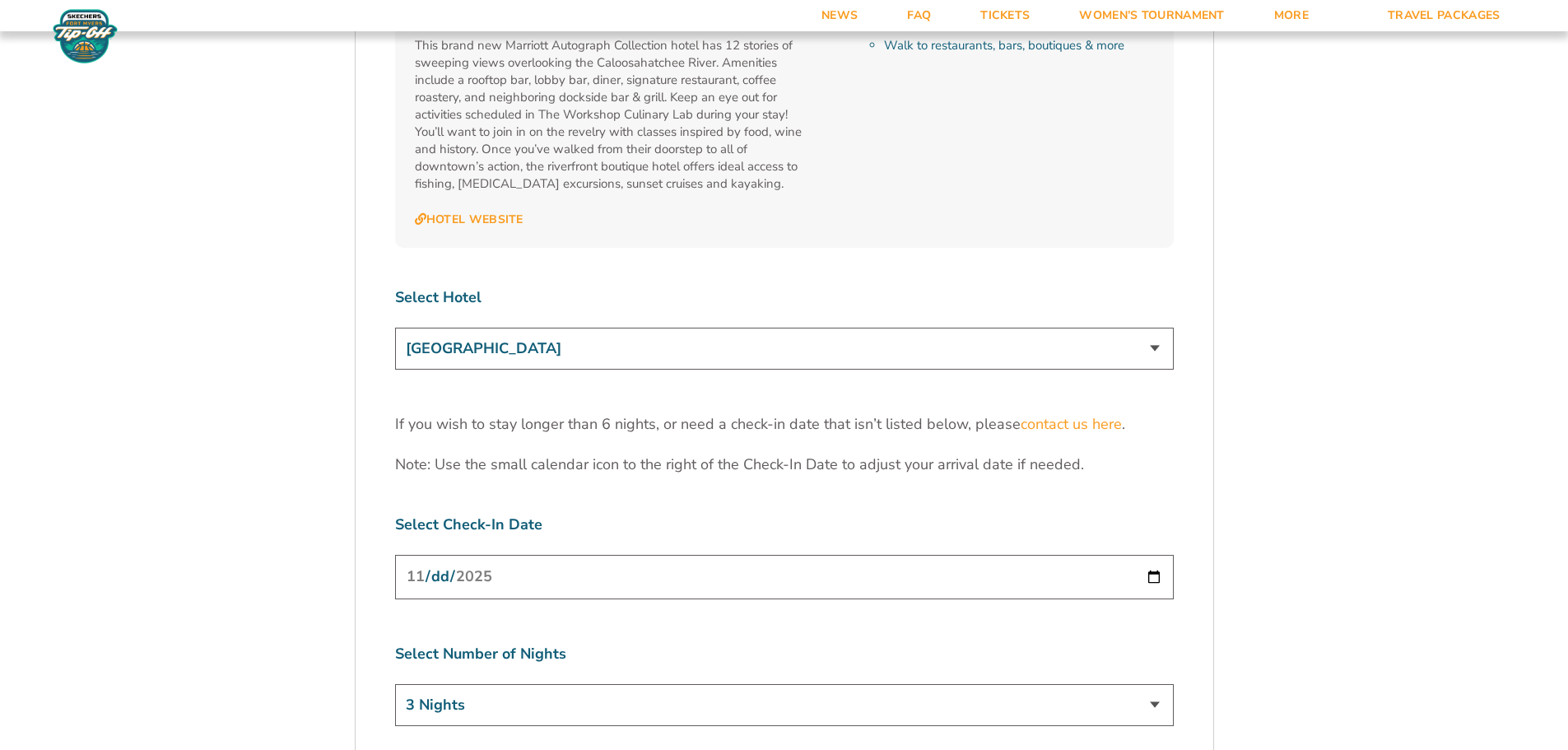
click at [1155, 328] on select "[GEOGRAPHIC_DATA] [GEOGRAPHIC_DATA] [GEOGRAPHIC_DATA], Autograph Collection" at bounding box center [784, 348] width 778 height 42
select select "18478"
click at [395, 328] on select "[GEOGRAPHIC_DATA] [GEOGRAPHIC_DATA] [GEOGRAPHIC_DATA], Autograph Collection" at bounding box center [784, 348] width 778 height 42
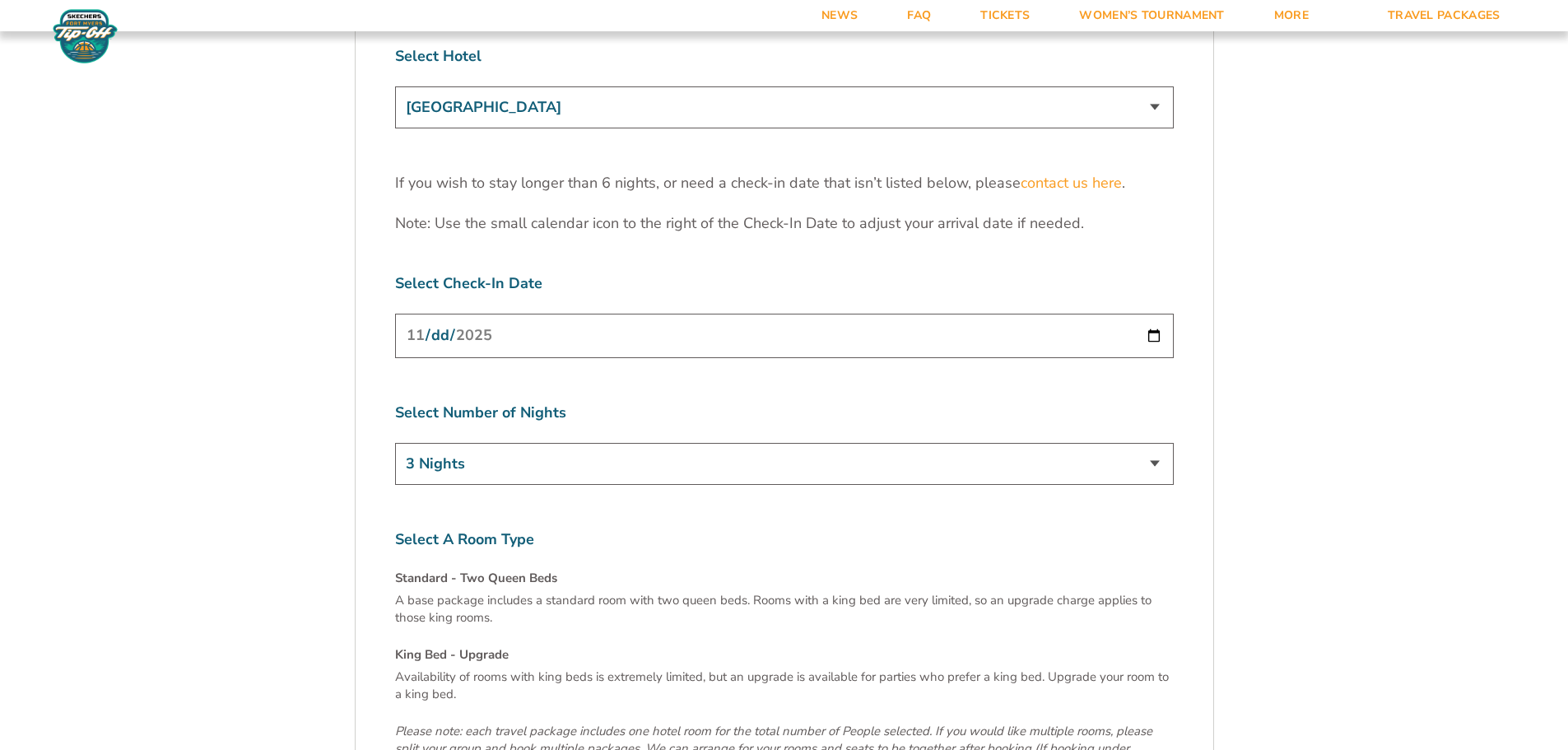
scroll to position [5268, 0]
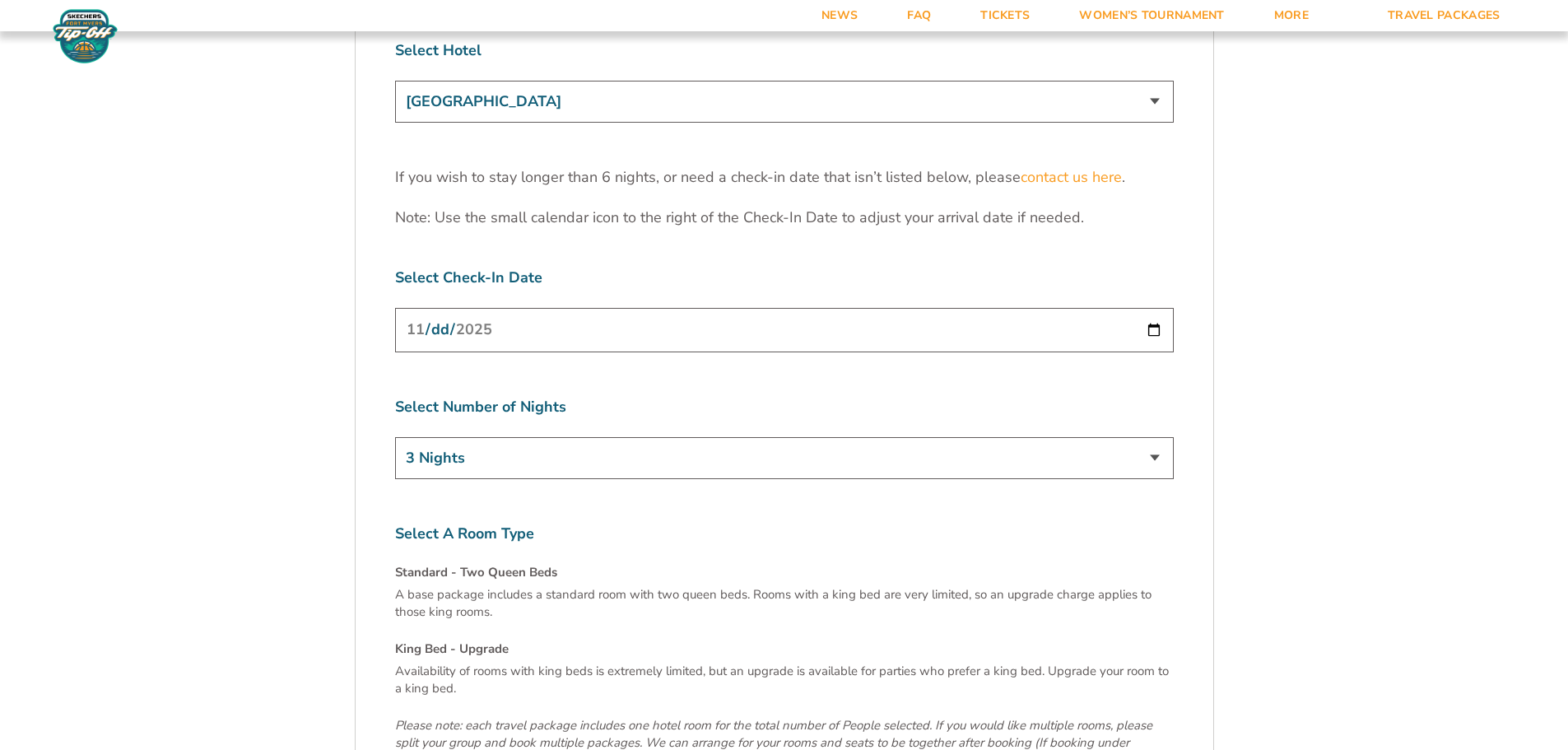
click at [1149, 308] on input "[DATE]" at bounding box center [784, 329] width 778 height 44
type input "2025-11-23"
click at [1157, 437] on select "3 Nights 4 Nights 5 Nights 6 Nights" at bounding box center [784, 458] width 778 height 42
select select "6 Nights"
click at [395, 437] on select "3 Nights 4 Nights 5 Nights 6 Nights" at bounding box center [784, 458] width 778 height 42
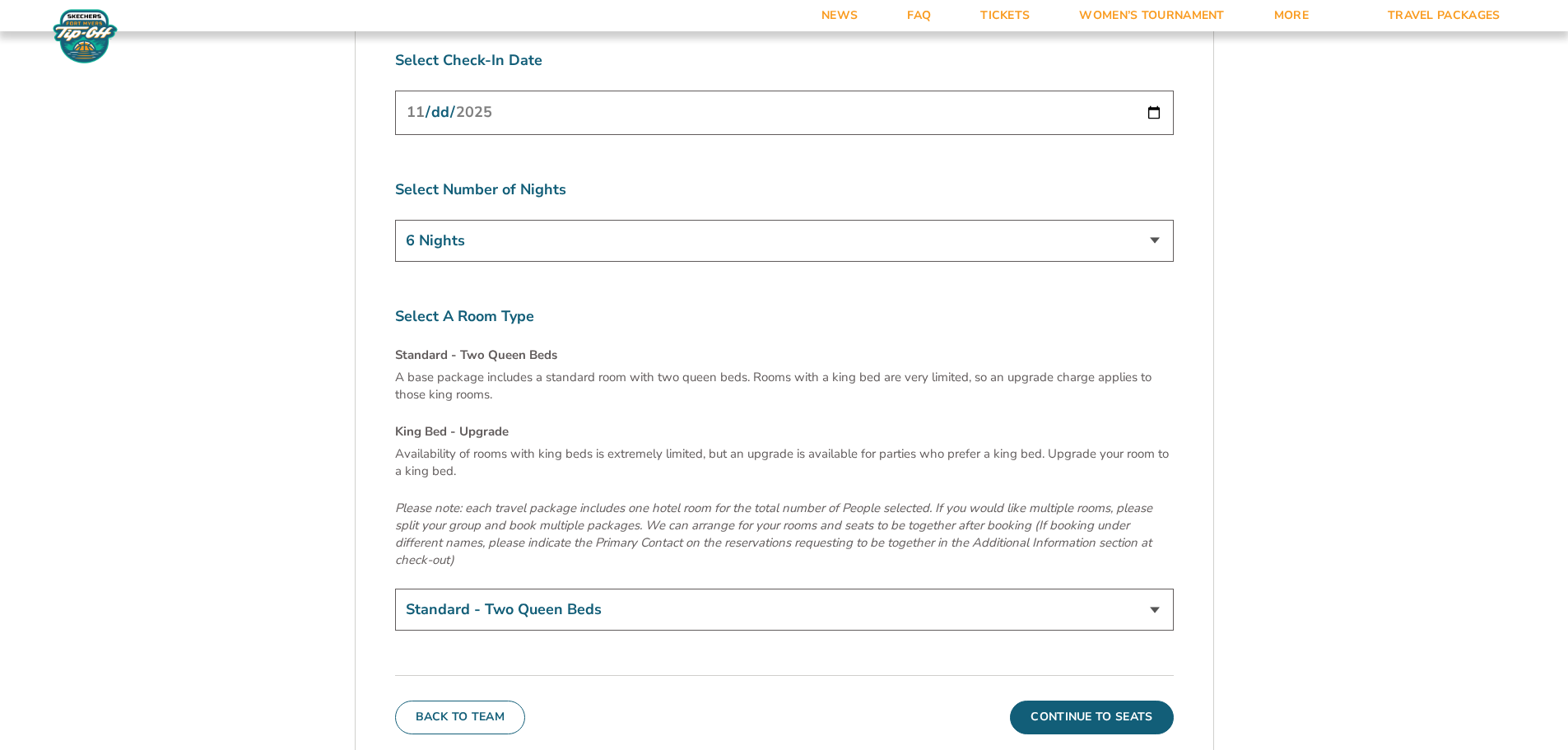
scroll to position [5515, 0]
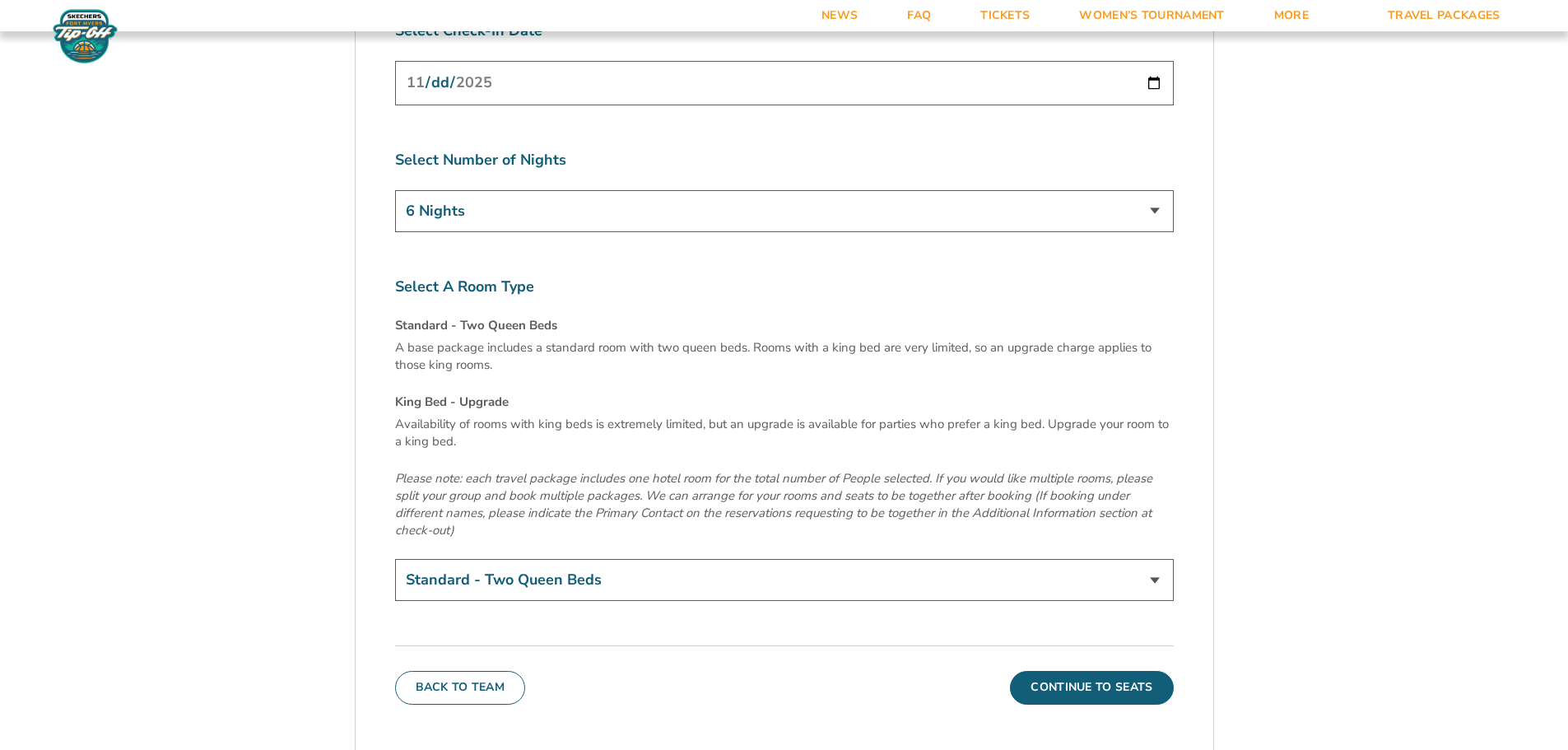
click at [1151, 559] on select "Standard - Two Queen Beds King Bed - Upgrade (+$15 per night)" at bounding box center [784, 580] width 778 height 42
select select "King Bed - Upgrade"
click at [395, 559] on select "Standard - Two Queen Beds King Bed - Upgrade (+$15 per night)" at bounding box center [784, 580] width 778 height 42
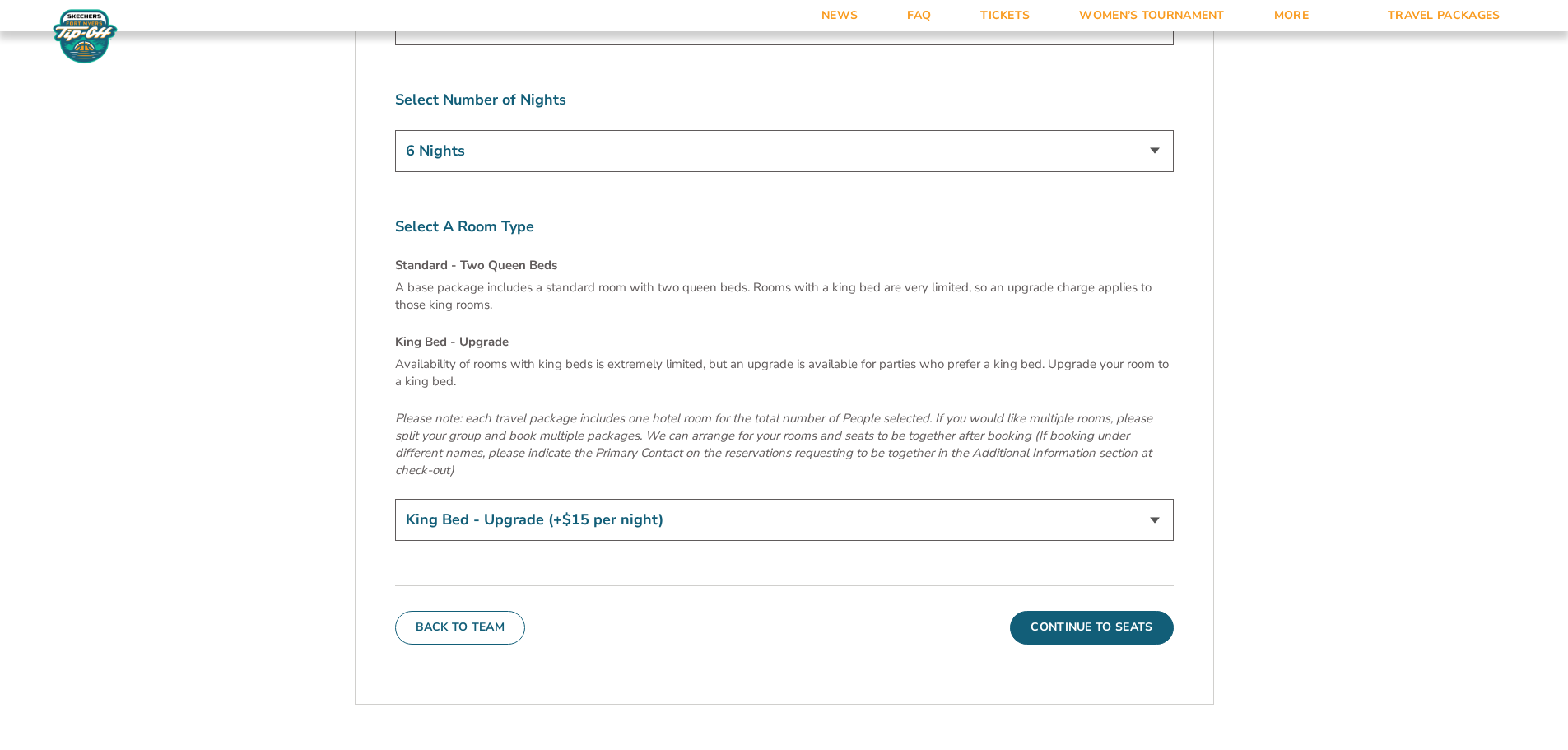
scroll to position [5679, 0]
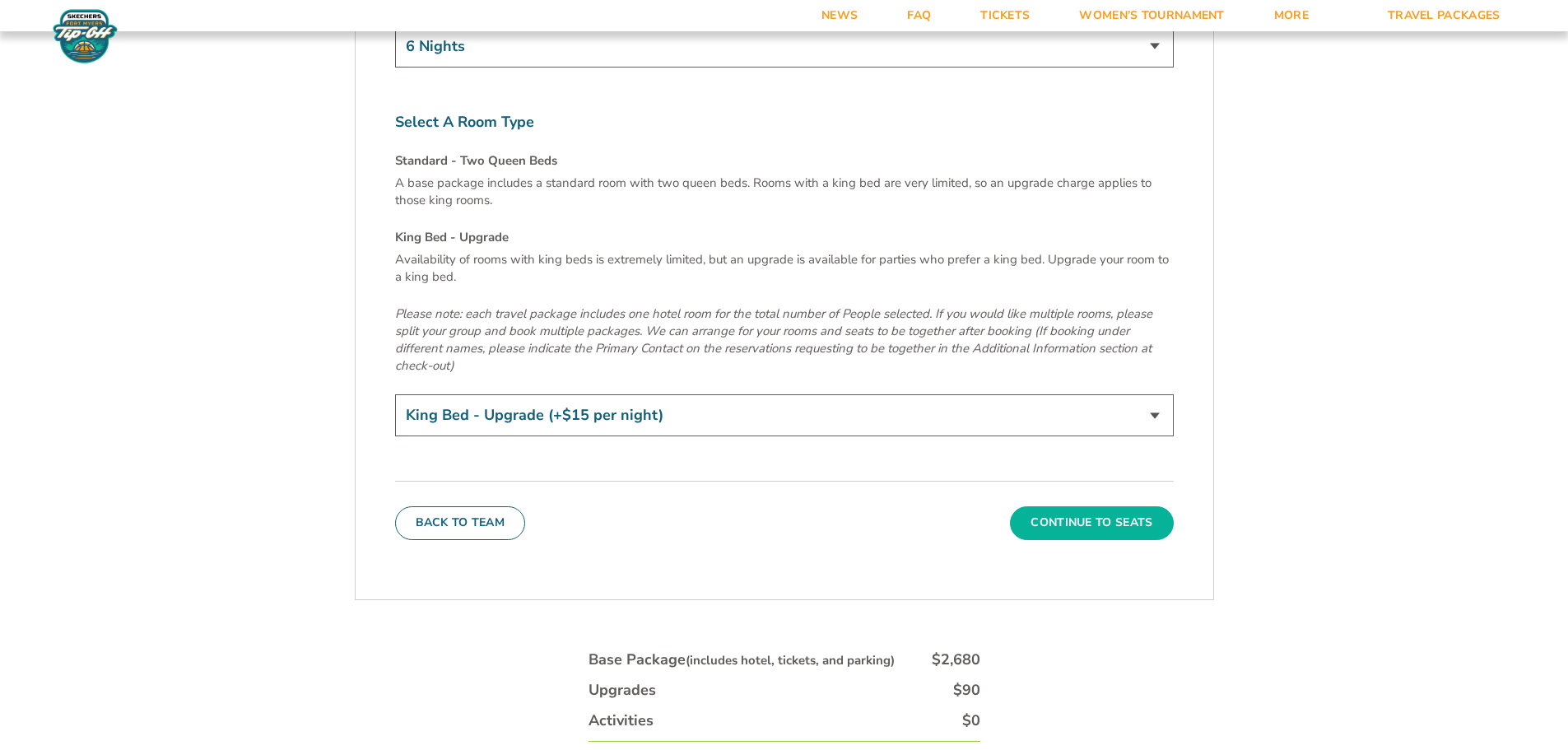
click at [1098, 507] on button "Continue To Seats" at bounding box center [1091, 523] width 163 height 33
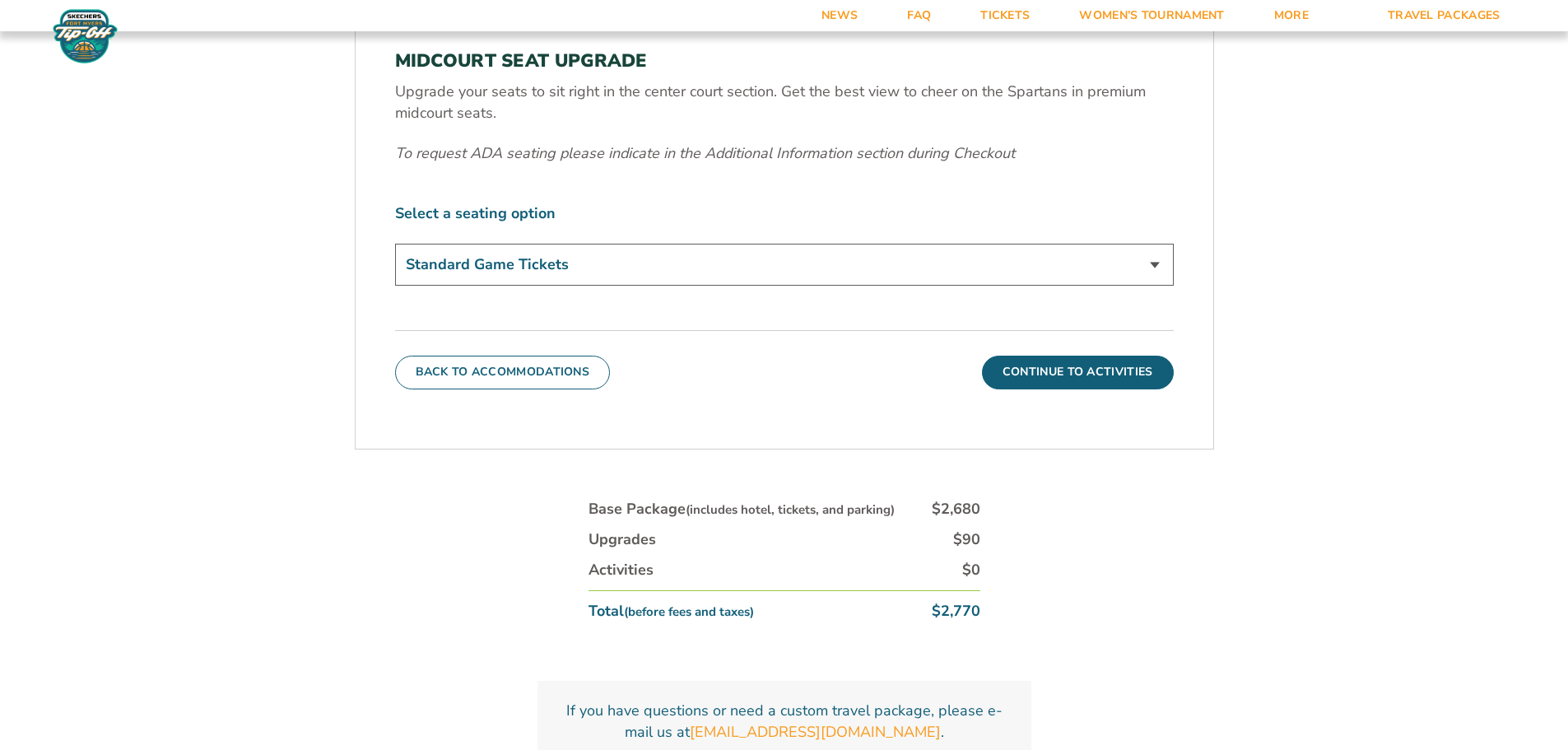
scroll to position [766, 0]
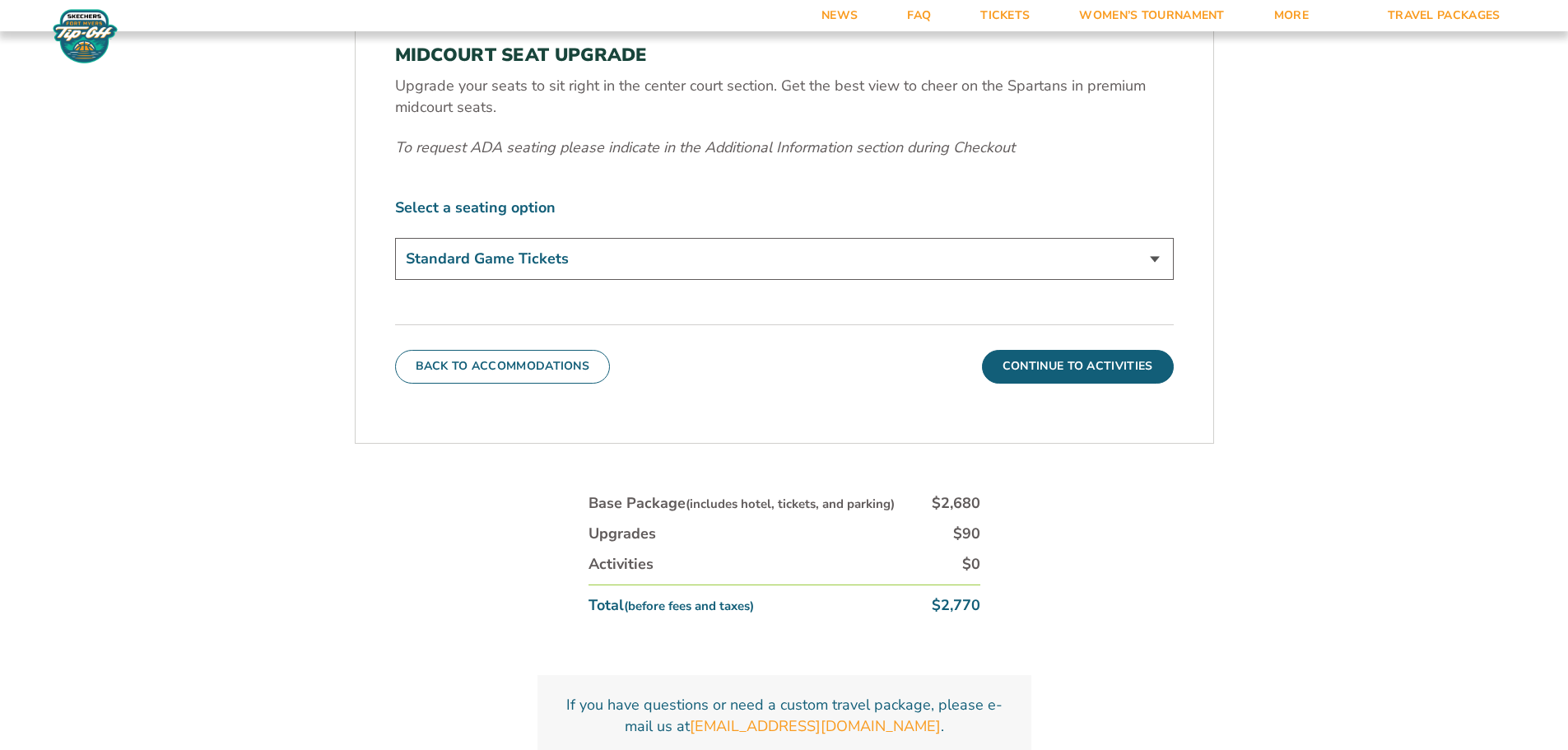
click at [321, 424] on div "1. Team 2. Accommodations 3. Seats 4. Activities 5. Parking 6. Details 1. Team …" at bounding box center [784, 290] width 938 height 1091
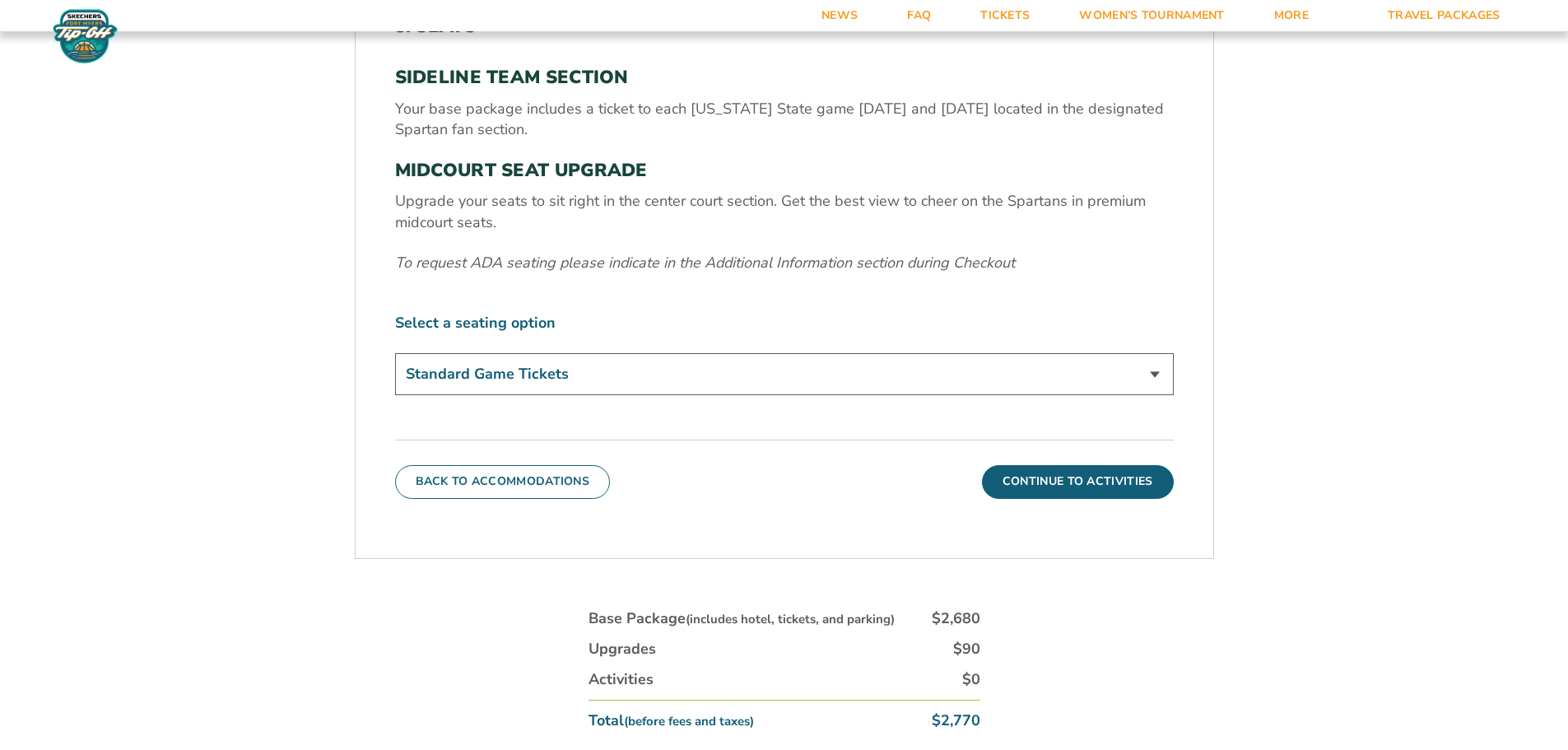
scroll to position [602, 0]
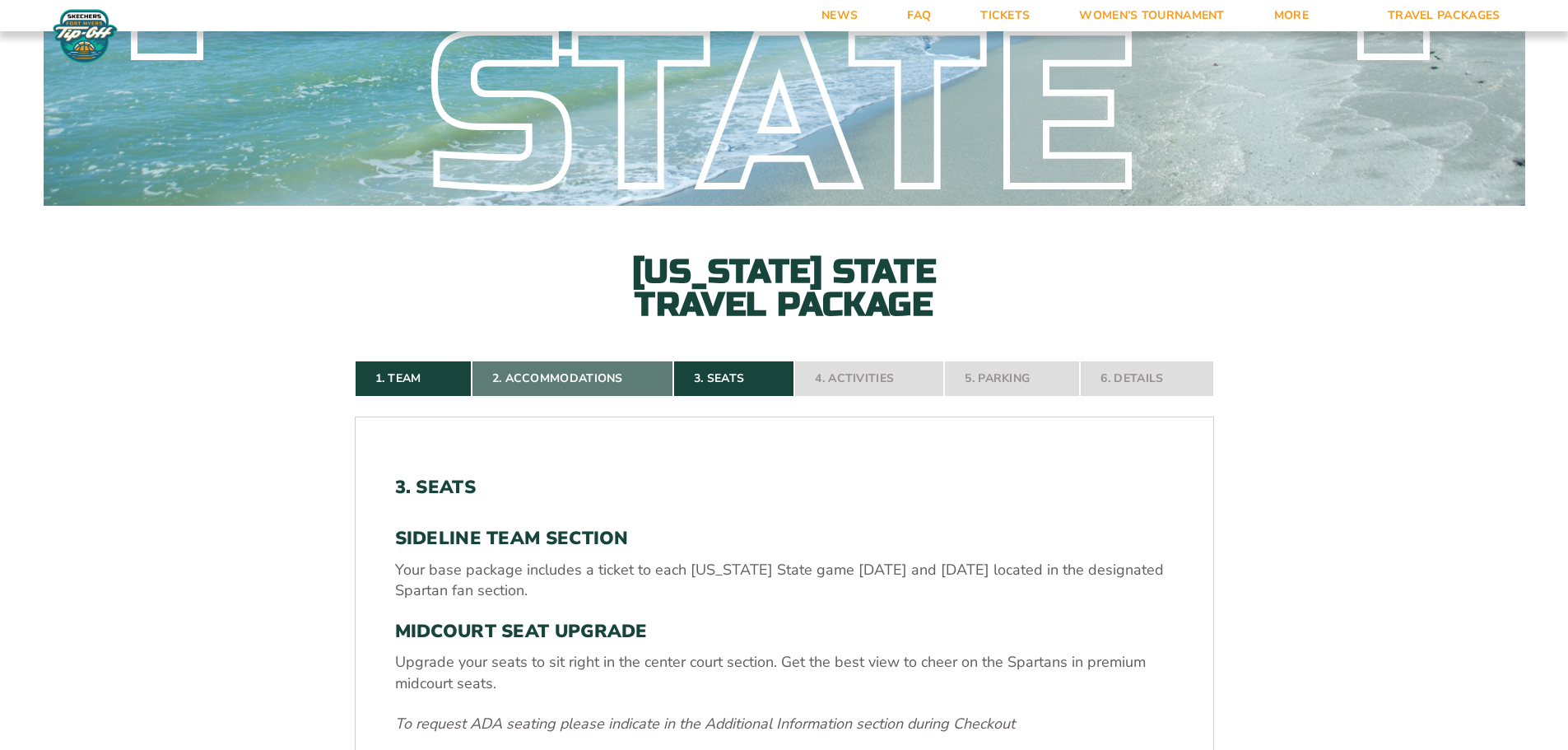
click at [607, 383] on link "2. Accommodations" at bounding box center [572, 378] width 201 height 36
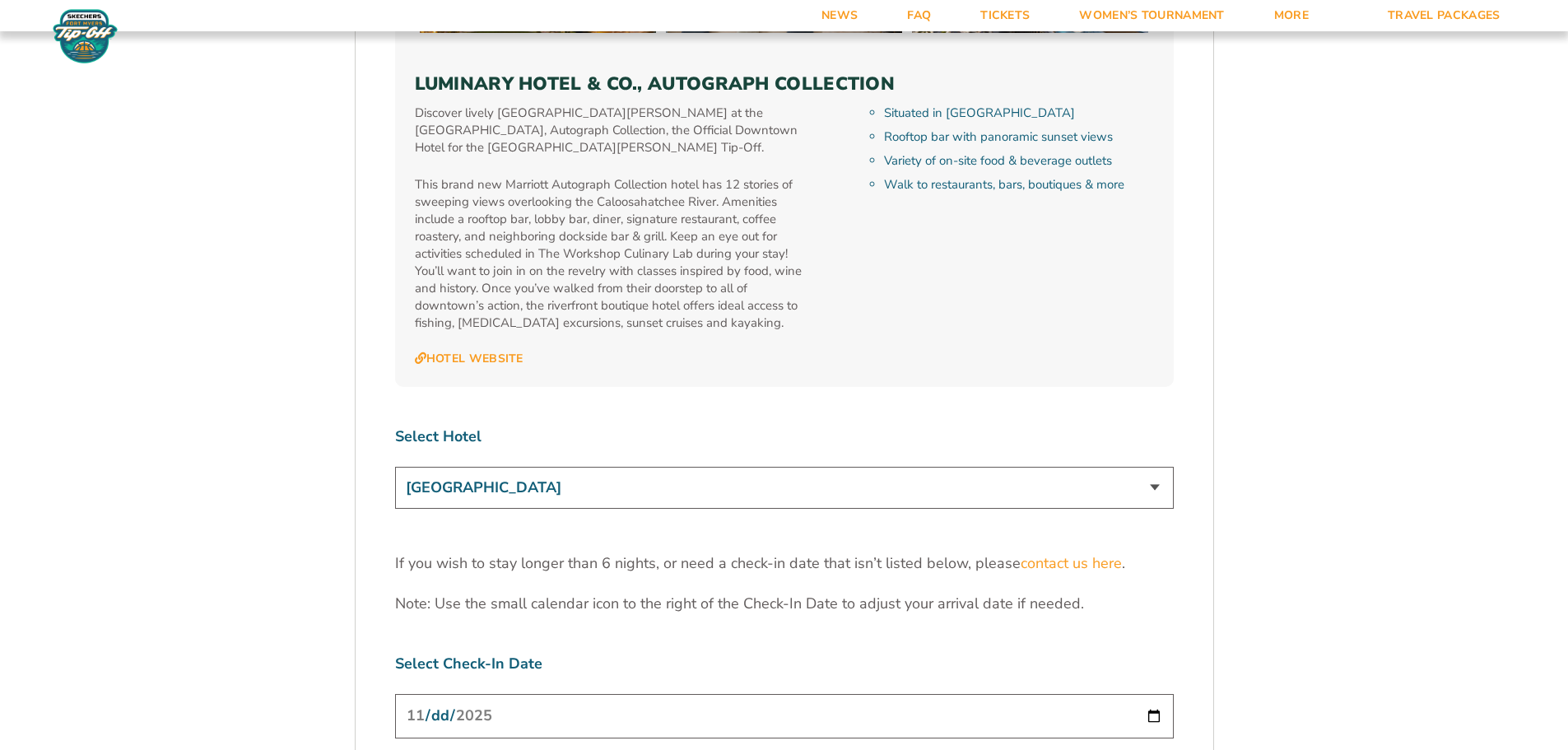
scroll to position [5129, 0]
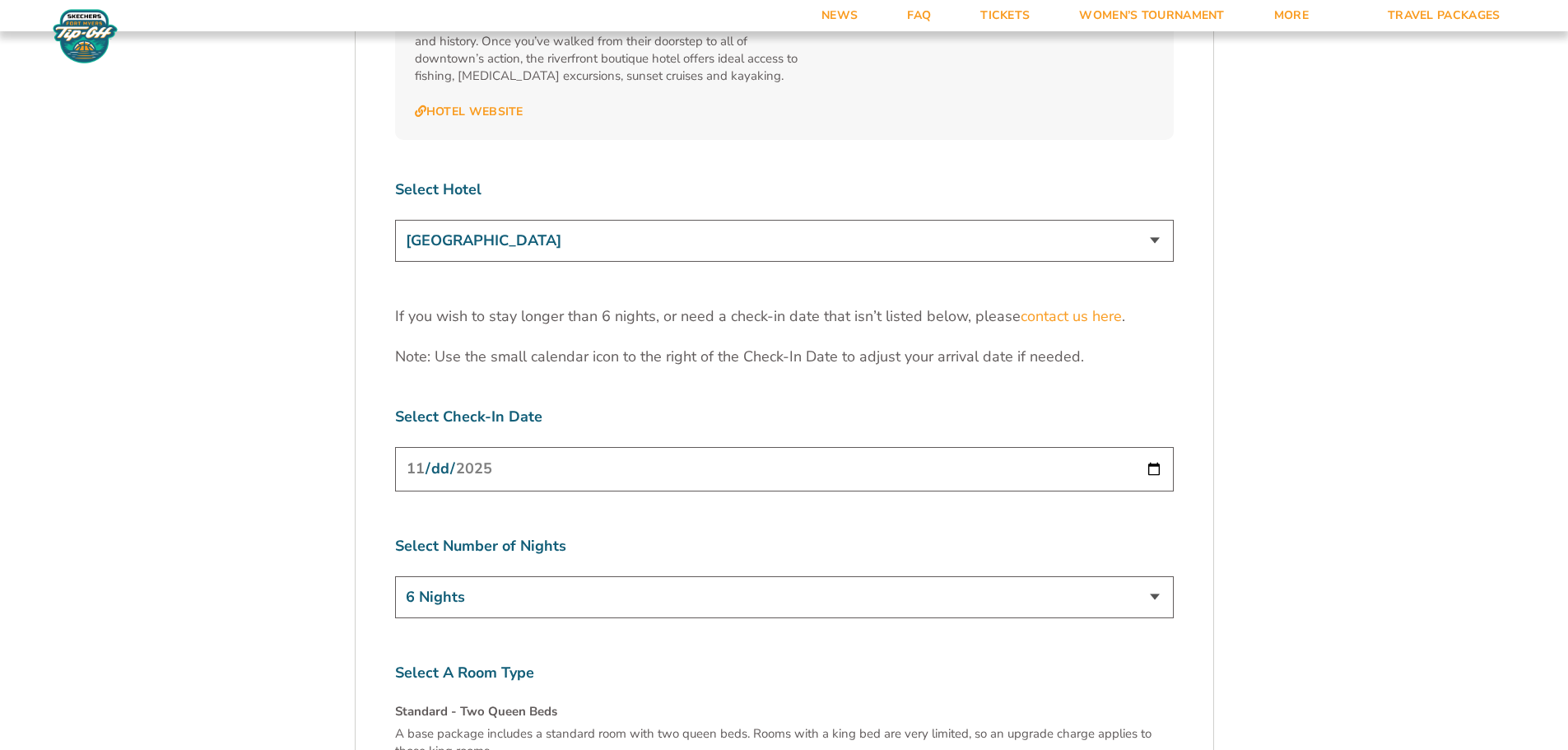
click at [1153, 220] on select "Marriott Sanibel Harbour Resort & Spa Margaritaville Beach Resort Pink Shell Be…" at bounding box center [784, 241] width 778 height 42
select select "18477"
click at [395, 220] on select "Marriott Sanibel Harbour Resort & Spa Margaritaville Beach Resort Pink Shell Be…" at bounding box center [784, 241] width 778 height 42
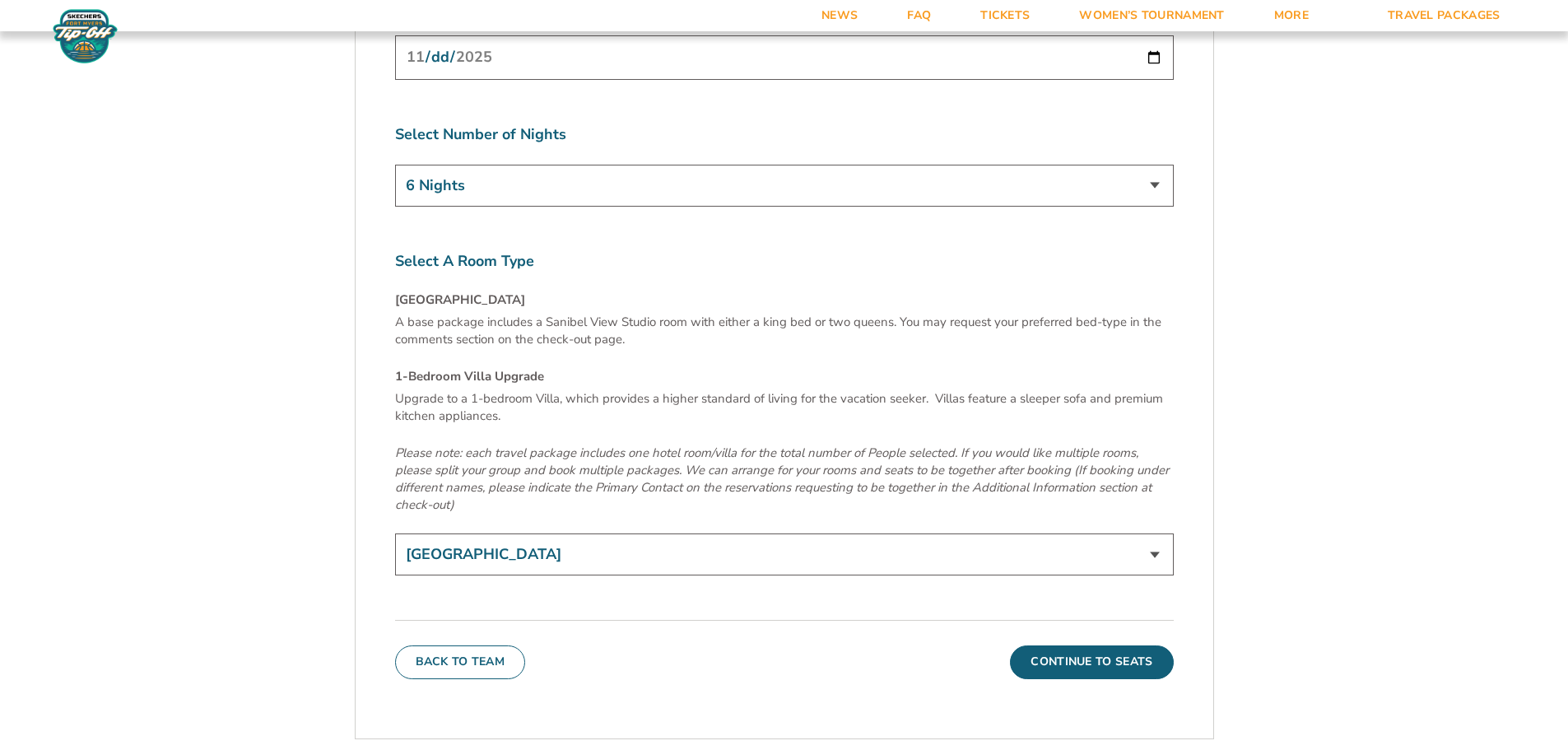
scroll to position [5622, 0]
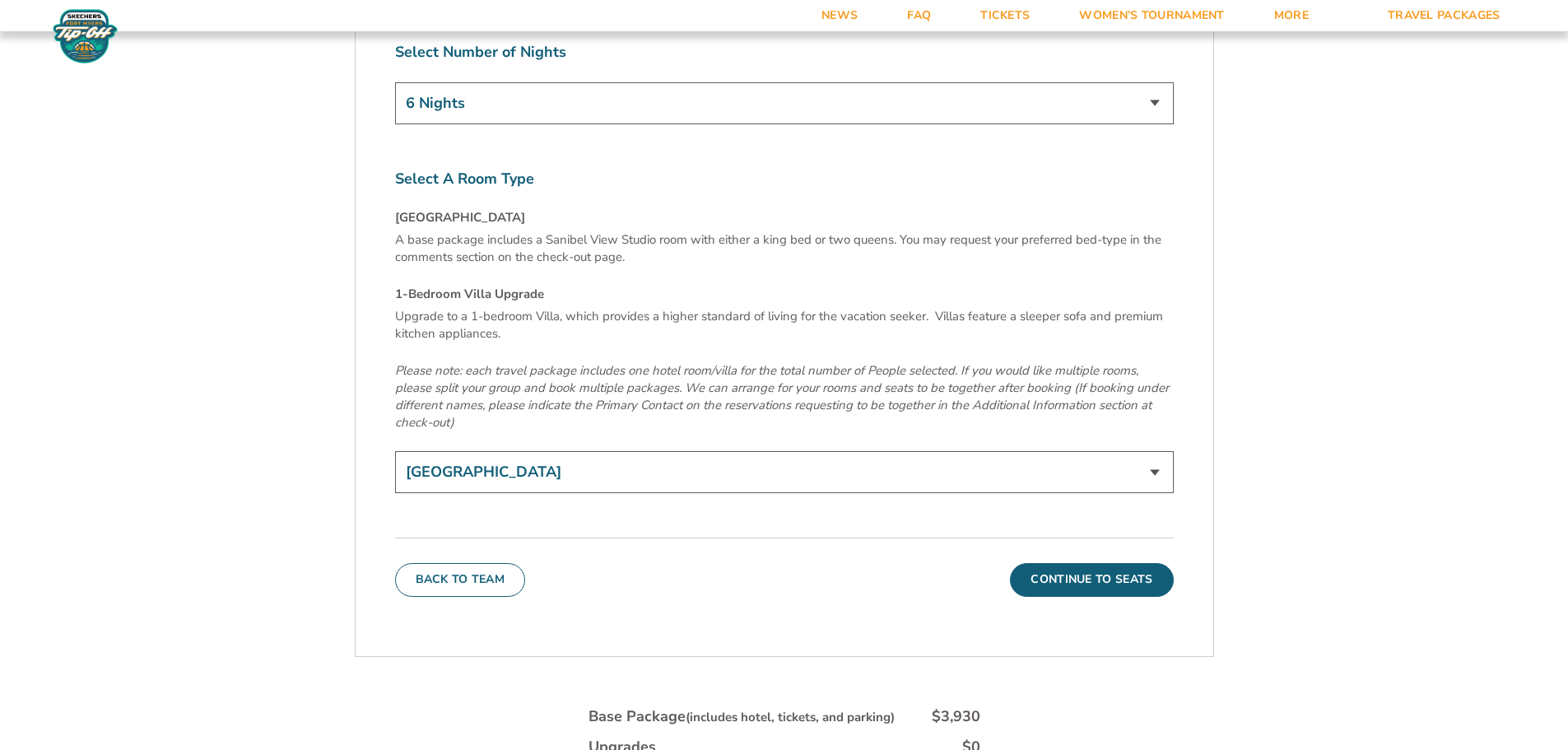
click at [1147, 451] on select "Sanibel View Studio 1-Bedroom Villa Upgrade (+$165 per night)" at bounding box center [784, 471] width 778 height 42
select select "1-Bedroom Villa Upgrade"
click at [395, 451] on select "Sanibel View Studio 1-Bedroom Villa Upgrade (+$165 per night)" at bounding box center [784, 471] width 778 height 42
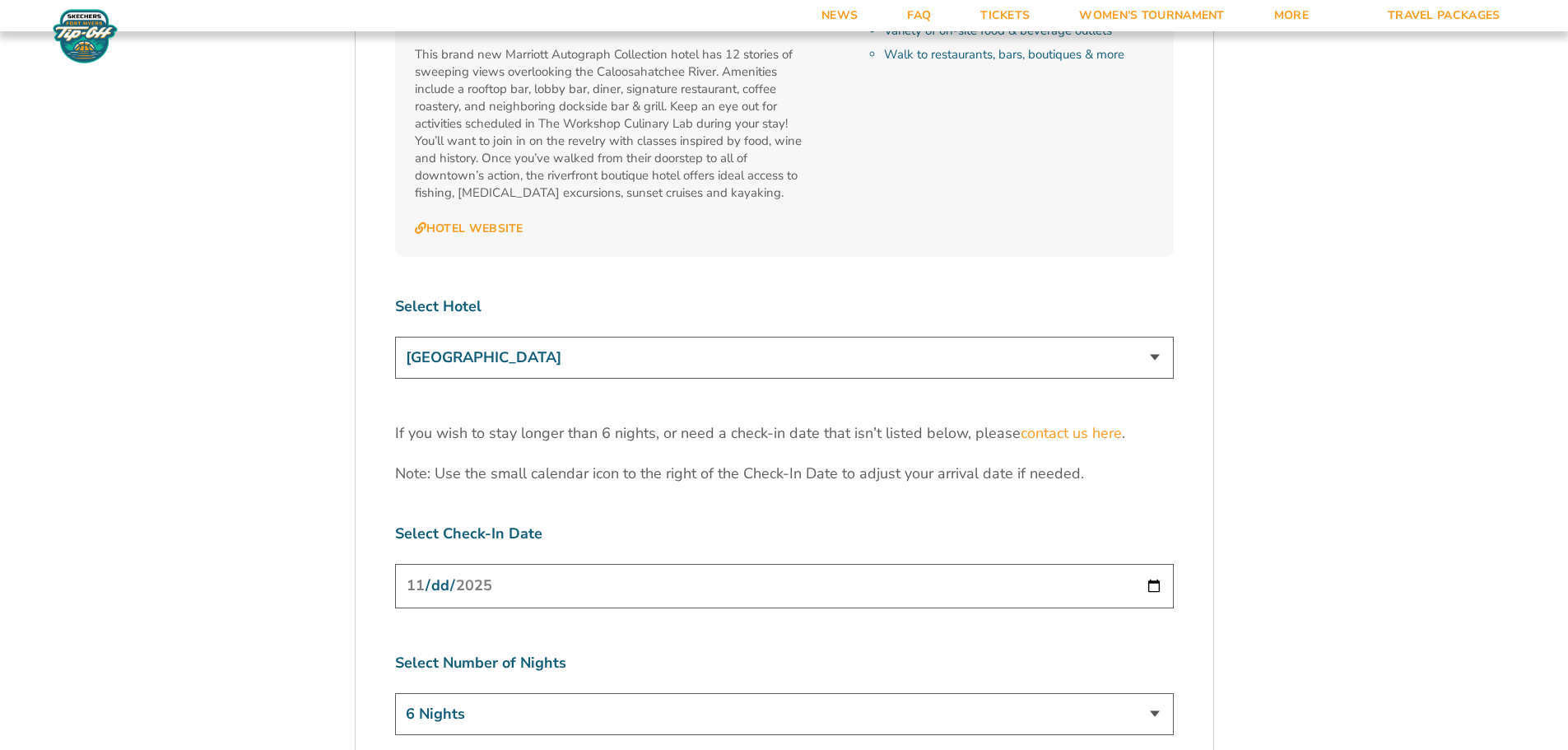
scroll to position [5046, 0]
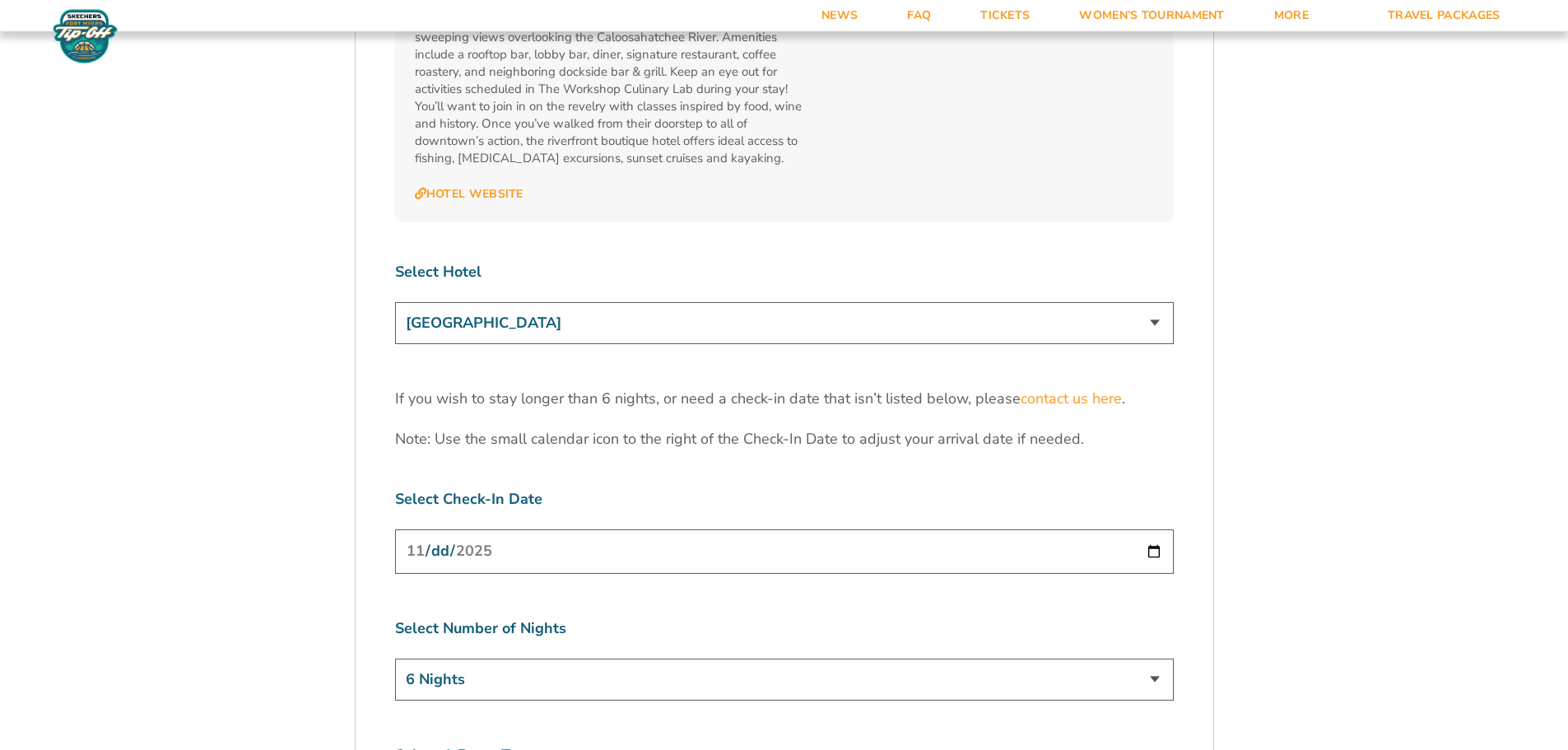
click at [1159, 302] on select "Marriott Sanibel Harbour Resort & Spa Margaritaville Beach Resort Pink Shell Be…" at bounding box center [784, 323] width 778 height 42
select select "18478"
click at [395, 302] on select "Marriott Sanibel Harbour Resort & Spa Margaritaville Beach Resort Pink Shell Be…" at bounding box center [784, 323] width 778 height 42
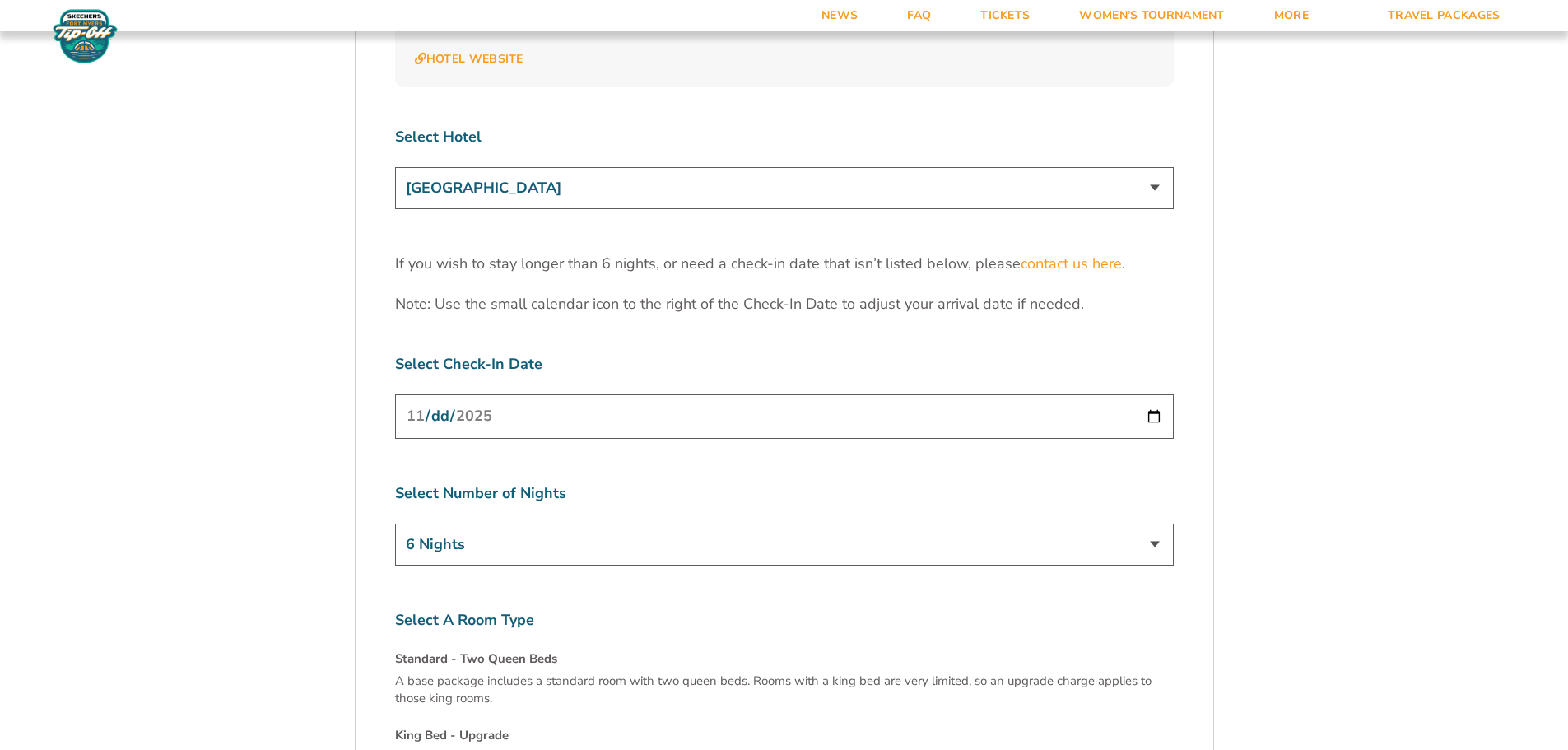
scroll to position [5211, 0]
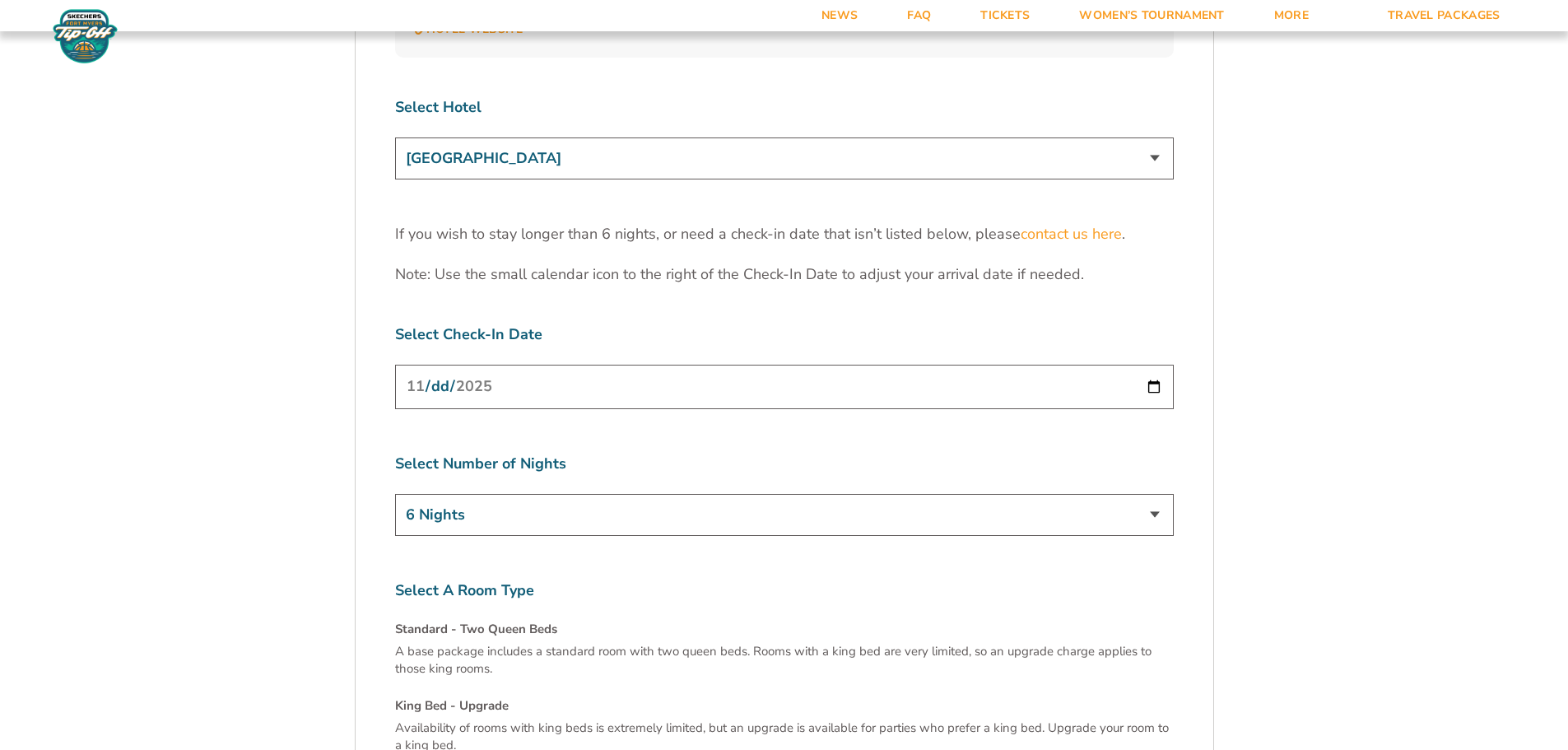
click at [1154, 365] on input "2025-11-23" at bounding box center [784, 386] width 778 height 44
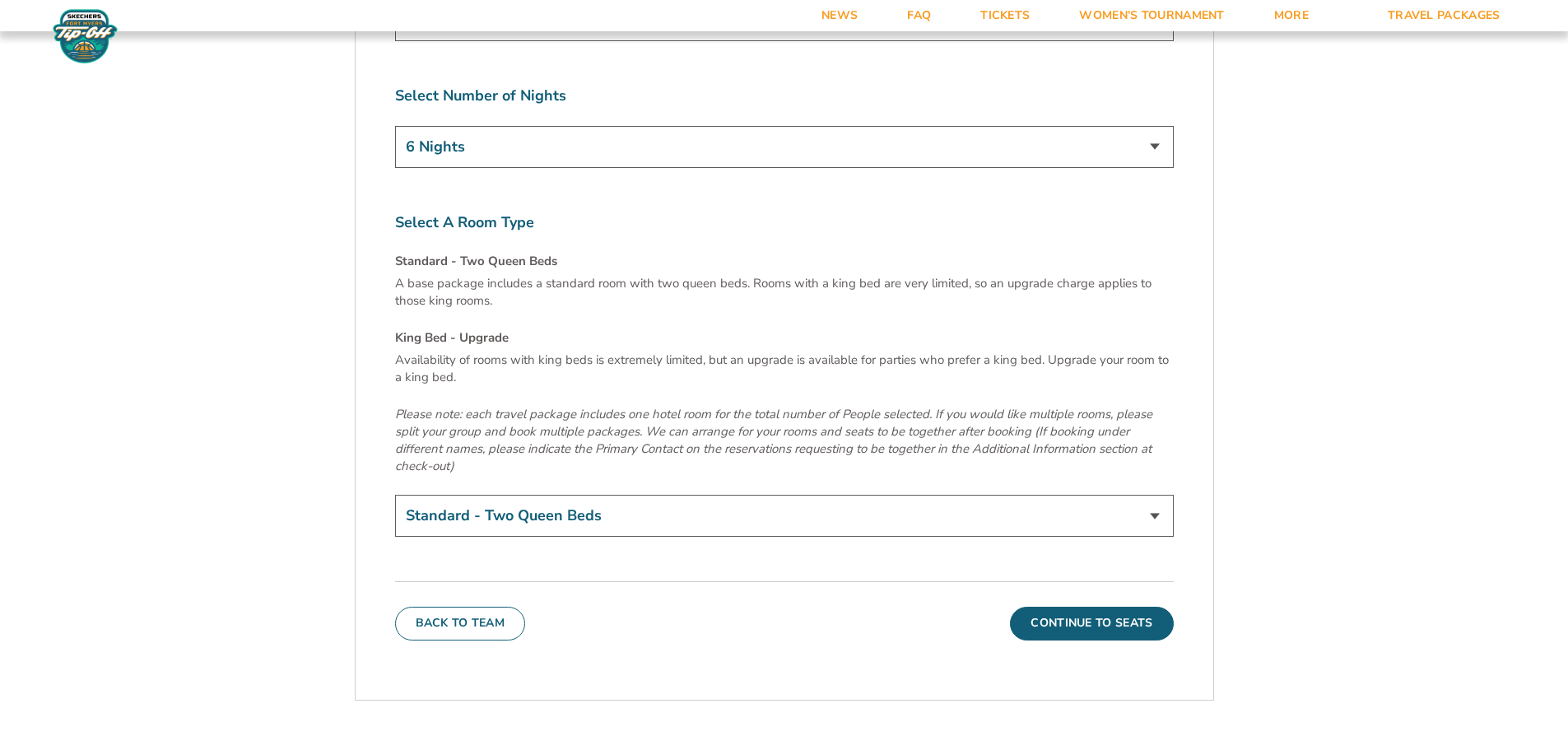
scroll to position [5622, 0]
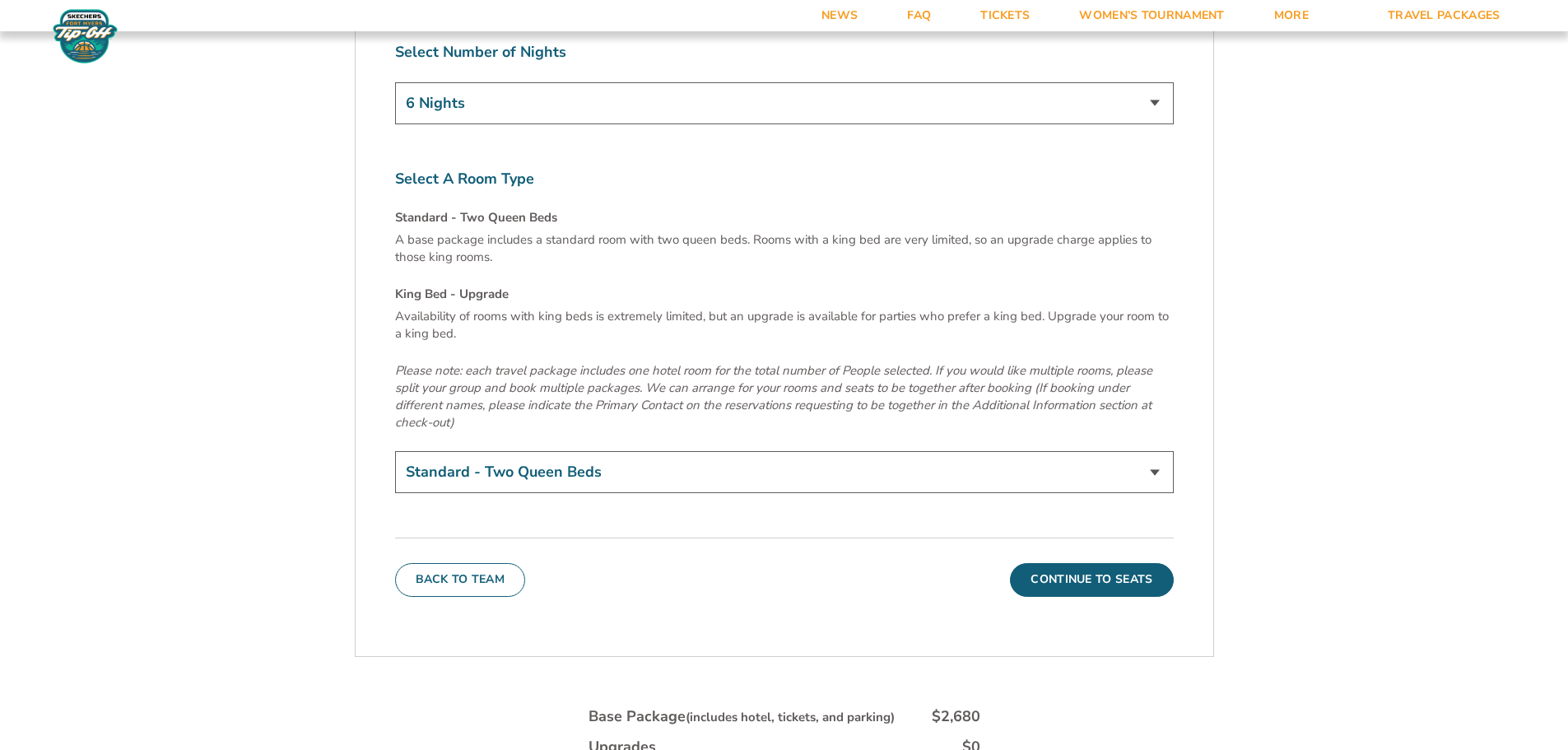
click at [1159, 451] on select "Standard - Two Queen Beds King Bed - Upgrade (+$15 per night)" at bounding box center [784, 471] width 778 height 42
select select "King Bed - Upgrade"
click at [395, 451] on select "Standard - Two Queen Beds King Bed - Upgrade (+$15 per night)" at bounding box center [784, 471] width 778 height 42
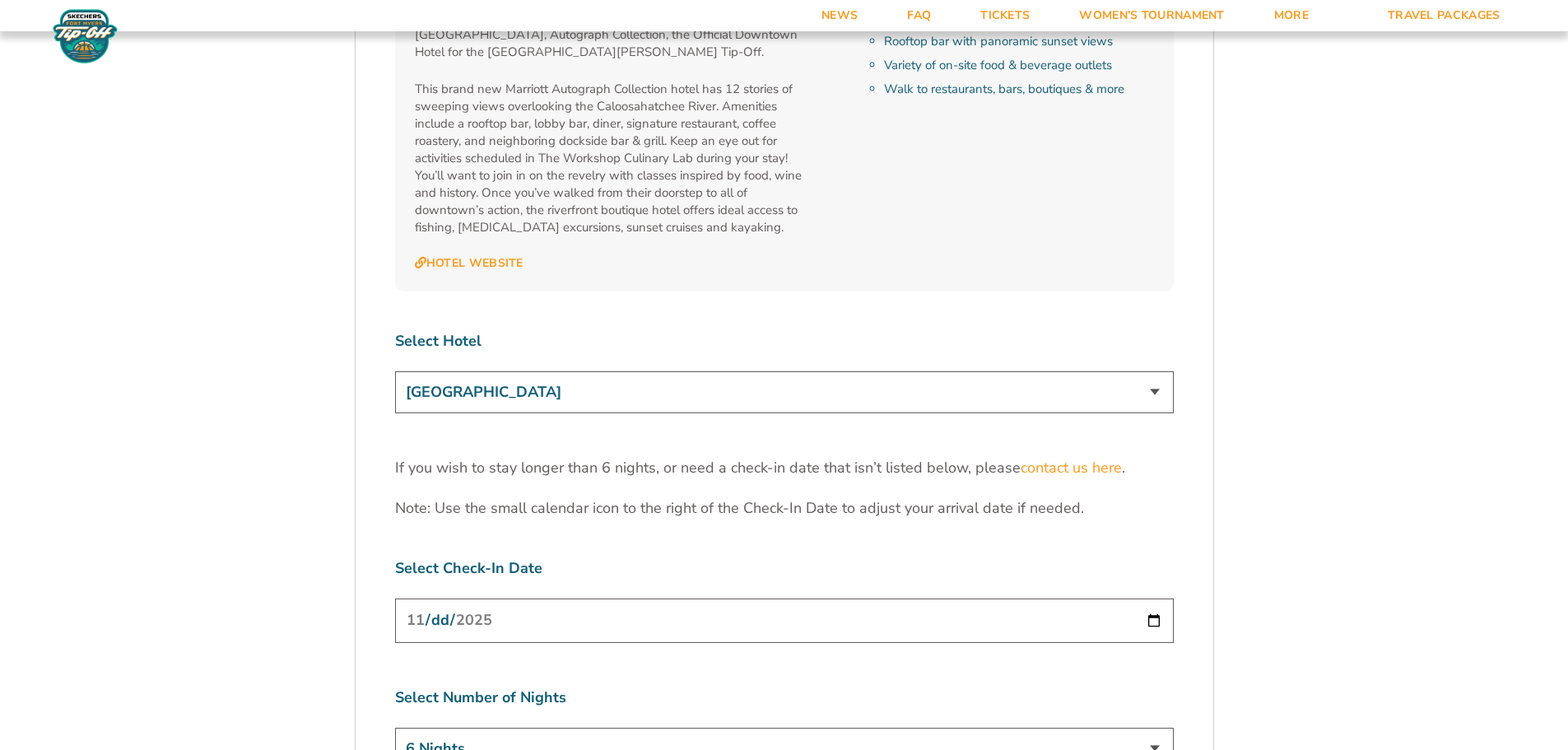
scroll to position [4964, 0]
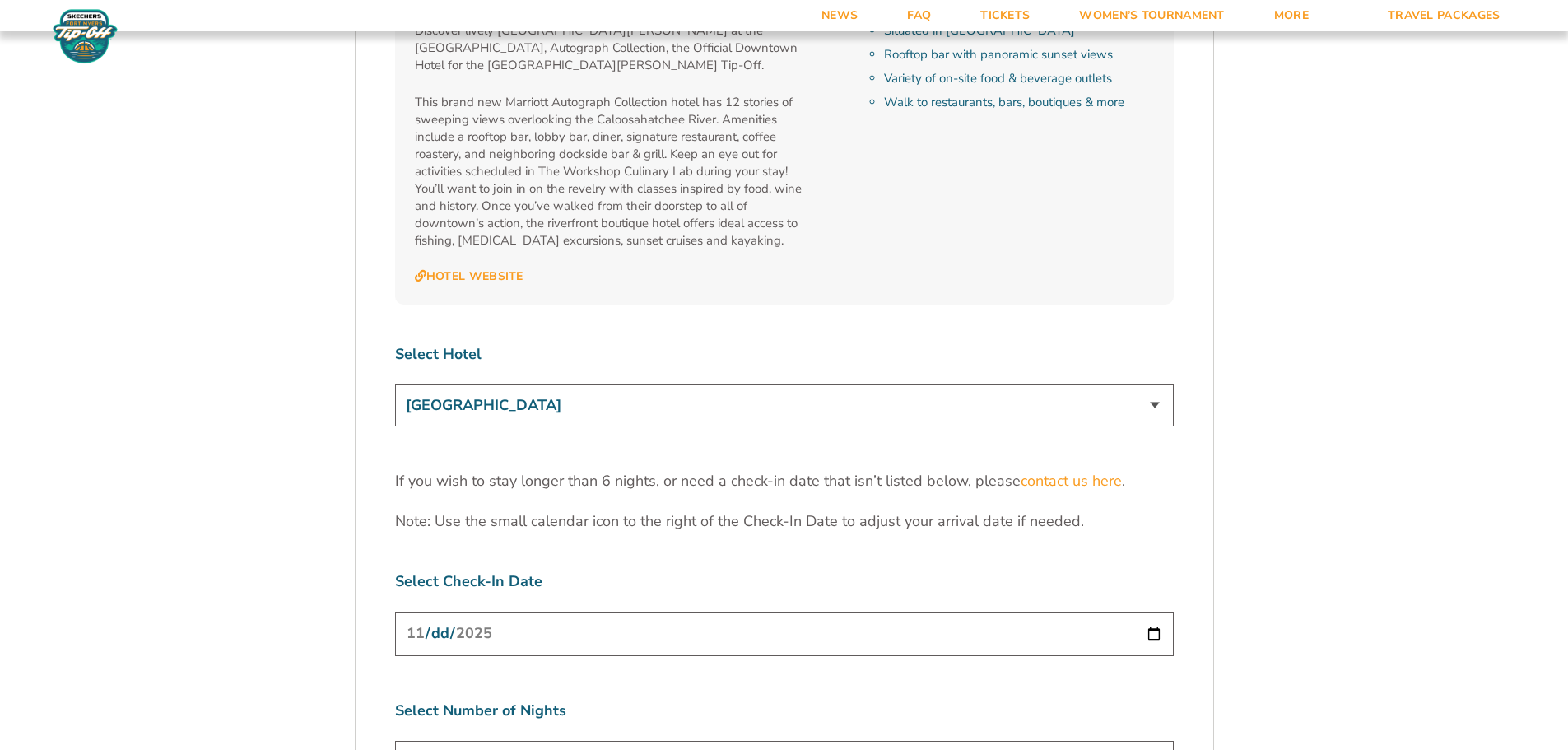
click at [1150, 384] on select "Marriott Sanibel Harbour Resort & Spa Margaritaville Beach Resort Pink Shell Be…" at bounding box center [784, 405] width 778 height 42
select select "17485"
click at [395, 384] on select "Marriott Sanibel Harbour Resort & Spa Margaritaville Beach Resort Pink Shell Be…" at bounding box center [784, 405] width 778 height 42
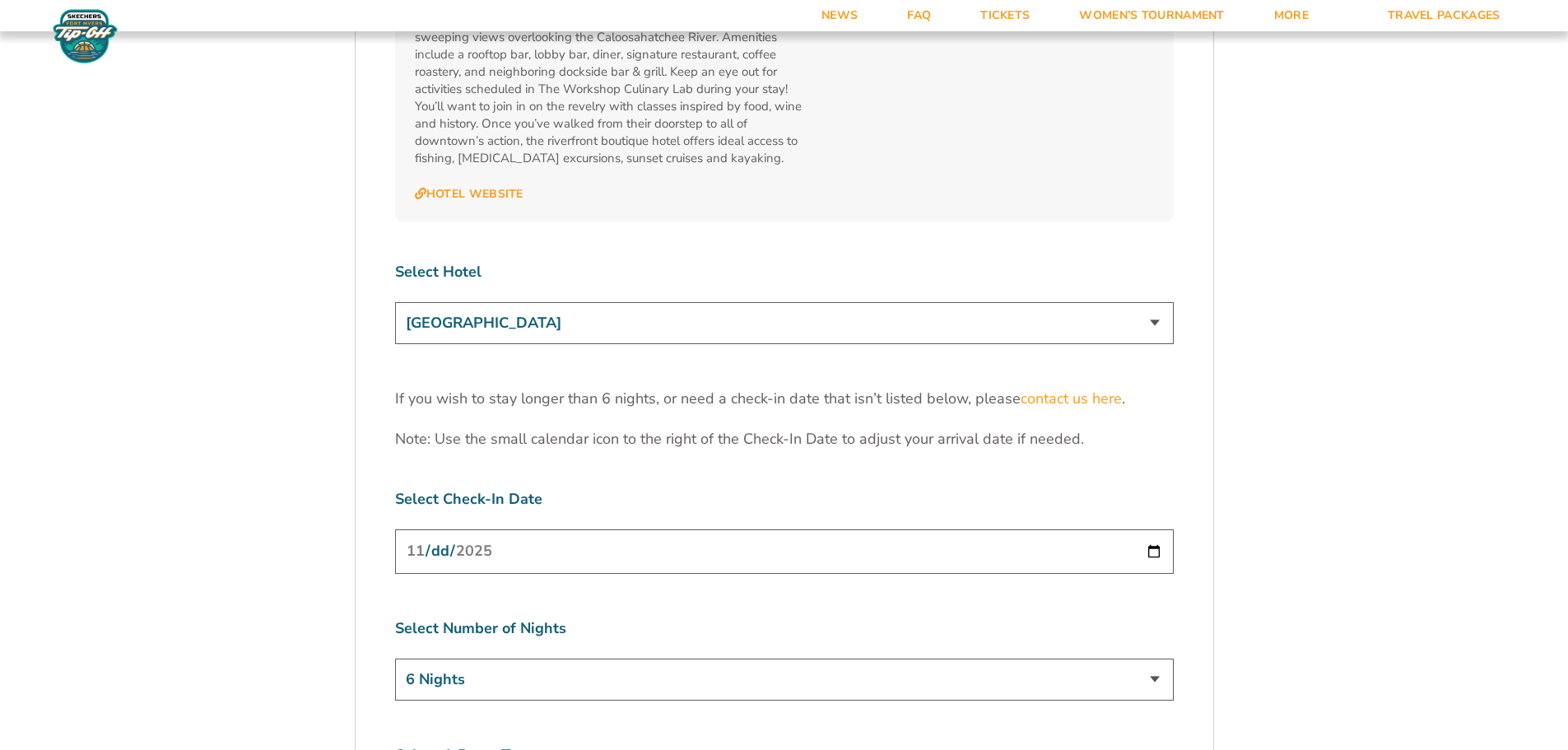
scroll to position [5129, 0]
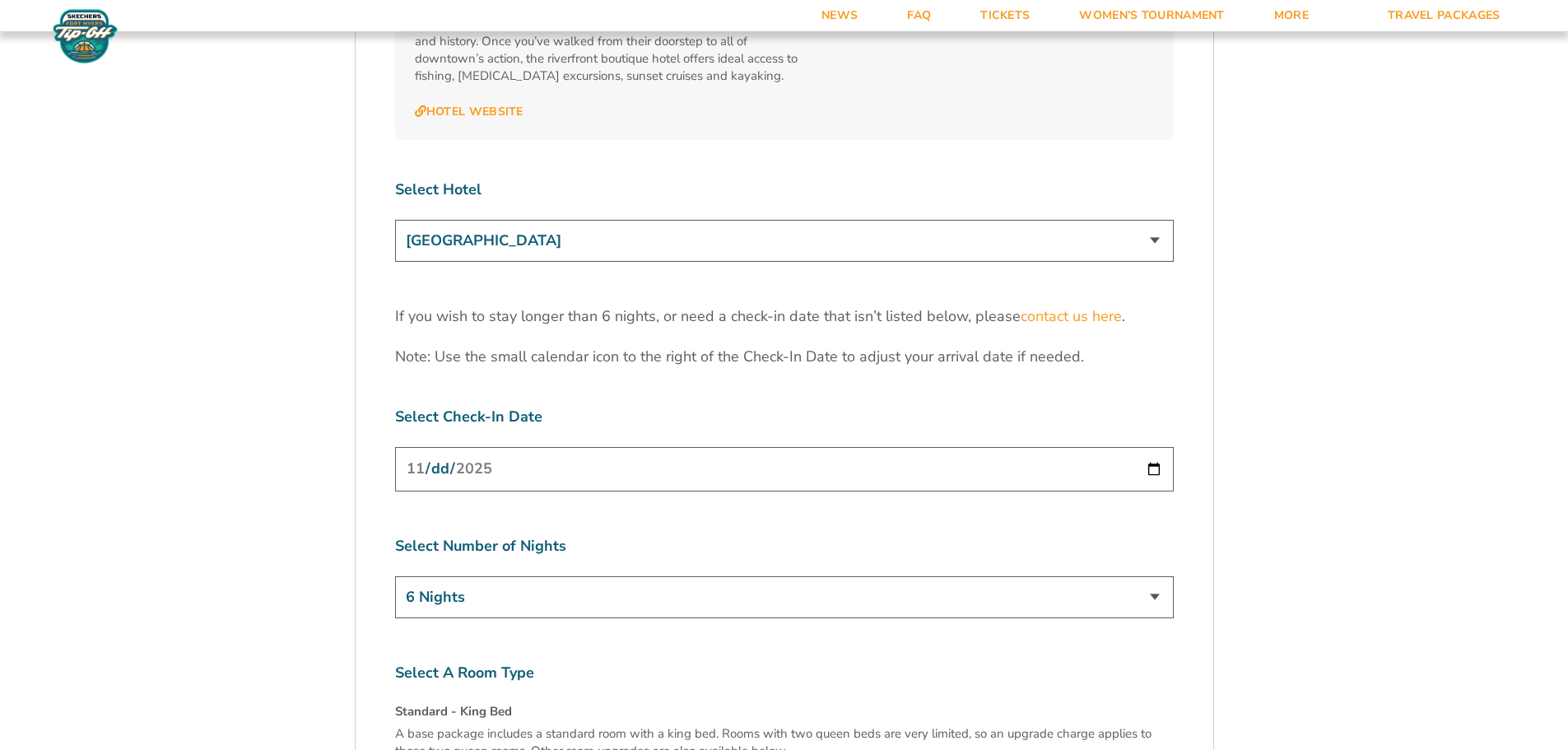
click at [1152, 447] on input "2025-11-23" at bounding box center [784, 469] width 778 height 44
type input "2025-11-25"
click at [1153, 576] on select "3 Nights 4 Nights 5 Nights 6 Nights" at bounding box center [784, 597] width 778 height 42
select select "3 Nights"
click at [395, 576] on select "3 Nights 4 Nights 5 Nights 6 Nights" at bounding box center [784, 597] width 778 height 42
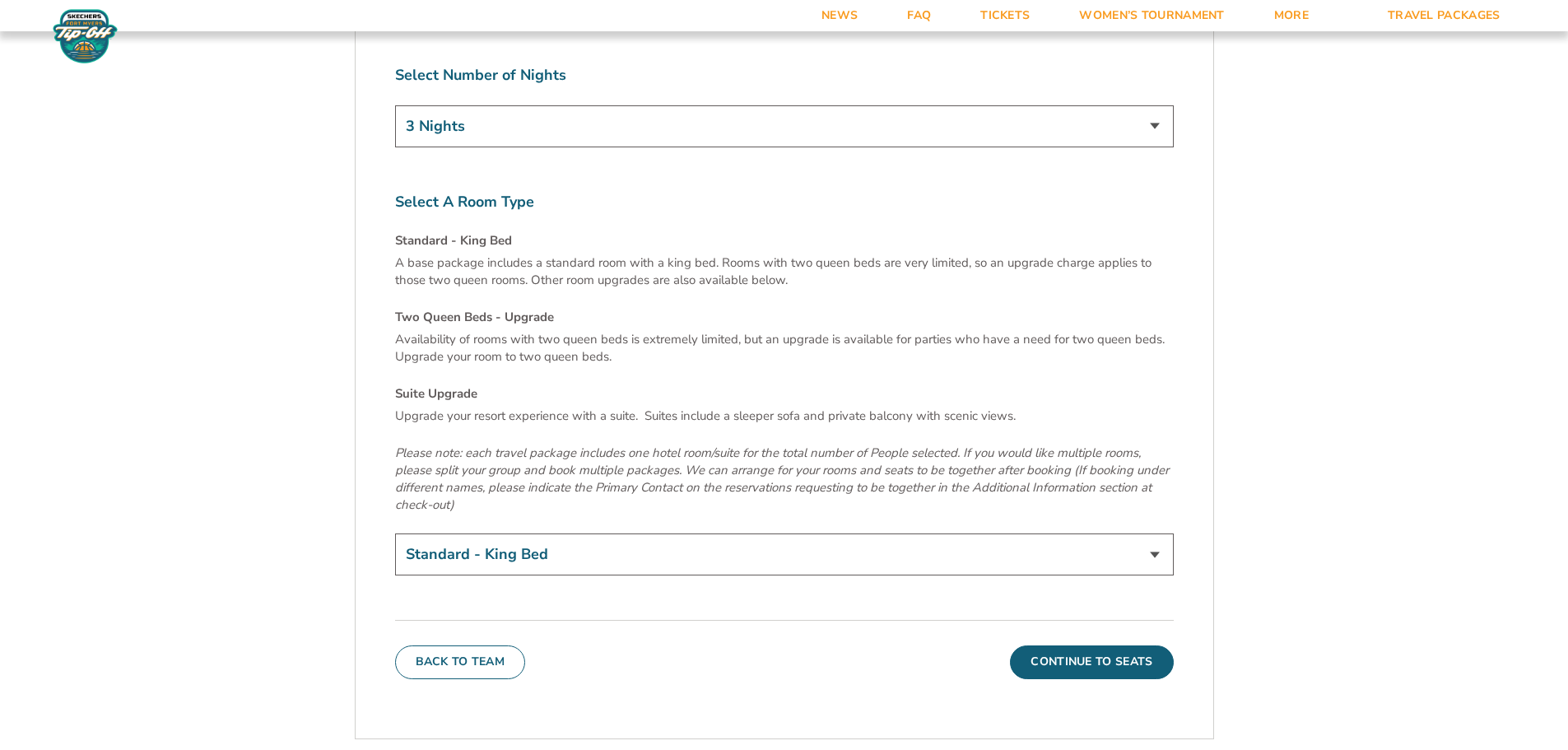
scroll to position [5622, 0]
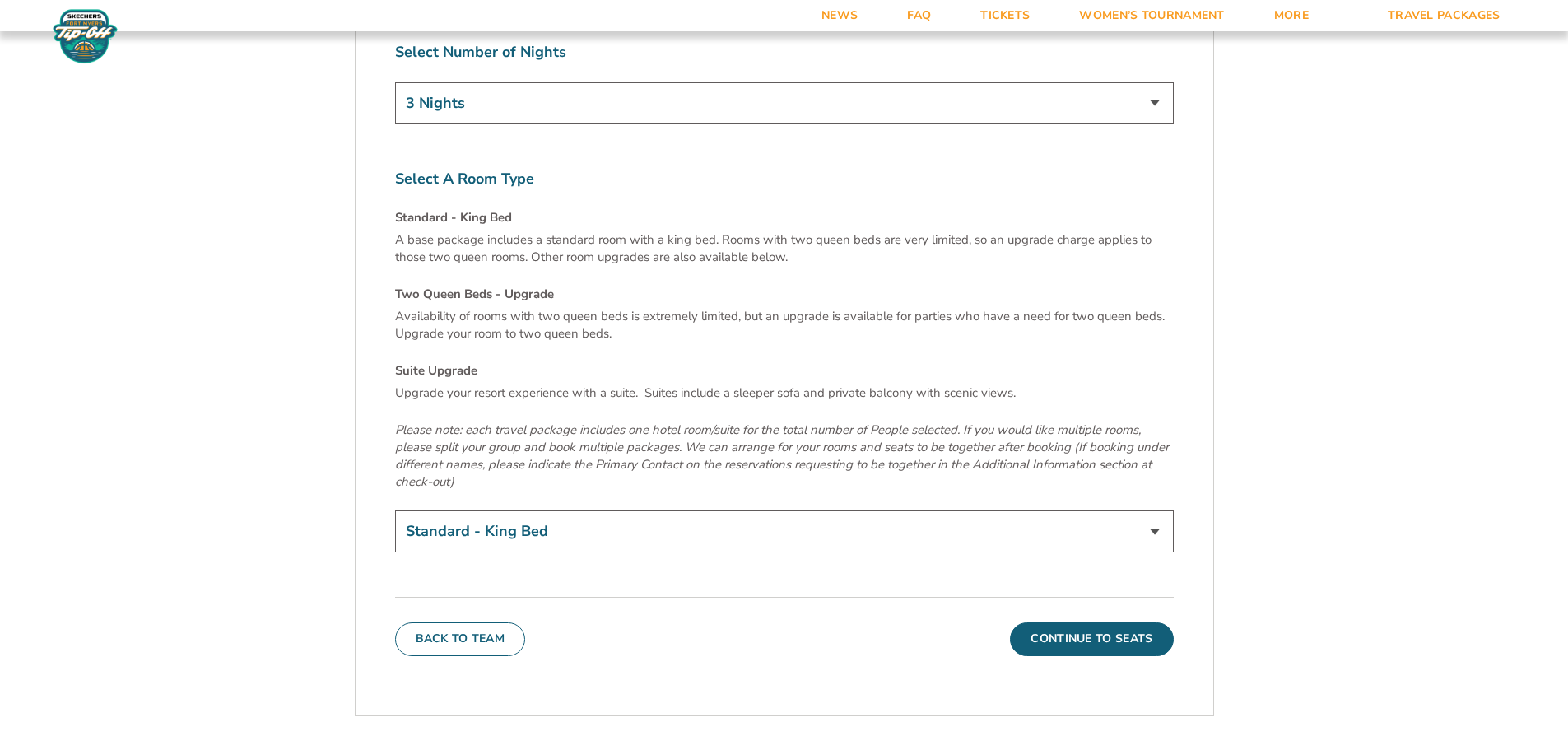
click at [1150, 510] on select "Standard - King Bed Two Queen Beds - Upgrade (+$15 per night) Suite Upgrade (+$…" at bounding box center [784, 531] width 778 height 42
select select "Suite Upgrade"
click at [395, 510] on select "Standard - King Bed Two Queen Beds - Upgrade (+$15 per night) Suite Upgrade (+$…" at bounding box center [784, 531] width 778 height 42
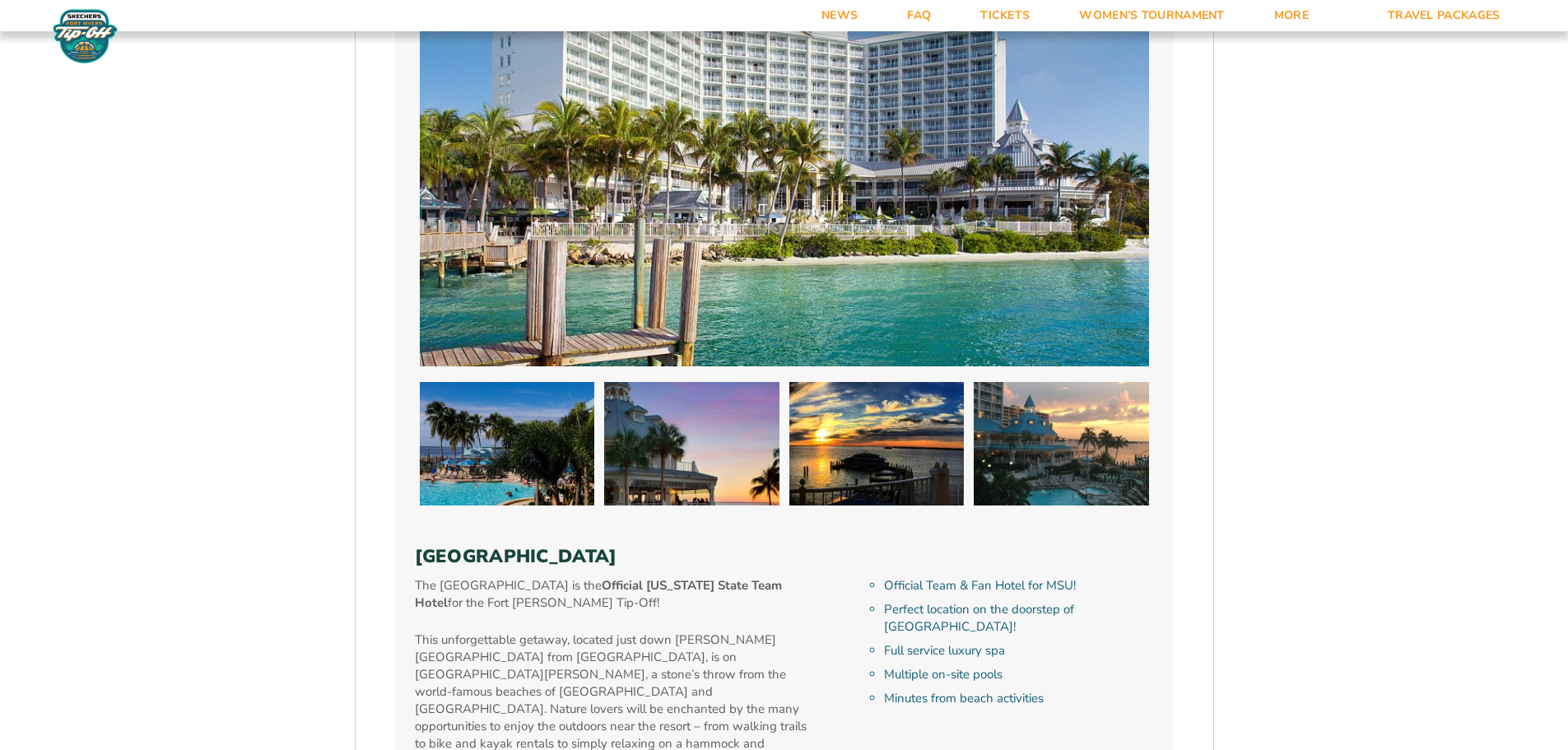
scroll to position [931, 0]
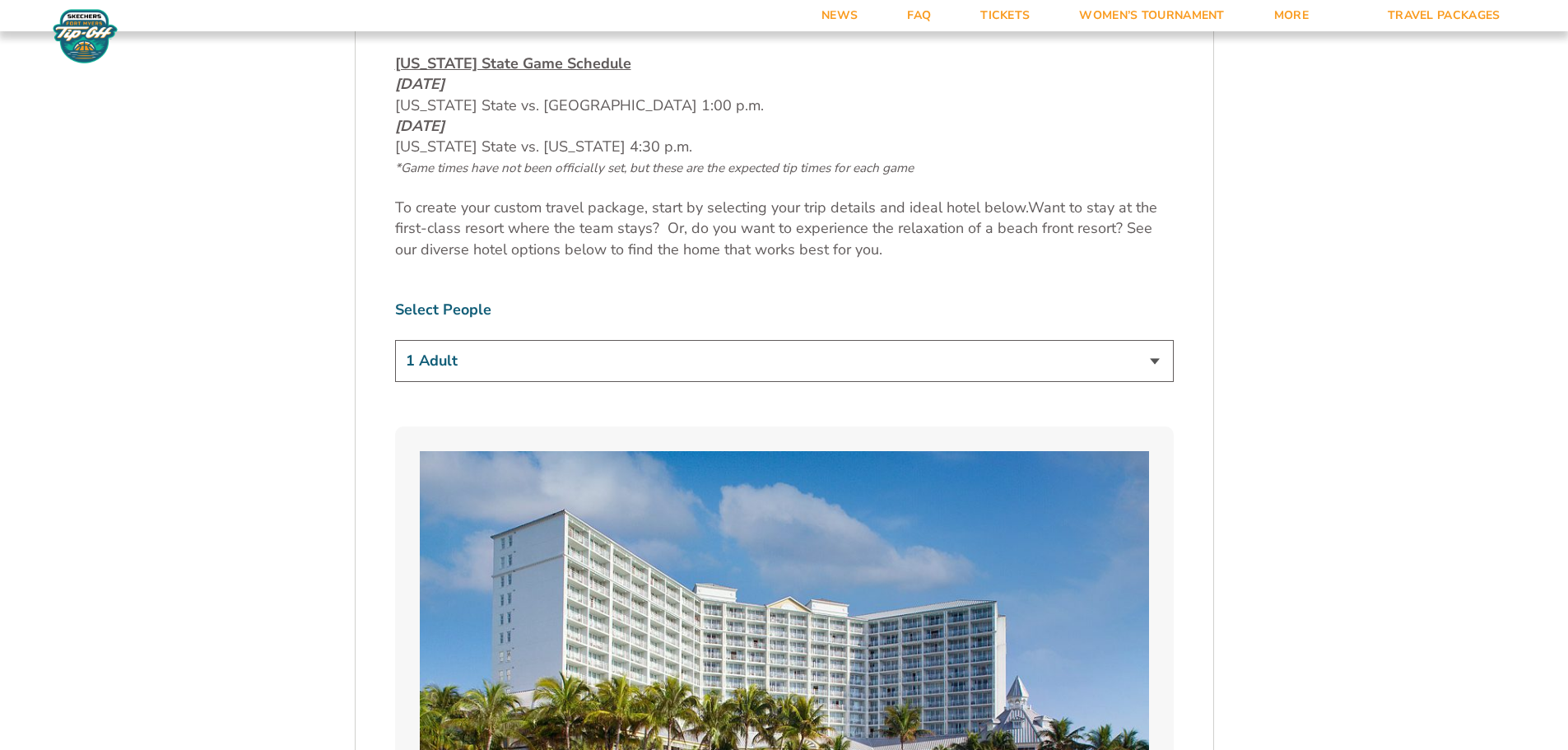
click at [1159, 362] on select "1 Adult 2 Adults 3 Adults 4 Adults 2 Adults + 1 Child 2 Adults + 2 Children 2 A…" at bounding box center [784, 360] width 778 height 42
select select "4 Adults"
click at [395, 340] on select "1 Adult 2 Adults 3 Adults 4 Adults 2 Adults + 1 Child 2 Adults + 2 Children 2 A…" at bounding box center [784, 360] width 778 height 42
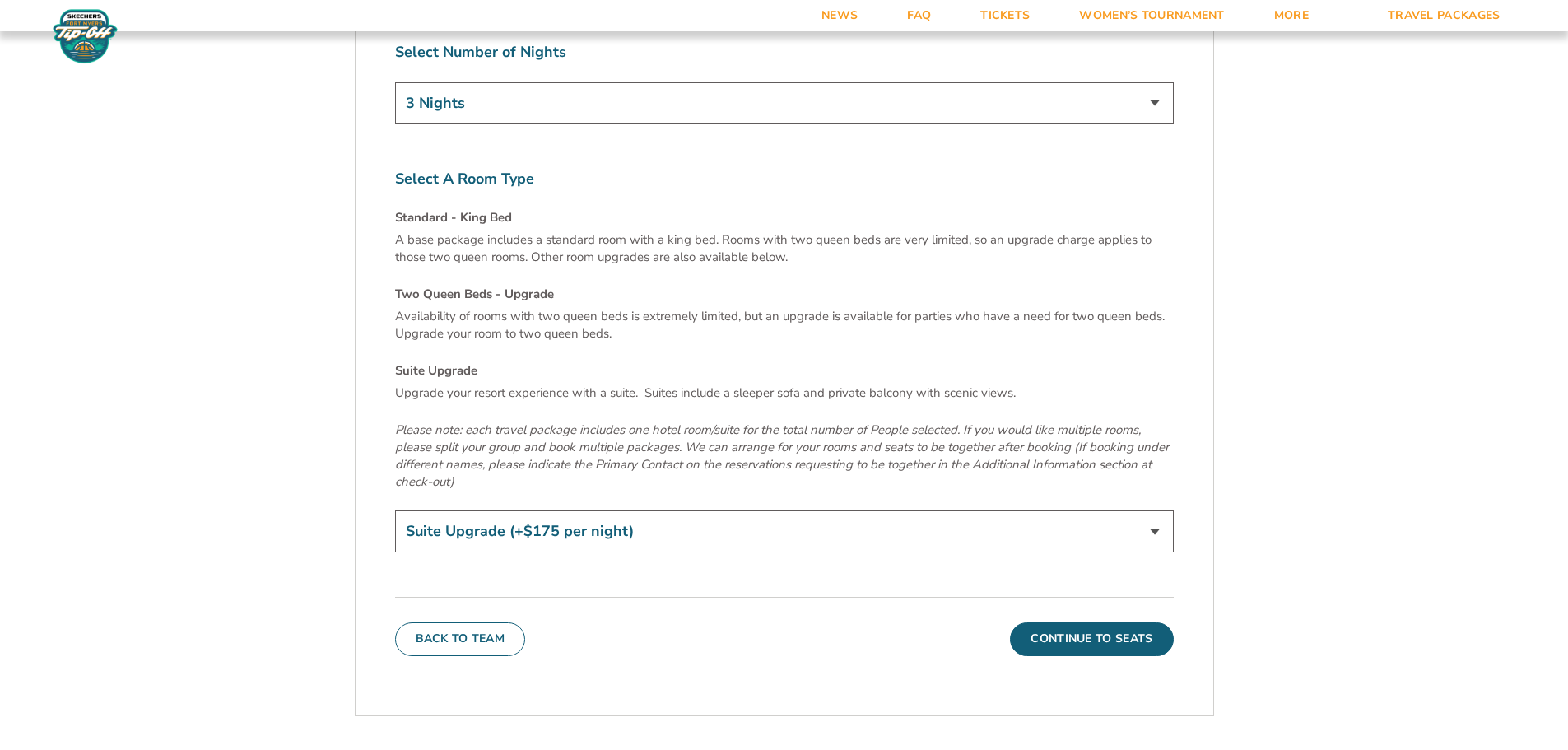
scroll to position [5705, 0]
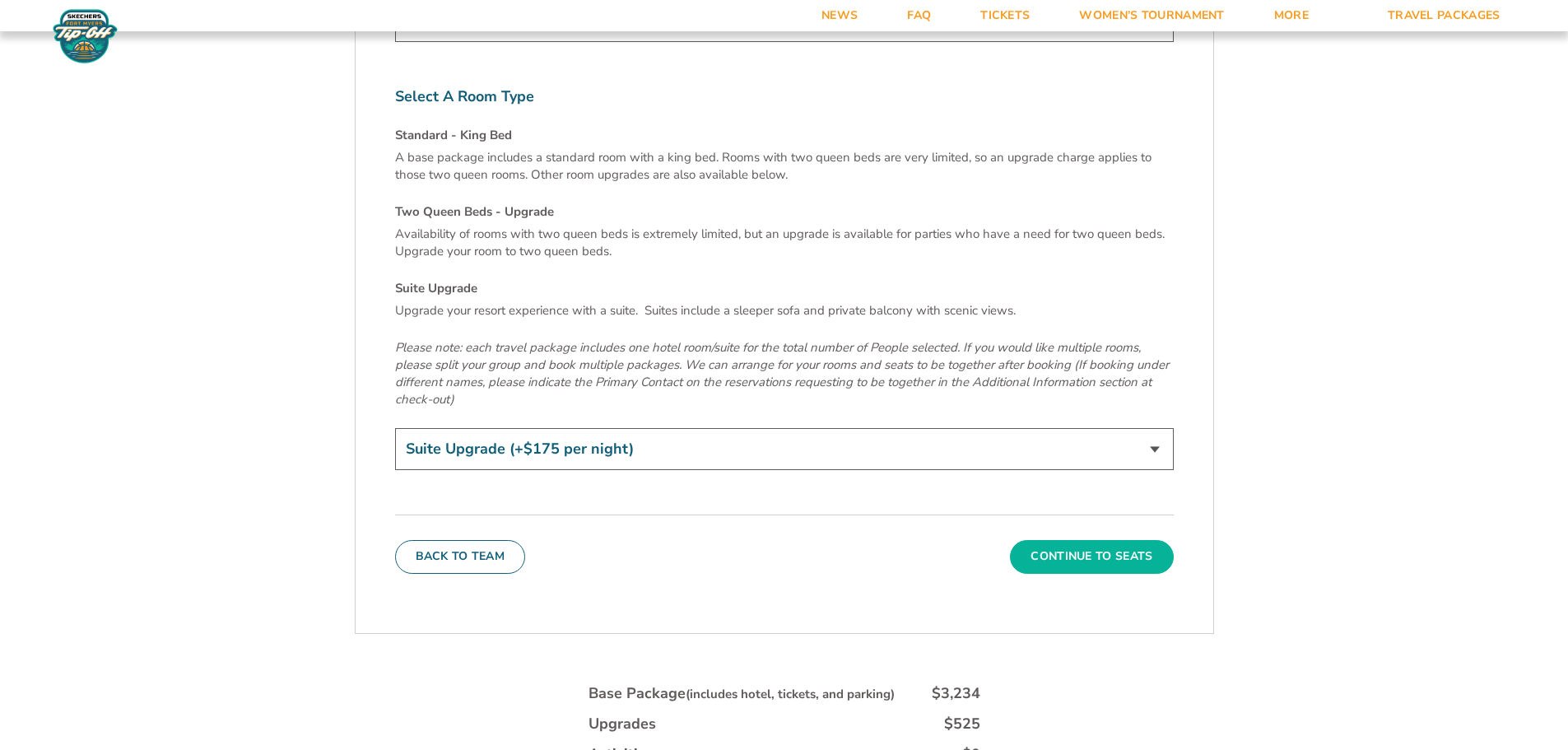
click at [1134, 540] on button "Continue To Seats" at bounding box center [1091, 556] width 163 height 33
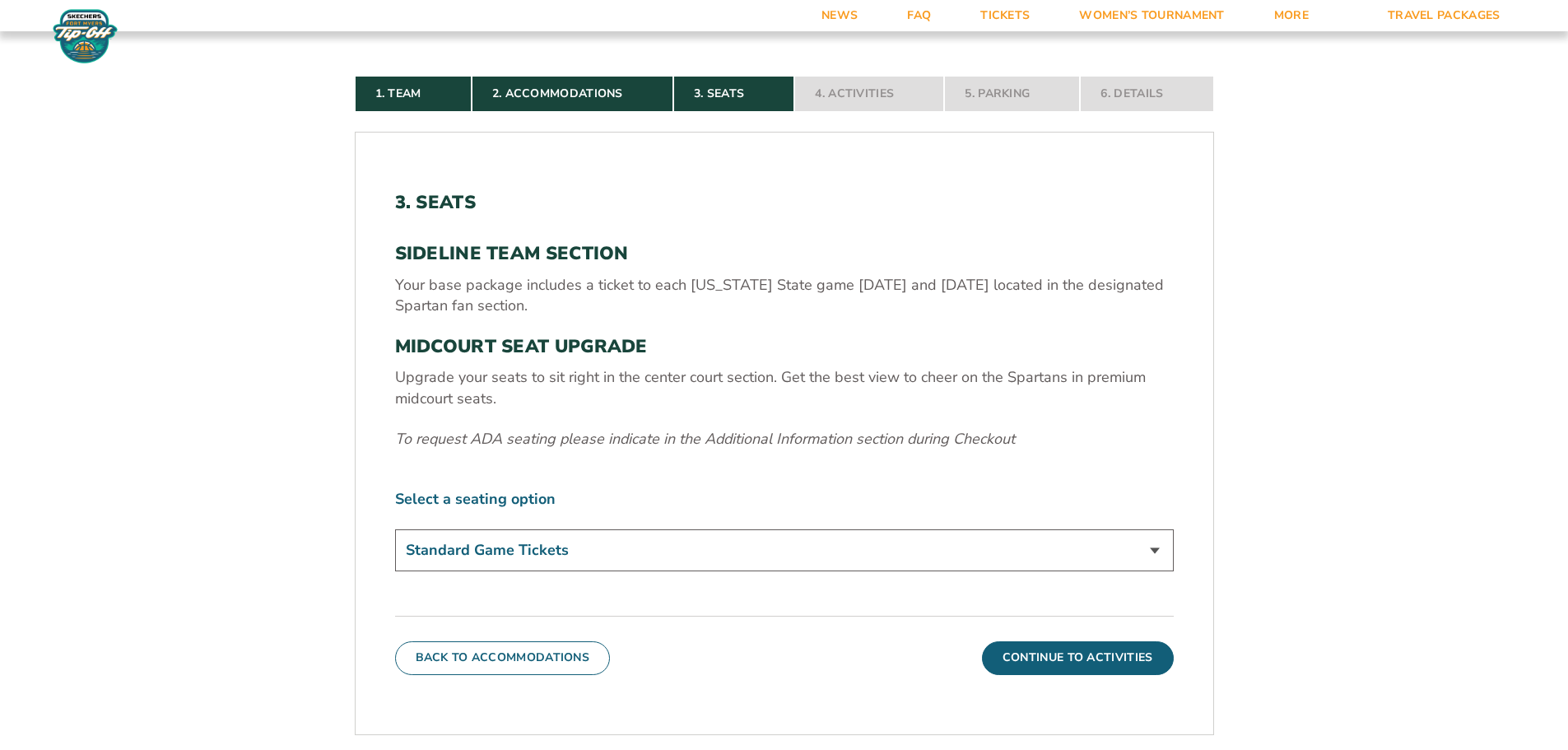
scroll to position [437, 0]
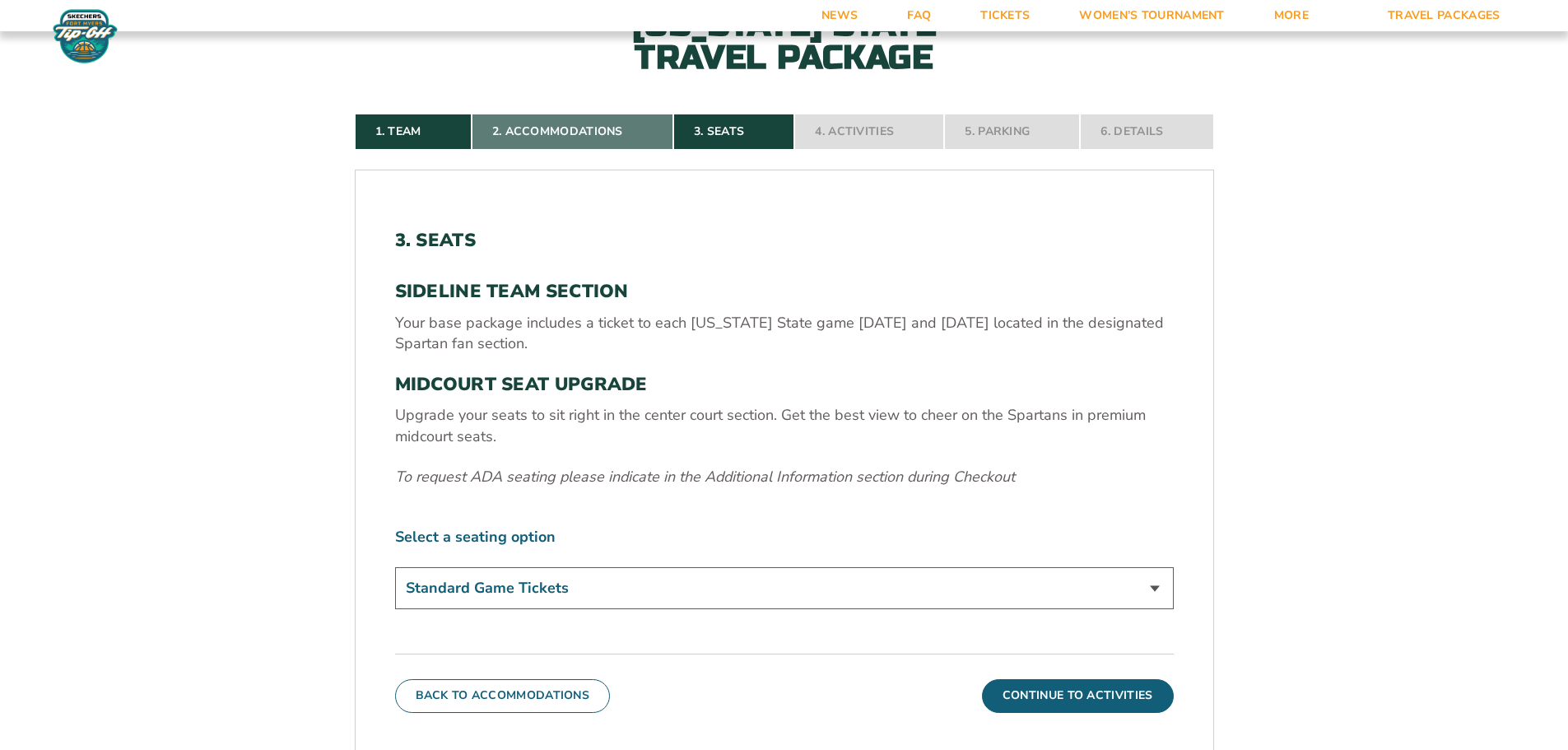
drag, startPoint x: 589, startPoint y: 133, endPoint x: 583, endPoint y: 141, distance: 10.0
click at [589, 134] on link "2. Accommodations" at bounding box center [572, 132] width 201 height 36
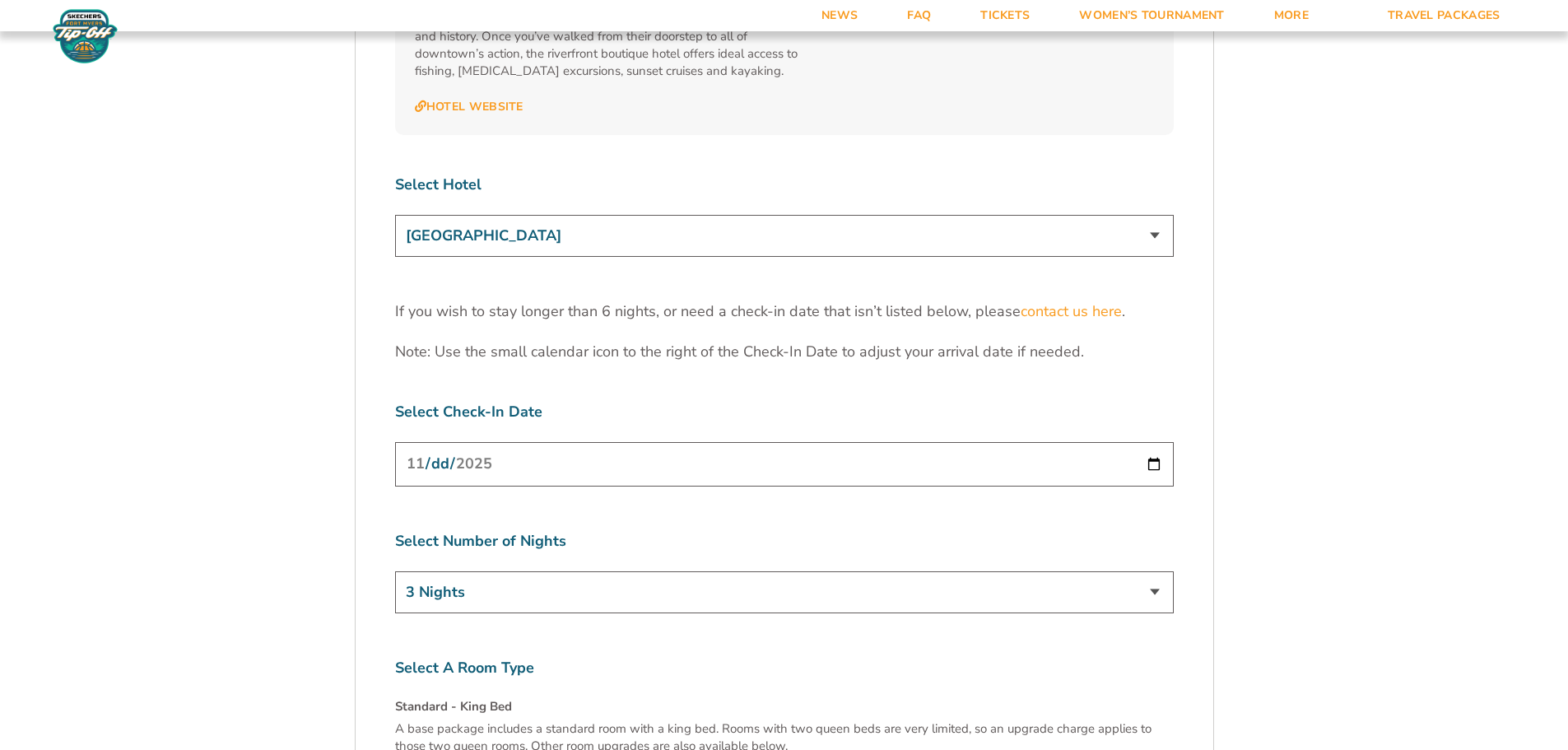
scroll to position [5104, 0]
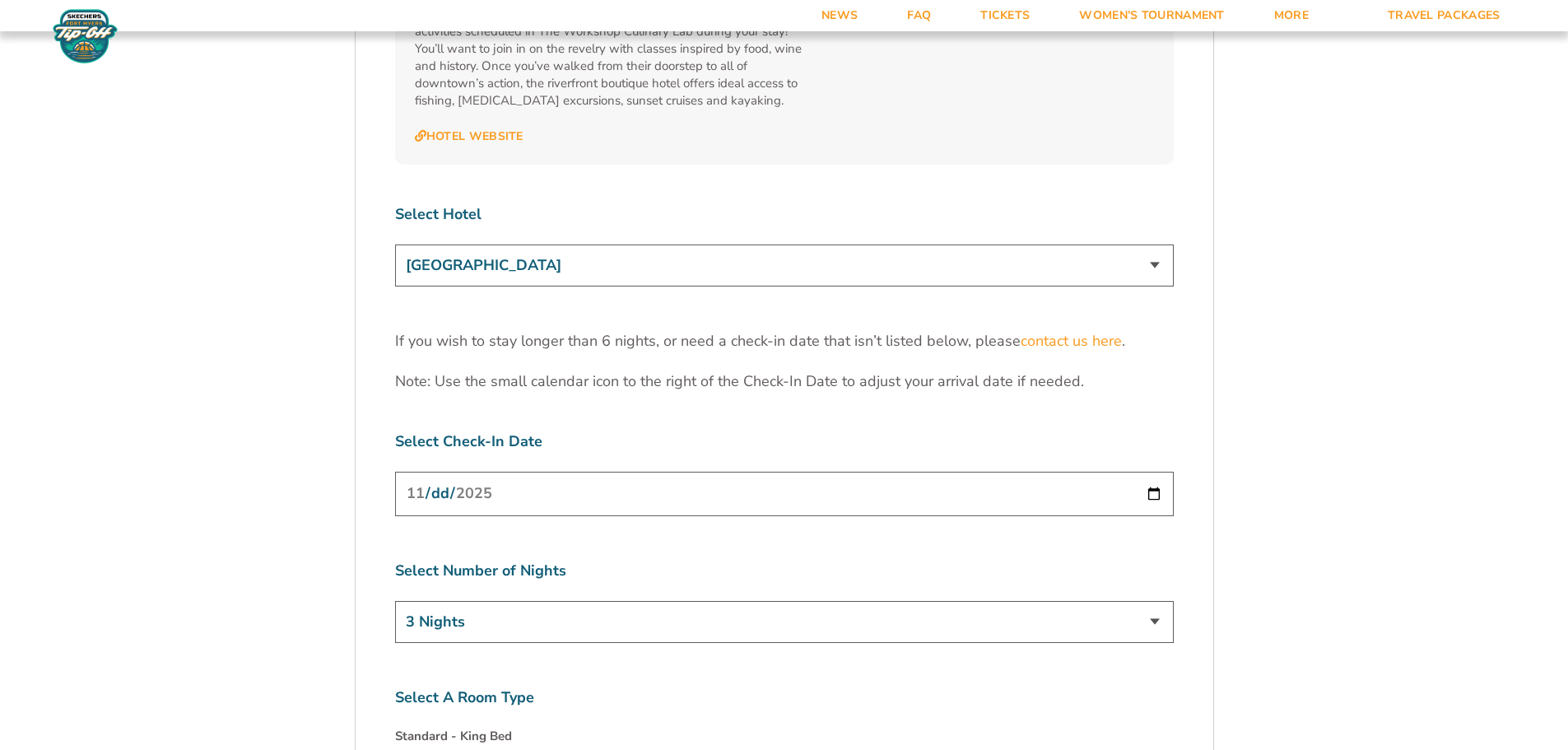
click at [1157, 244] on select "Marriott Sanibel Harbour Resort & Spa Margaritaville Beach Resort Pink Shell Be…" at bounding box center [784, 265] width 778 height 42
select select "18478"
click at [395, 244] on select "Marriott Sanibel Harbour Resort & Spa Margaritaville Beach Resort Pink Shell Be…" at bounding box center [784, 265] width 778 height 42
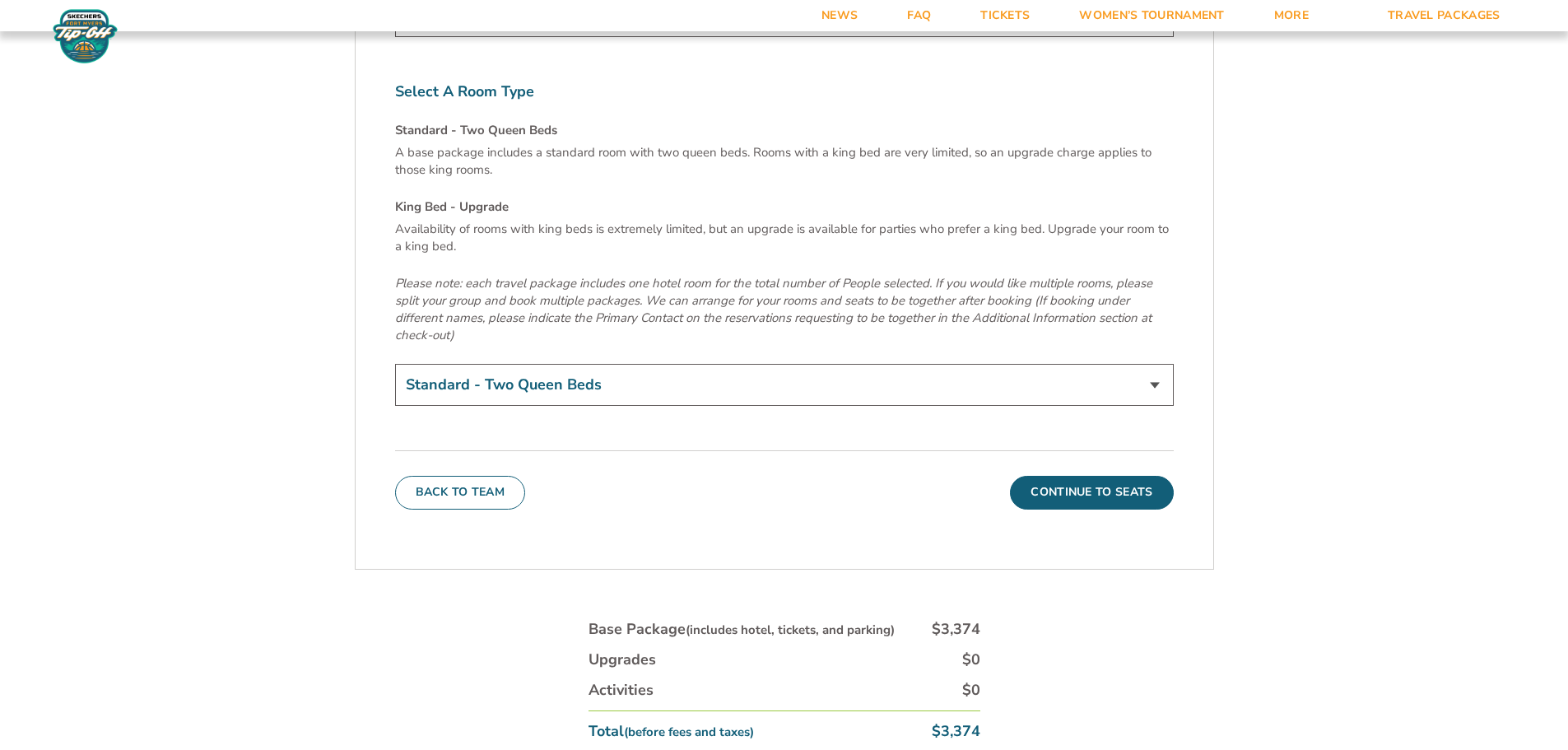
scroll to position [5680, 0]
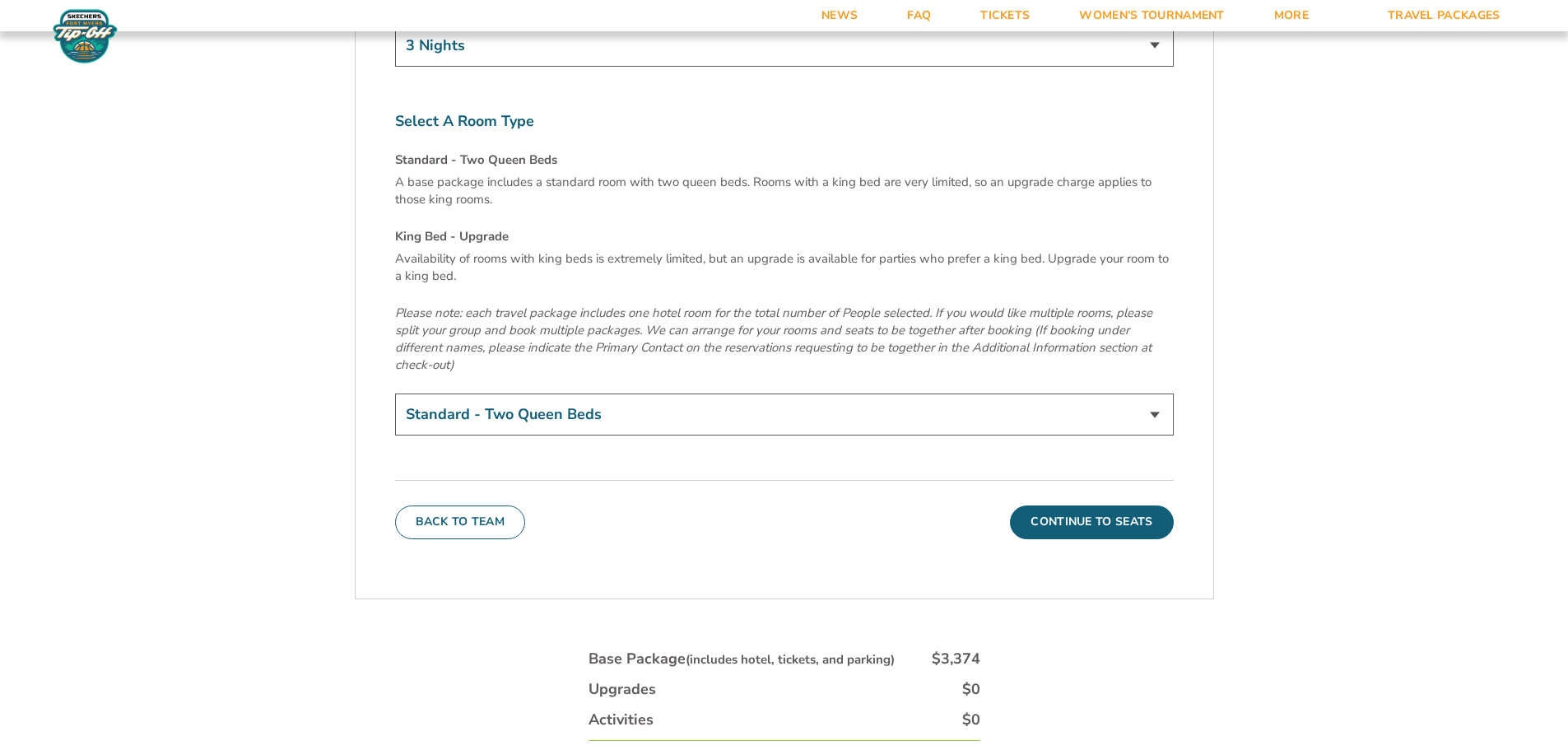
click at [1132, 393] on select "Standard - Two Queen Beds King Bed - Upgrade (+$15 per night)" at bounding box center [784, 414] width 778 height 42
select select "King Bed - Upgrade"
click at [395, 393] on select "Standard - Two Queen Beds King Bed - Upgrade (+$15 per night)" at bounding box center [784, 414] width 778 height 42
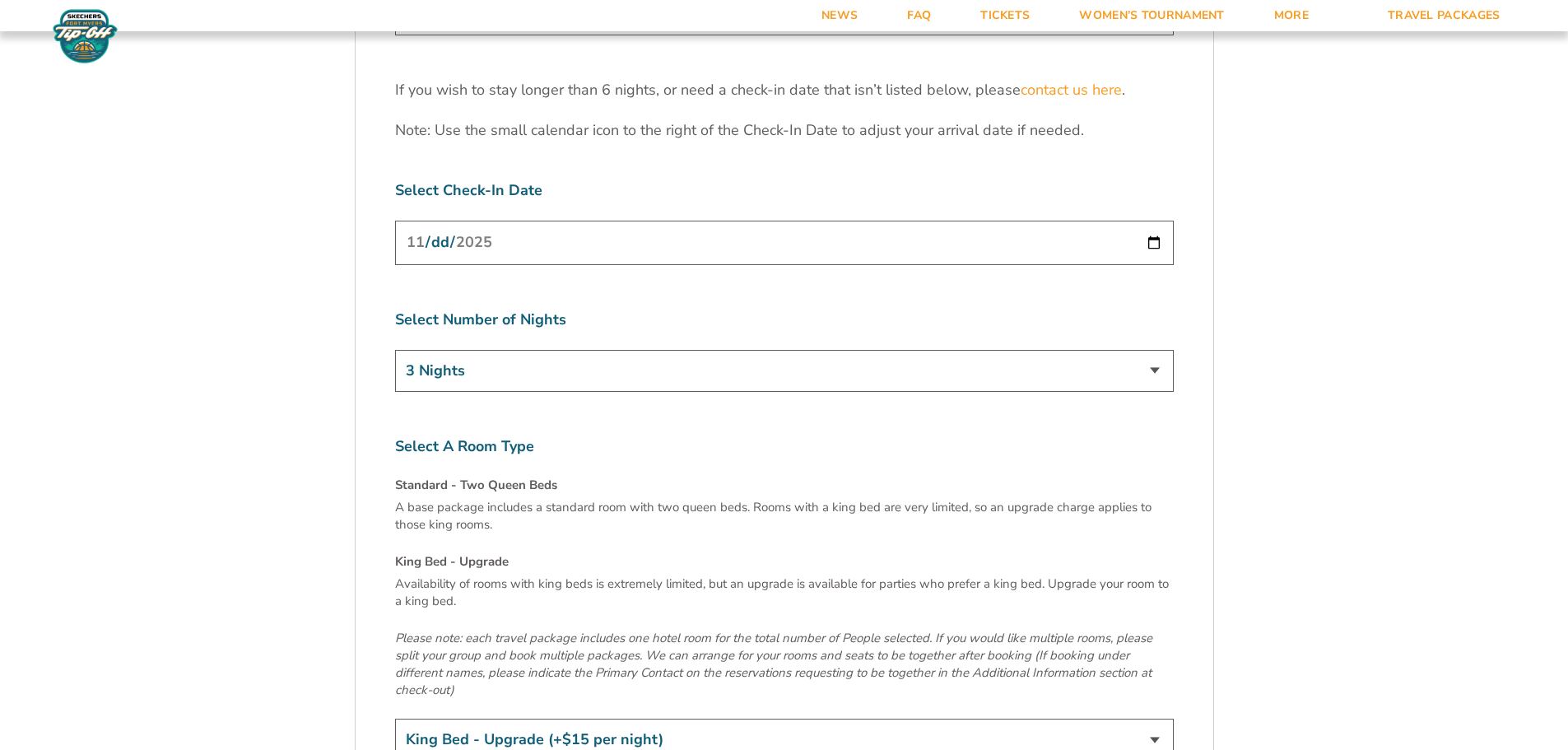
scroll to position [5351, 0]
click at [1152, 354] on select "3 Nights 4 Nights 5 Nights 6 Nights" at bounding box center [784, 375] width 778 height 42
select select "6 Nights"
click at [395, 354] on select "3 Nights 4 Nights 5 Nights 6 Nights" at bounding box center [784, 375] width 778 height 42
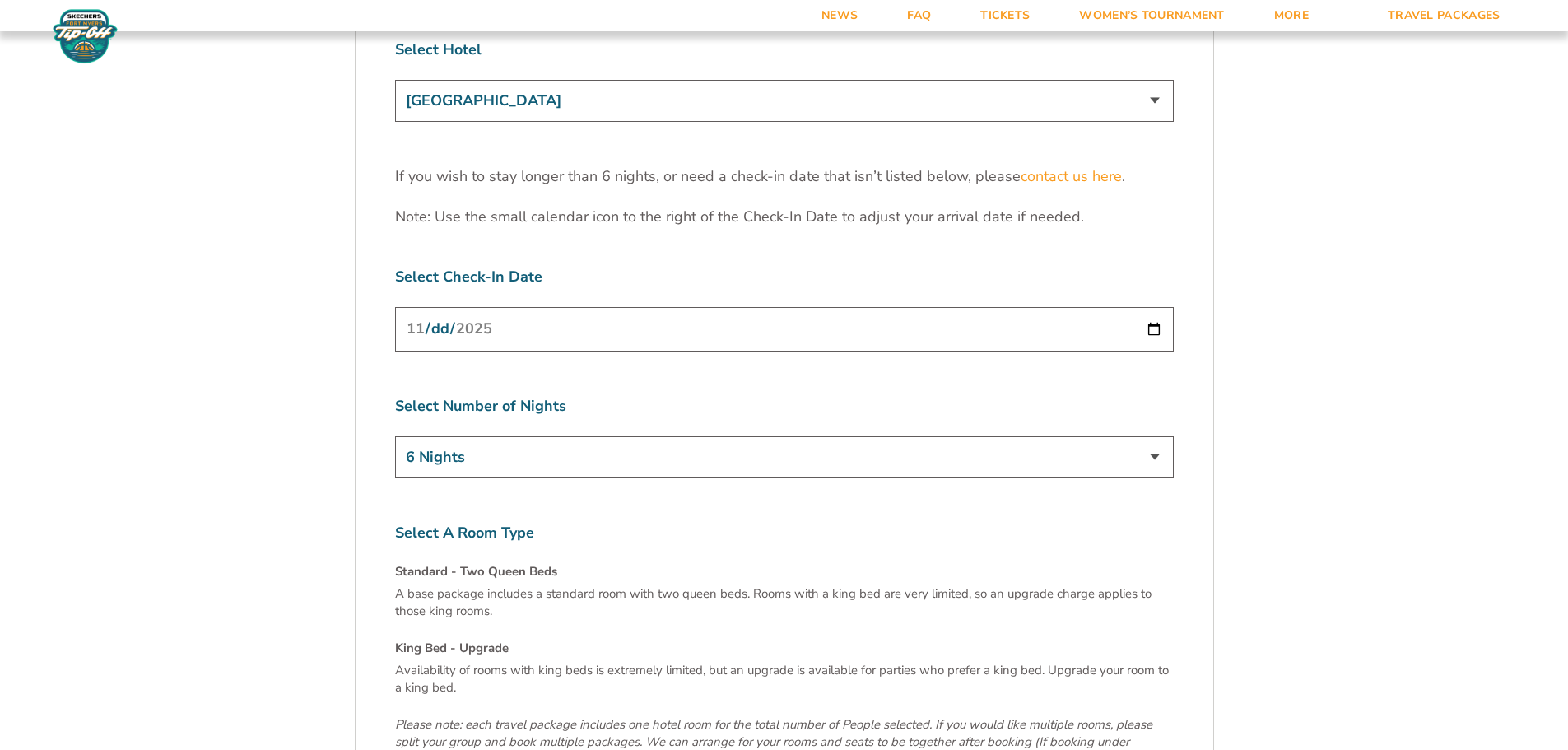
scroll to position [4940, 0]
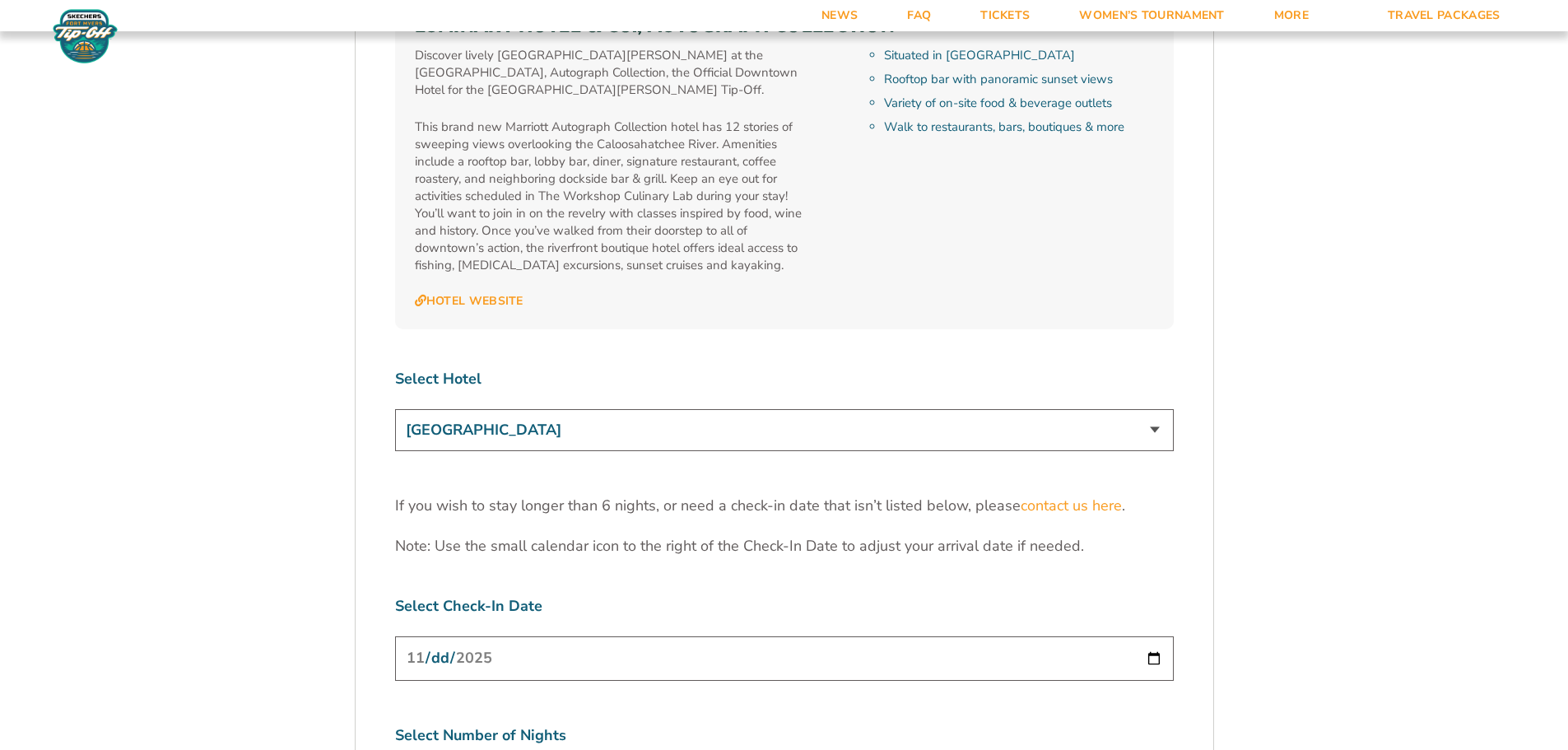
click at [1151, 409] on select "Marriott Sanibel Harbour Resort & Spa Margaritaville Beach Resort Pink Shell Be…" at bounding box center [784, 430] width 778 height 42
select select "18477"
click at [395, 409] on select "Marriott Sanibel Harbour Resort & Spa Margaritaville Beach Resort Pink Shell Be…" at bounding box center [784, 430] width 778 height 42
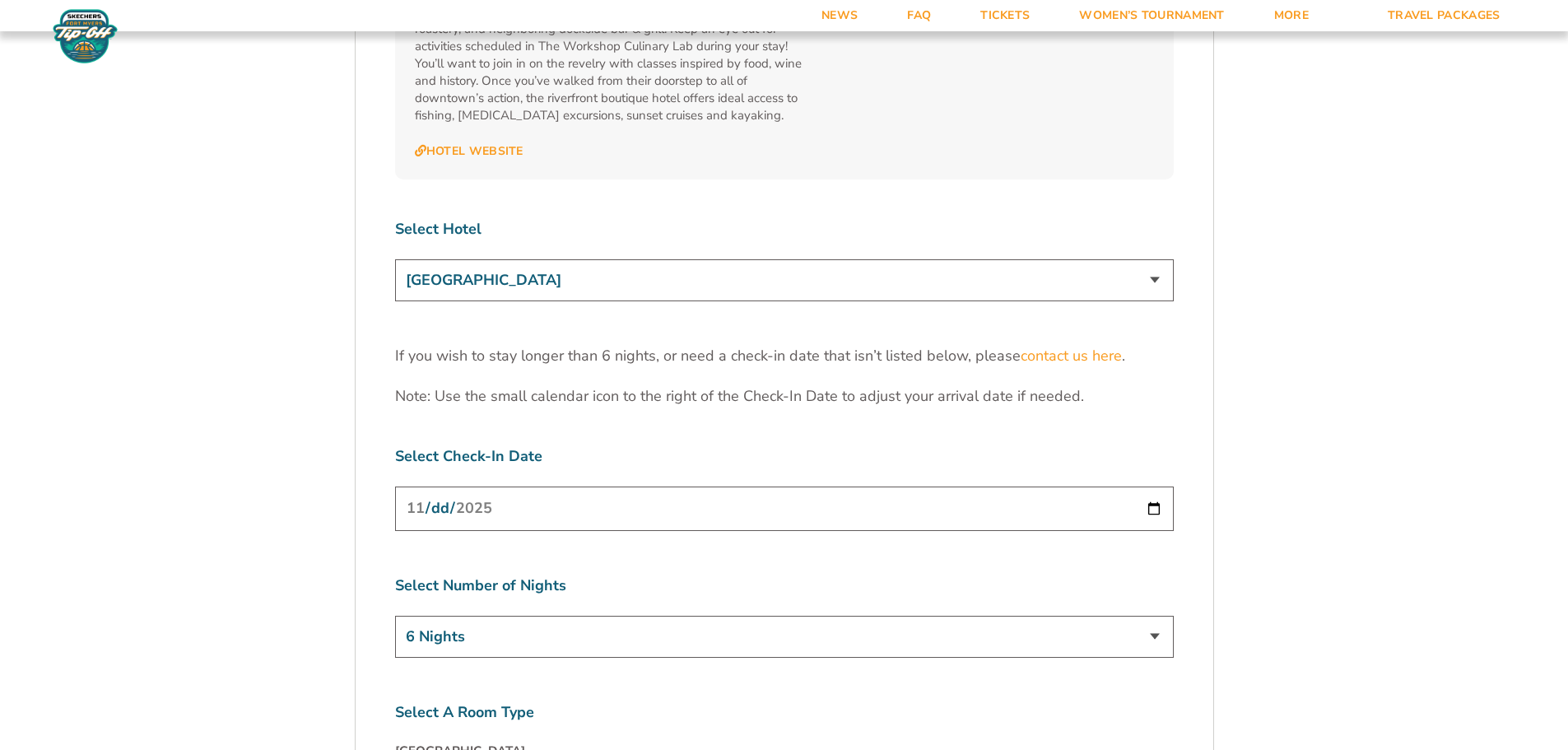
scroll to position [5186, 0]
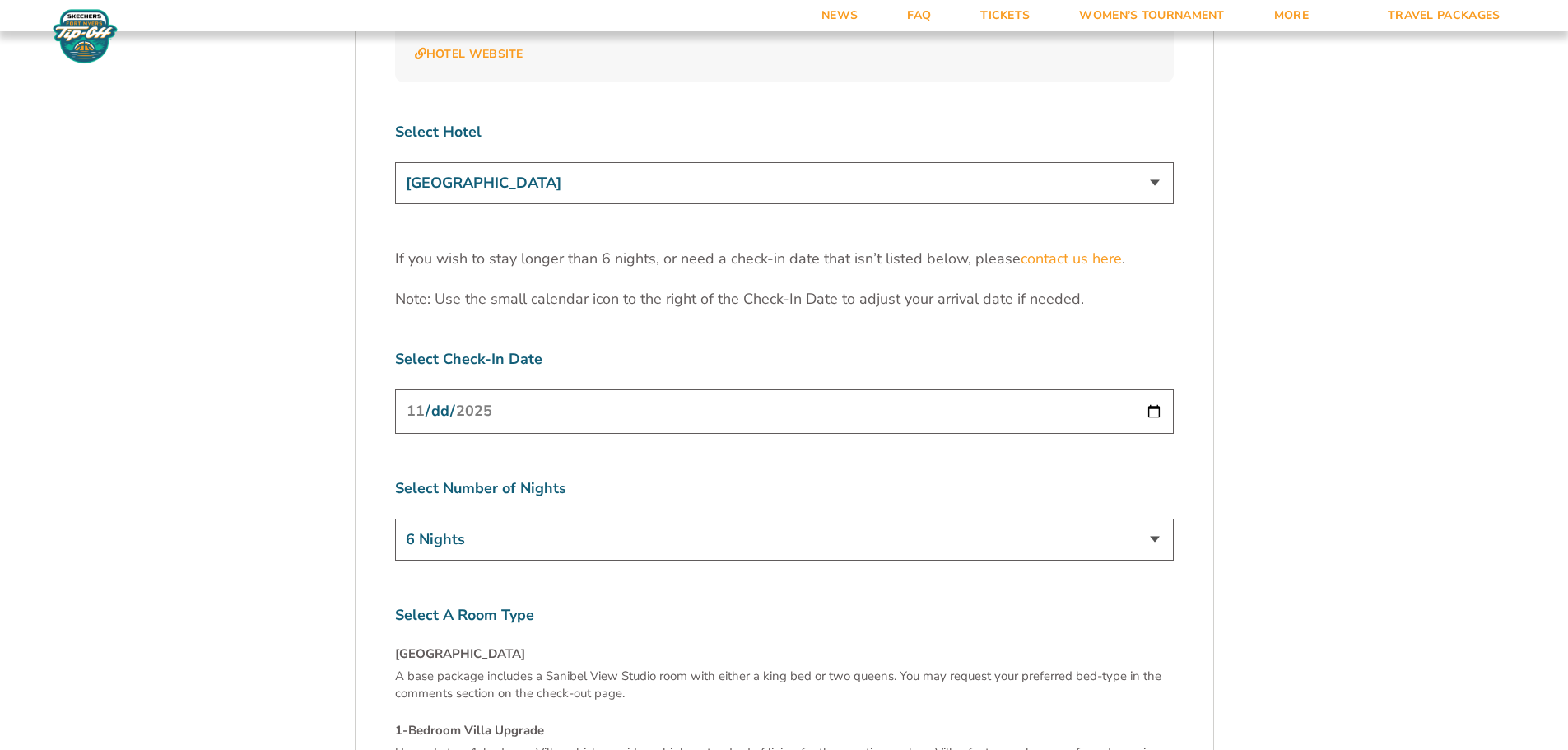
click at [1158, 519] on select "3 Nights 4 Nights 5 Nights 6 Nights" at bounding box center [784, 539] width 778 height 42
click at [395, 519] on select "3 Nights 4 Nights 5 Nights 6 Nights" at bounding box center [784, 539] width 778 height 42
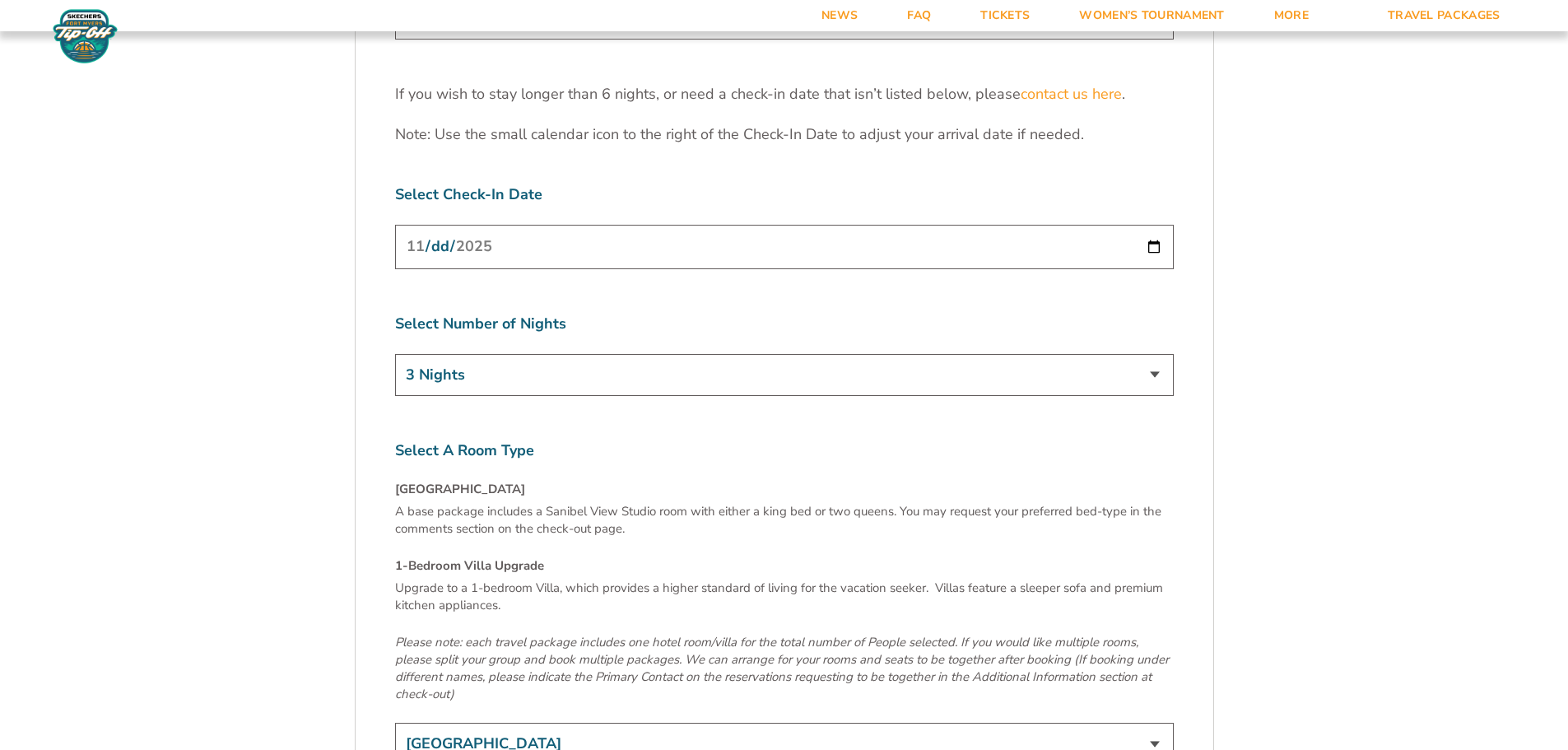
scroll to position [5269, 0]
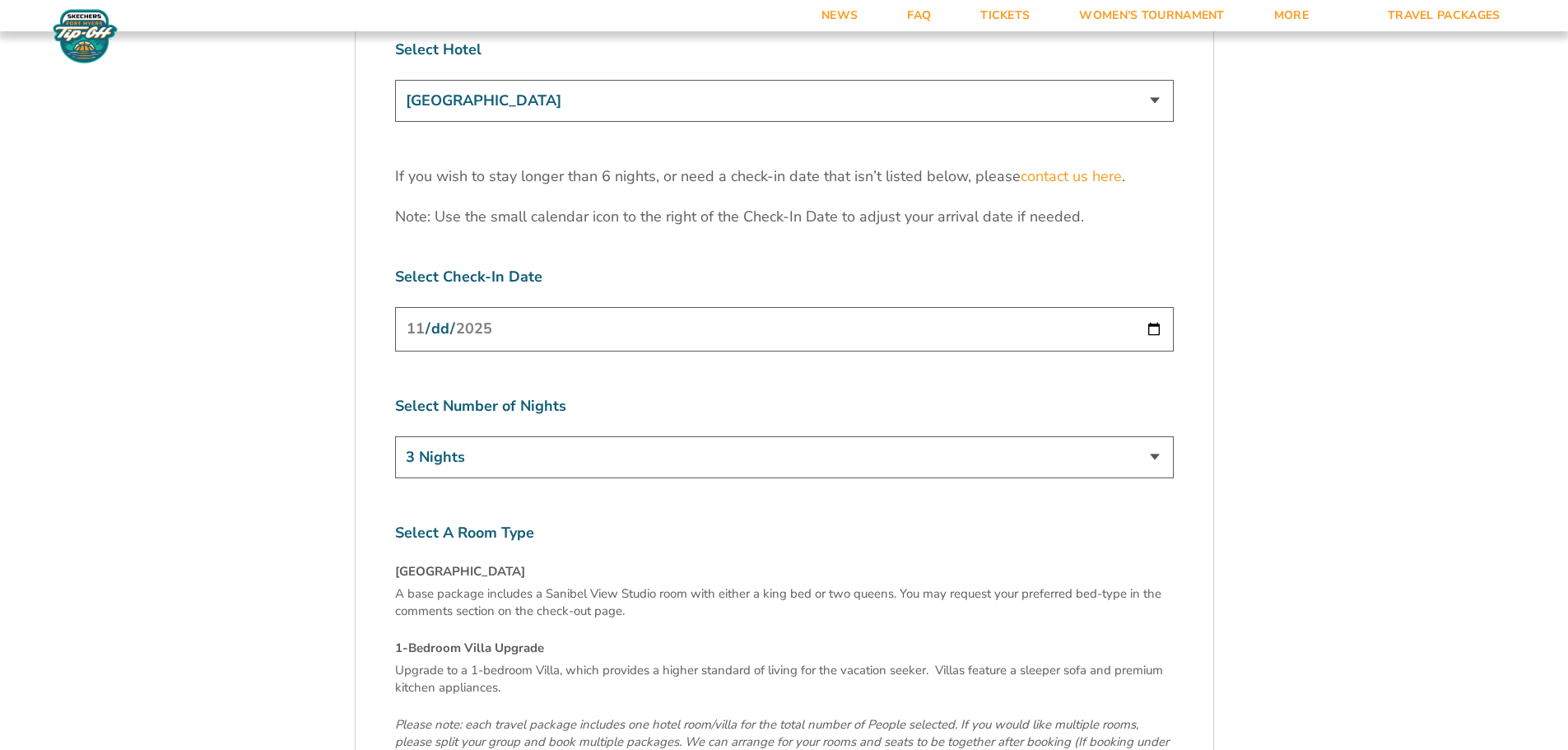
click at [1154, 436] on select "3 Nights 4 Nights 5 Nights 6 Nights" at bounding box center [784, 457] width 778 height 42
select select "6 Nights"
click at [395, 436] on select "3 Nights 4 Nights 5 Nights 6 Nights" at bounding box center [784, 457] width 778 height 42
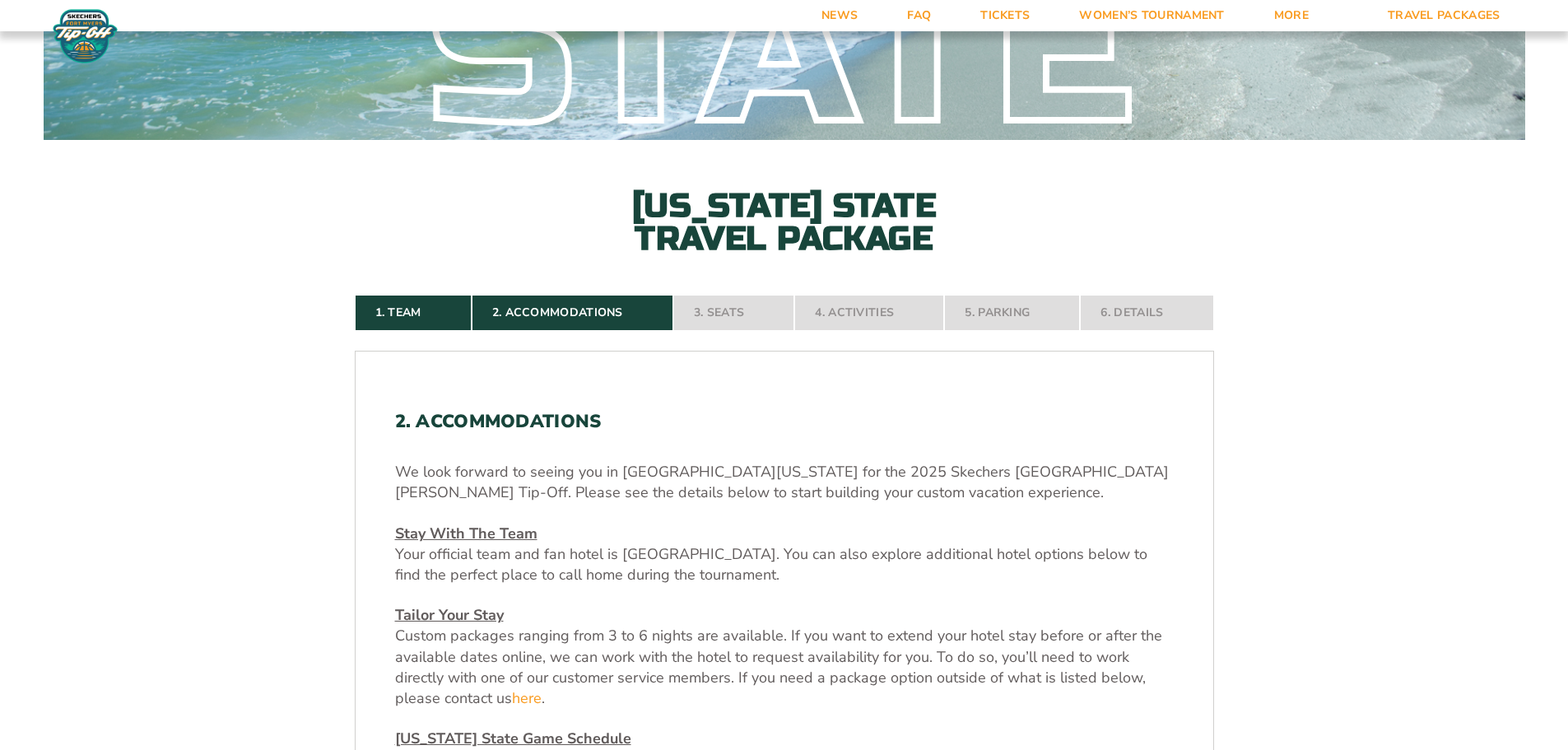
scroll to position [248, 0]
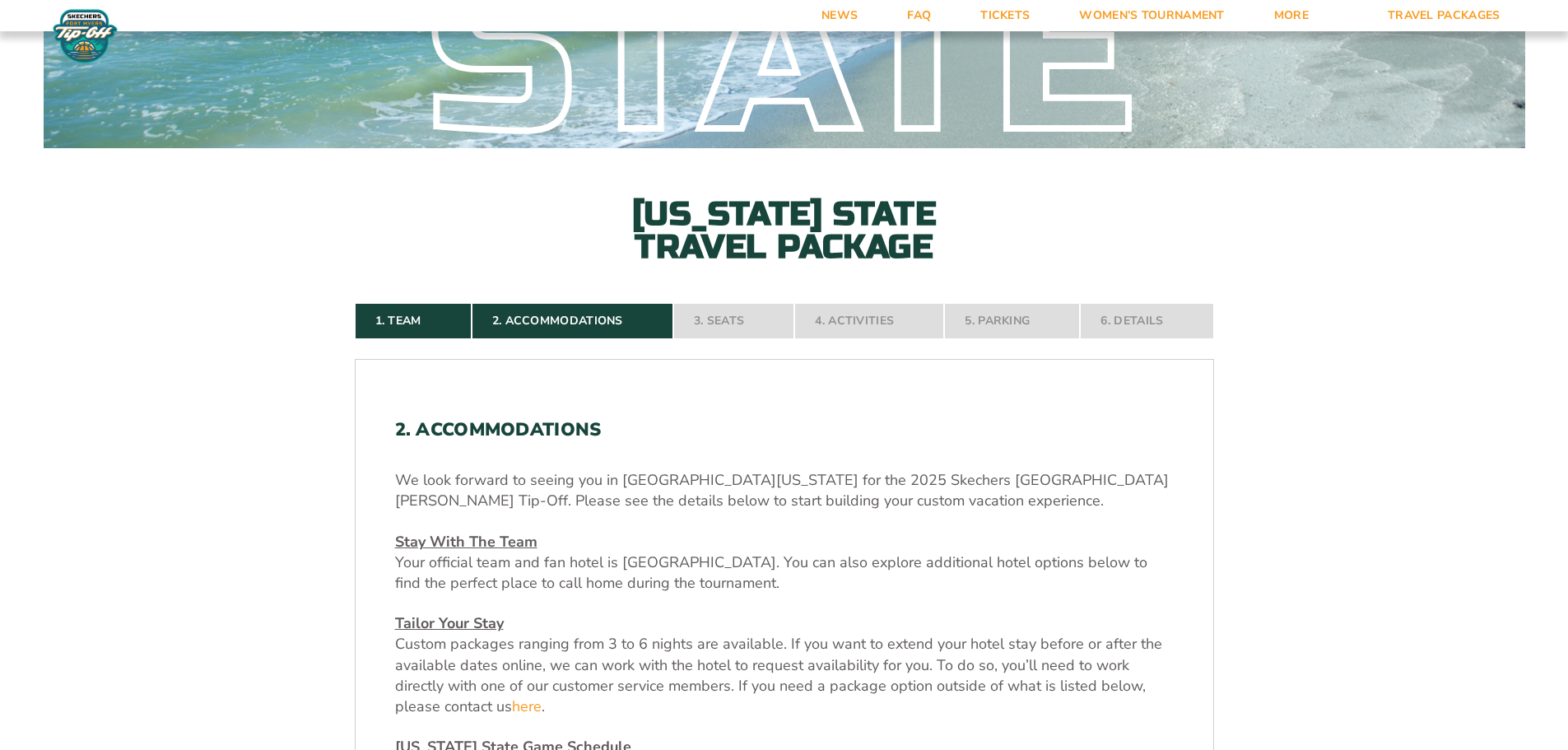
click at [560, 320] on nav "1. Team 2. Accommodations 3. Seats 4. Activities 5. Parking 6. Details" at bounding box center [784, 321] width 859 height 36
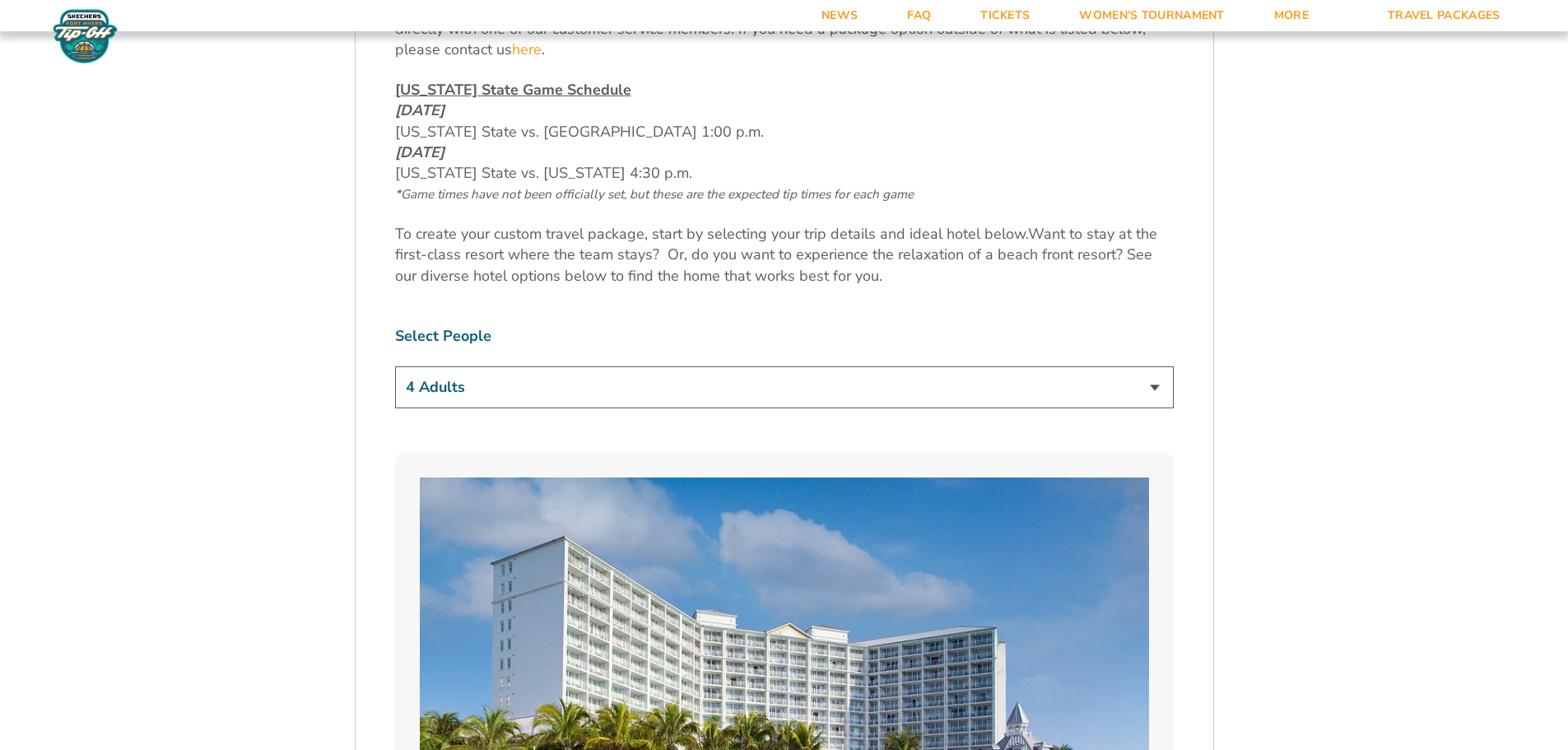
scroll to position [907, 0]
click at [1153, 384] on select "1 Adult 2 Adults 3 Adults 4 Adults 2 Adults + 1 Child 2 Adults + 2 Children 2 A…" at bounding box center [784, 385] width 778 height 42
select select "2 Adults"
click at [395, 365] on select "1 Adult 2 Adults 3 Adults 4 Adults 2 Adults + 1 Child 2 Adults + 2 Children 2 A…" at bounding box center [784, 385] width 778 height 42
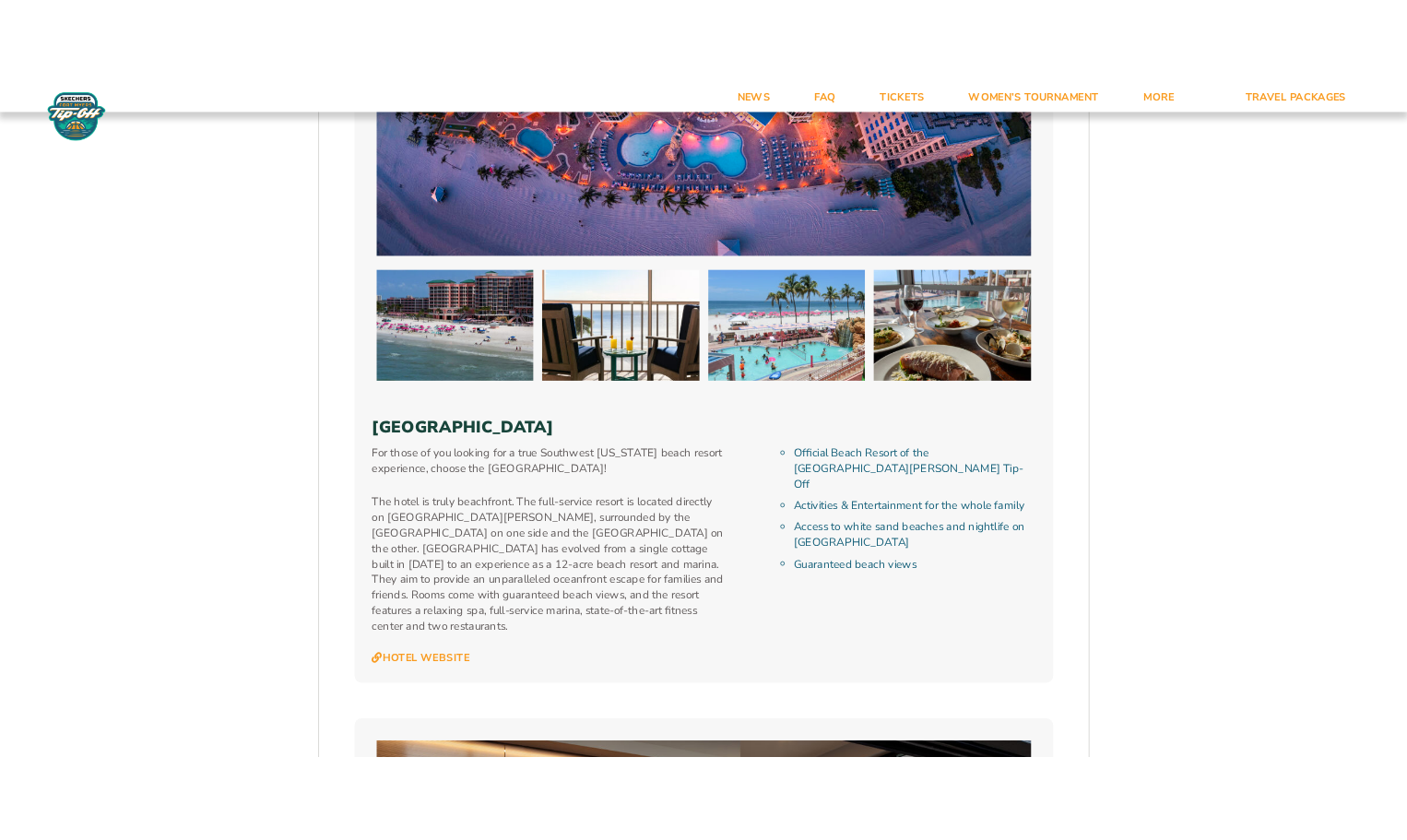
scroll to position [4057, 0]
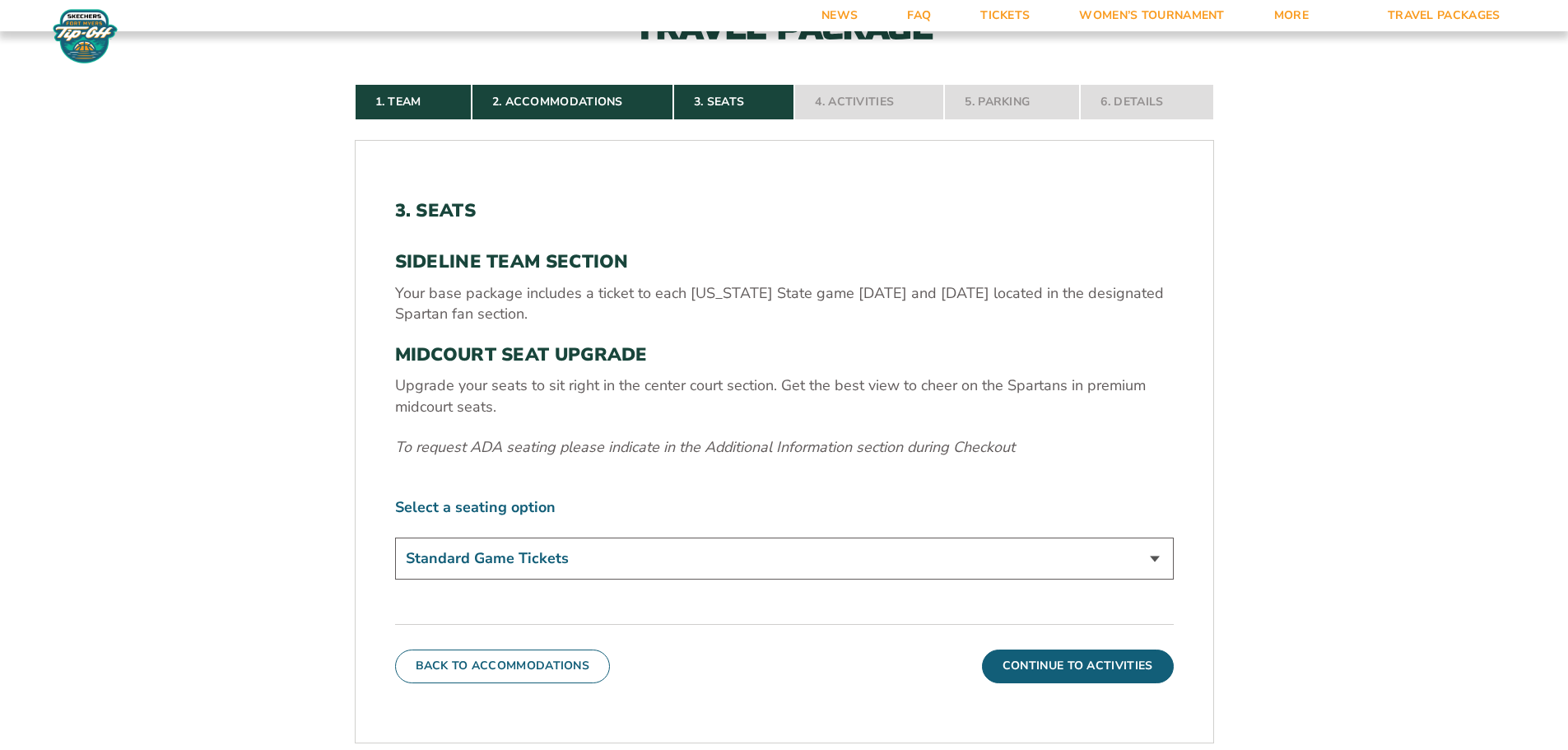
scroll to position [437, 0]
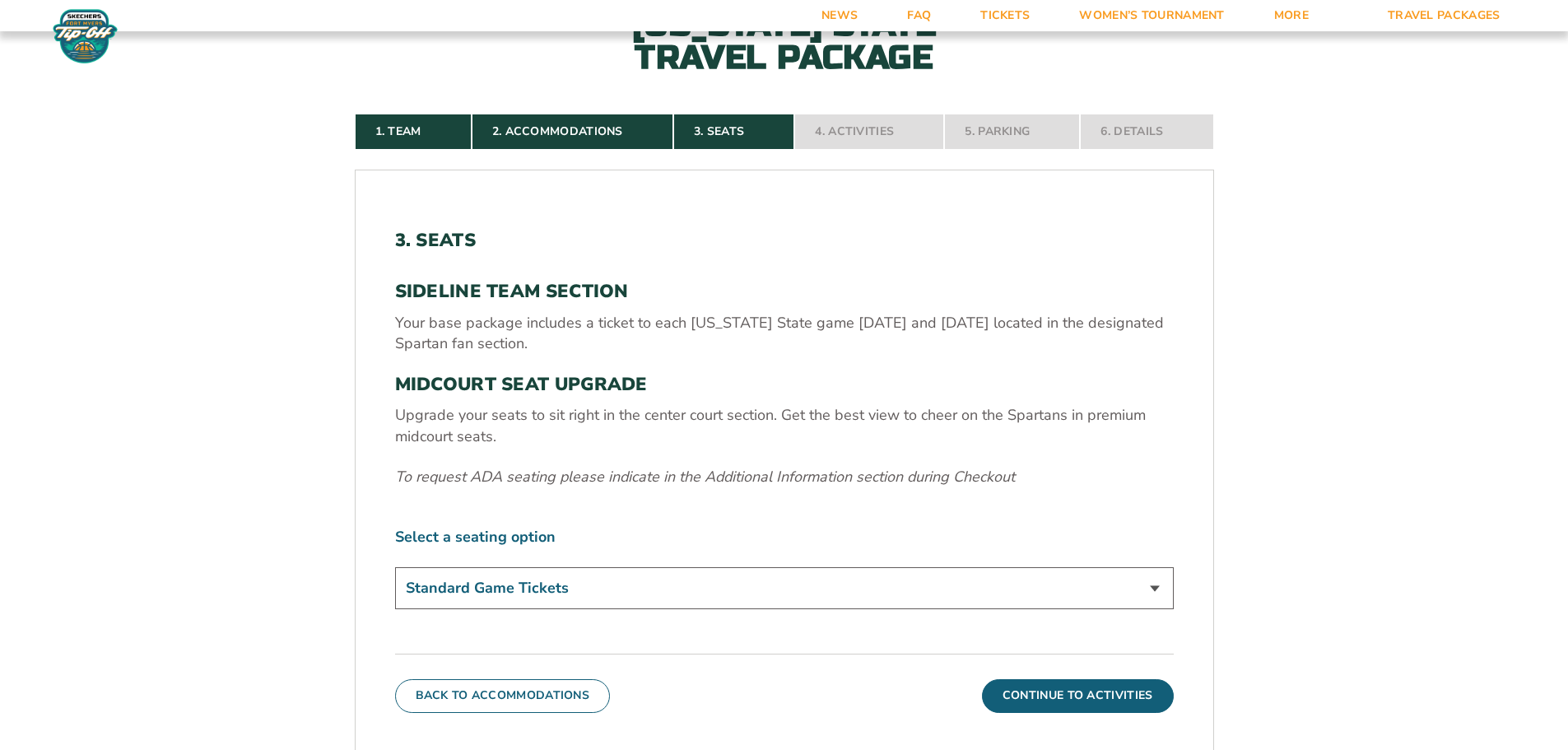
click at [737, 138] on nav "1. Team 2. Accommodations 3. Seats 4. Activities 5. Parking 6. Details" at bounding box center [784, 132] width 859 height 36
click at [600, 125] on link "2. Accommodations" at bounding box center [572, 132] width 201 height 36
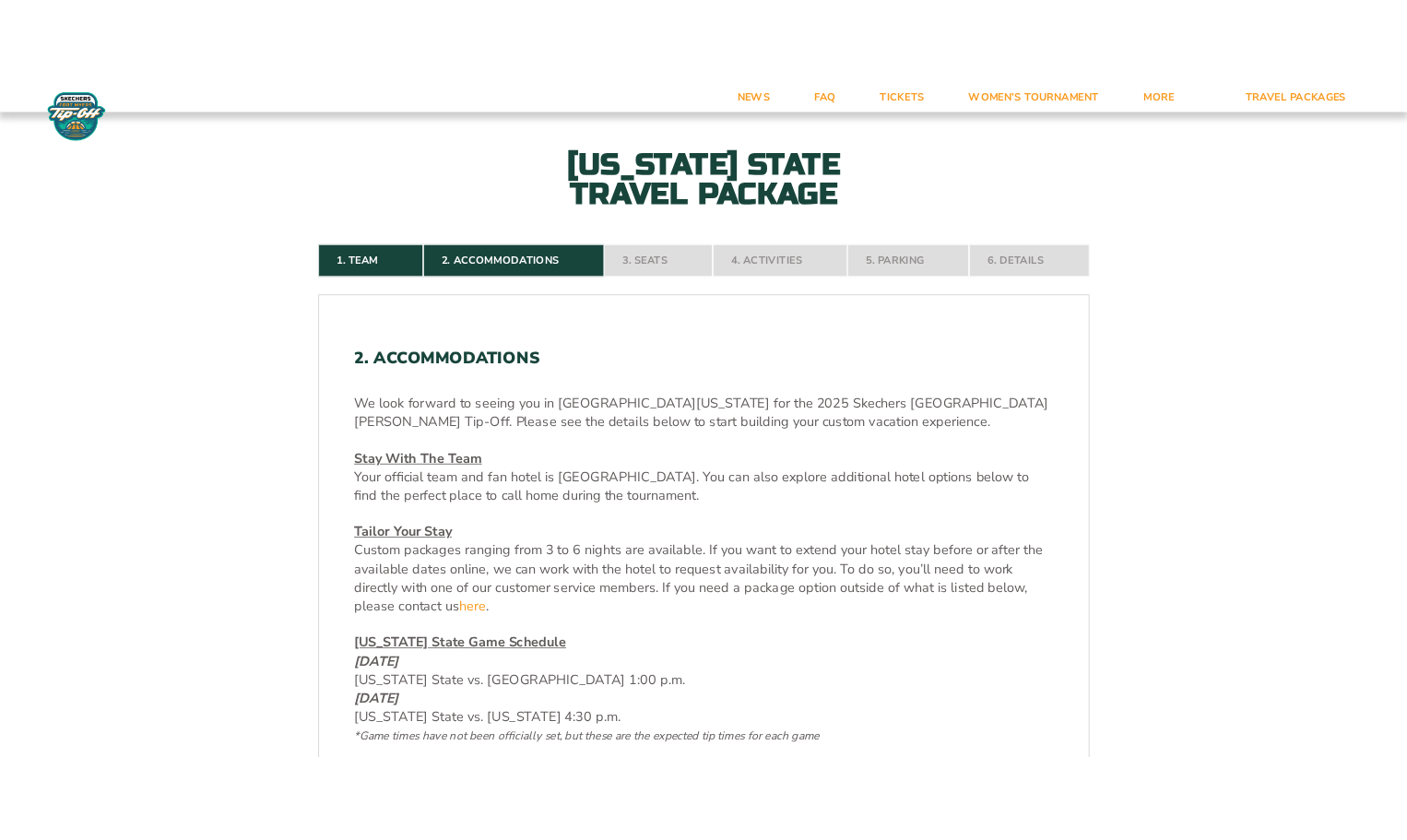
scroll to position [397, 0]
